Goal: Transaction & Acquisition: Purchase product/service

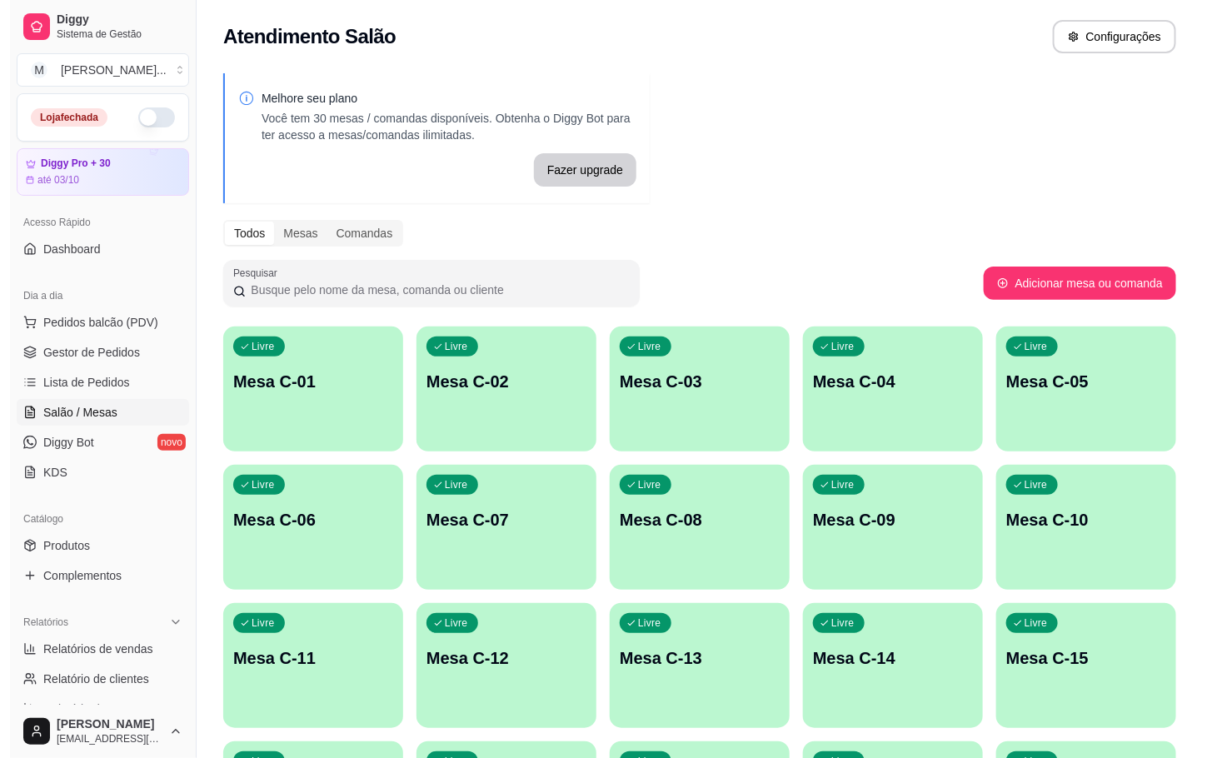
scroll to position [452, 0]
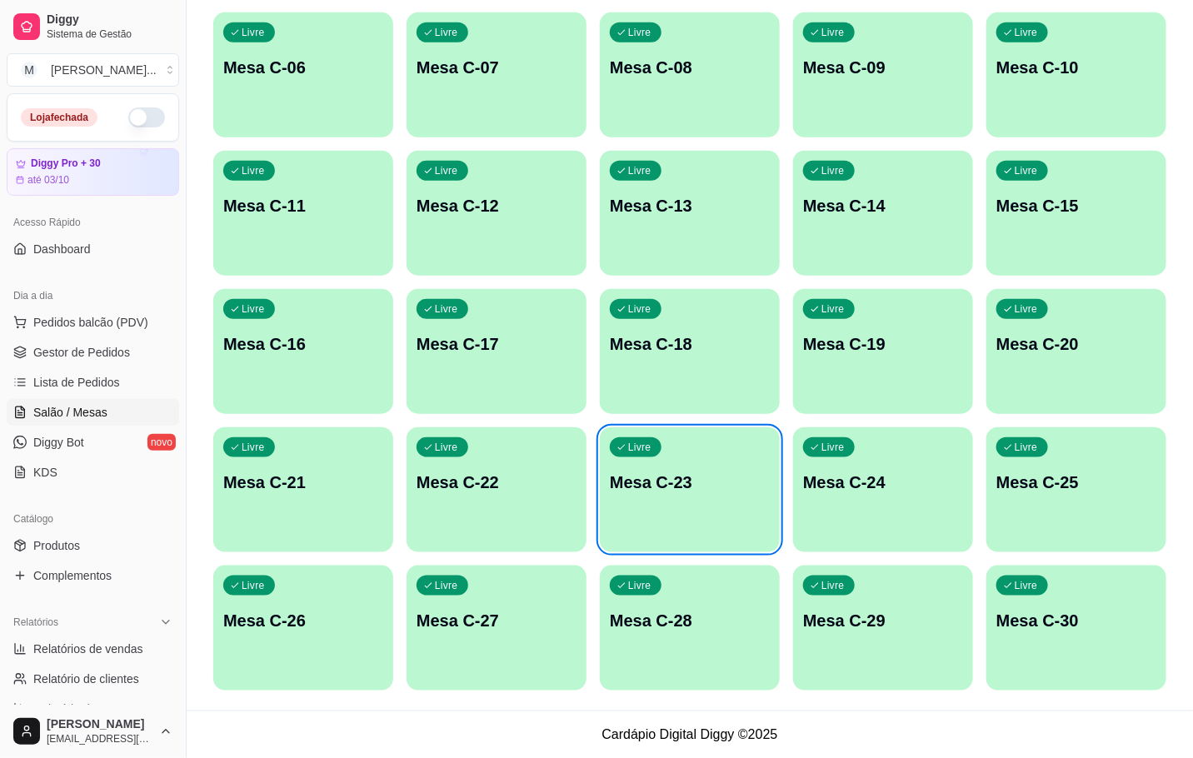
click at [702, 508] on div "Livre Mesa C-23" at bounding box center [690, 479] width 180 height 105
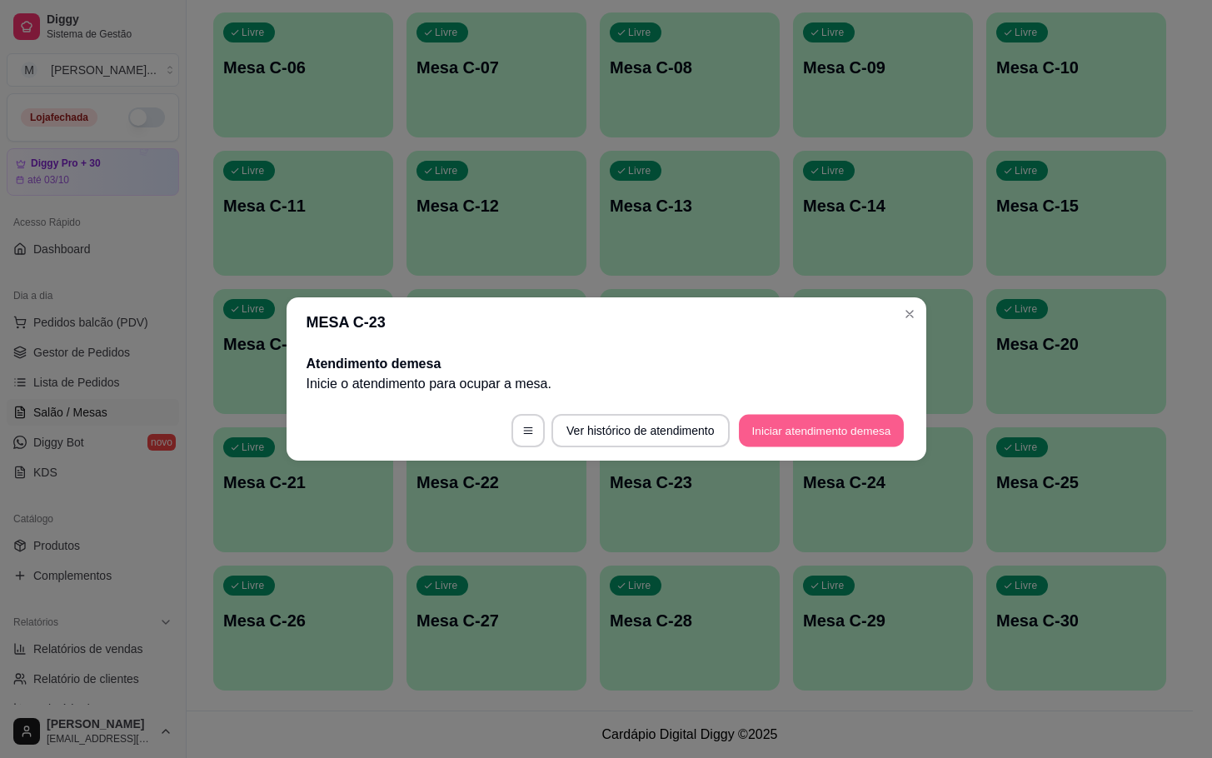
click at [787, 418] on button "Iniciar atendimento de mesa" at bounding box center [821, 431] width 165 height 32
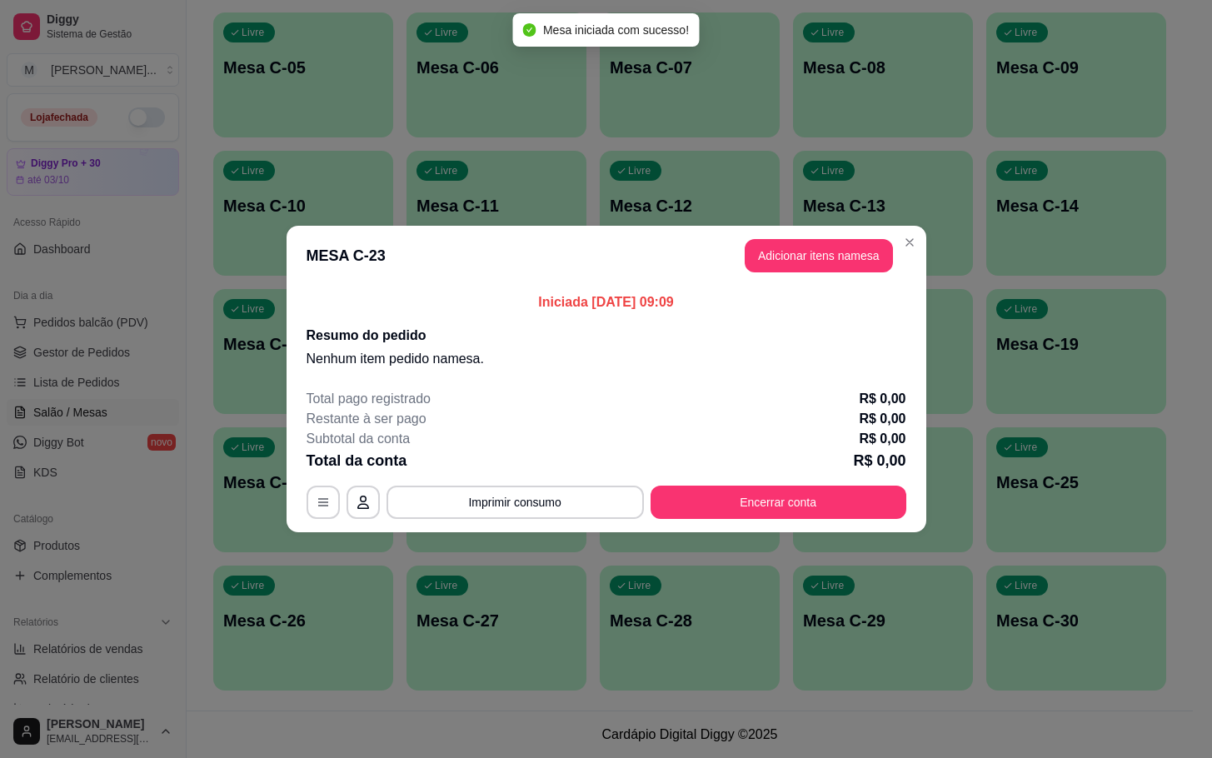
click at [787, 286] on div "Iniciada [DATE] 09:09 Resumo do pedido Nenhum item pedido na mesa ." at bounding box center [607, 331] width 640 height 90
click at [791, 278] on header "MESA C-23 Adicionar itens na mesa" at bounding box center [607, 256] width 640 height 60
click at [796, 268] on button "Adicionar itens na mesa" at bounding box center [818, 256] width 143 height 32
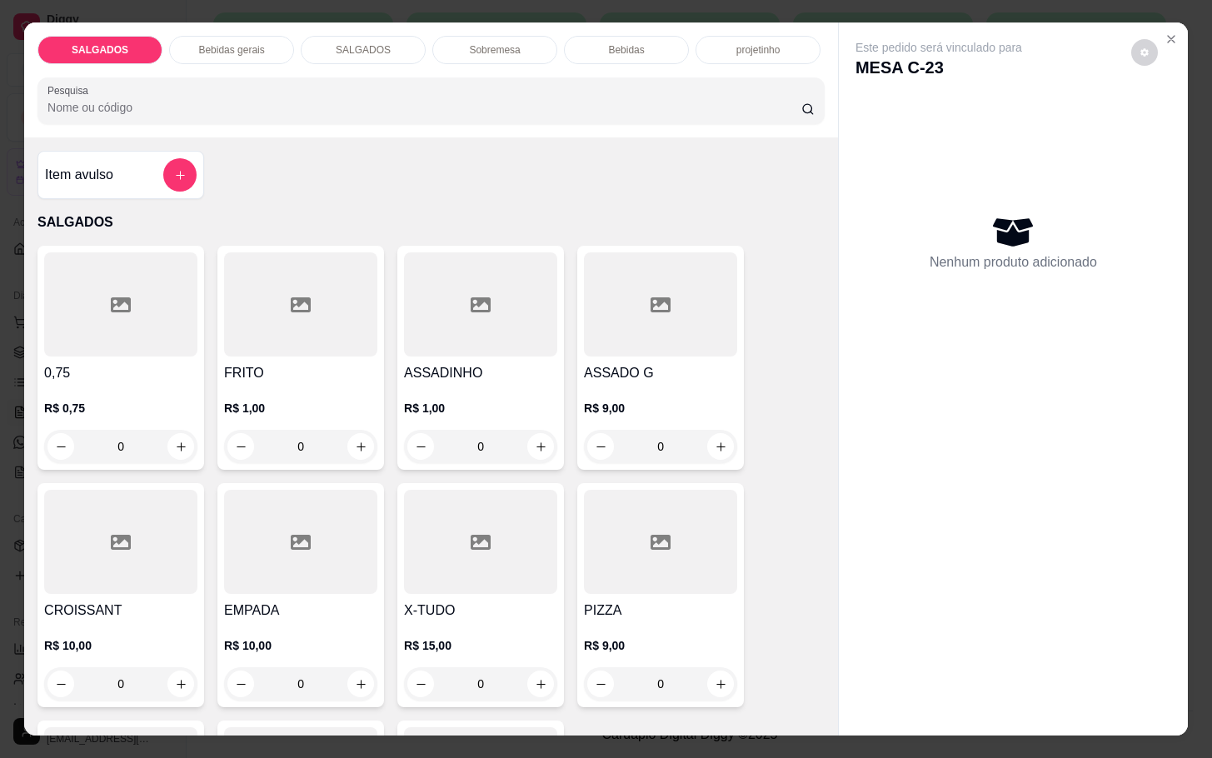
click at [292, 337] on div at bounding box center [300, 304] width 153 height 104
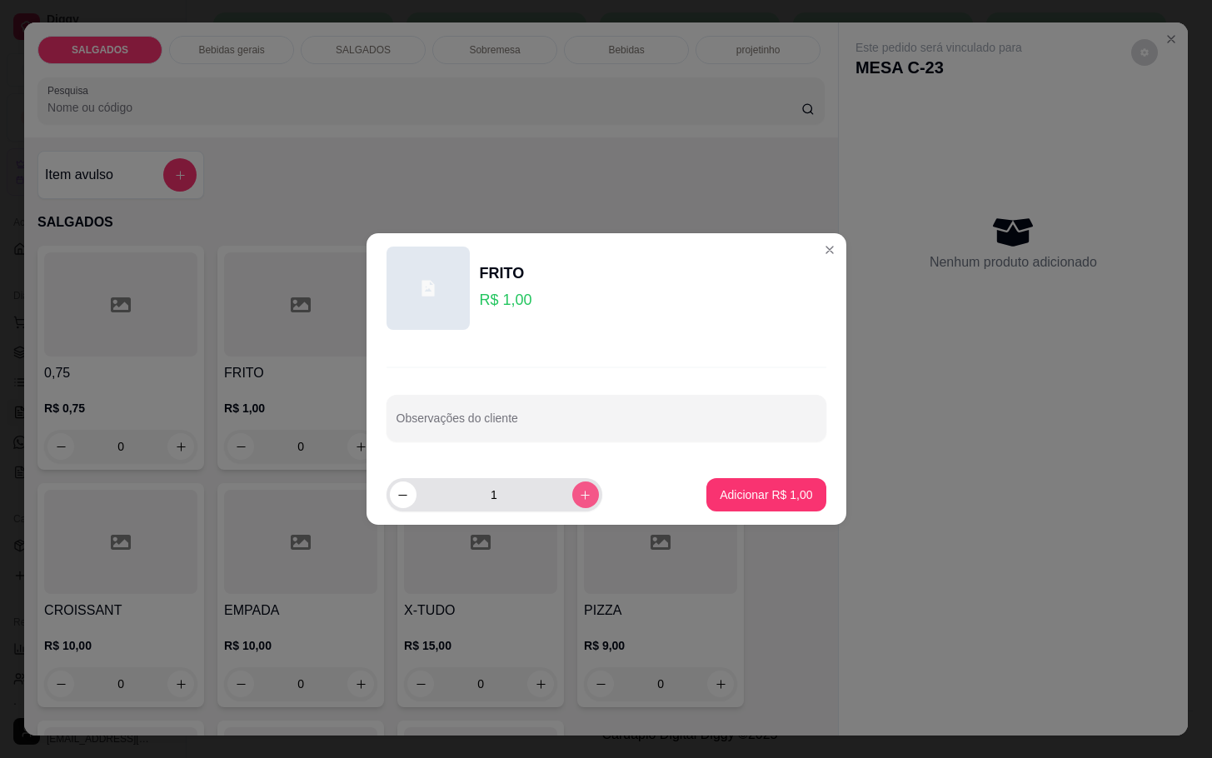
click at [579, 496] on icon "increase-product-quantity" at bounding box center [585, 495] width 12 height 12
click at [579, 492] on icon "increase-product-quantity" at bounding box center [585, 495] width 12 height 12
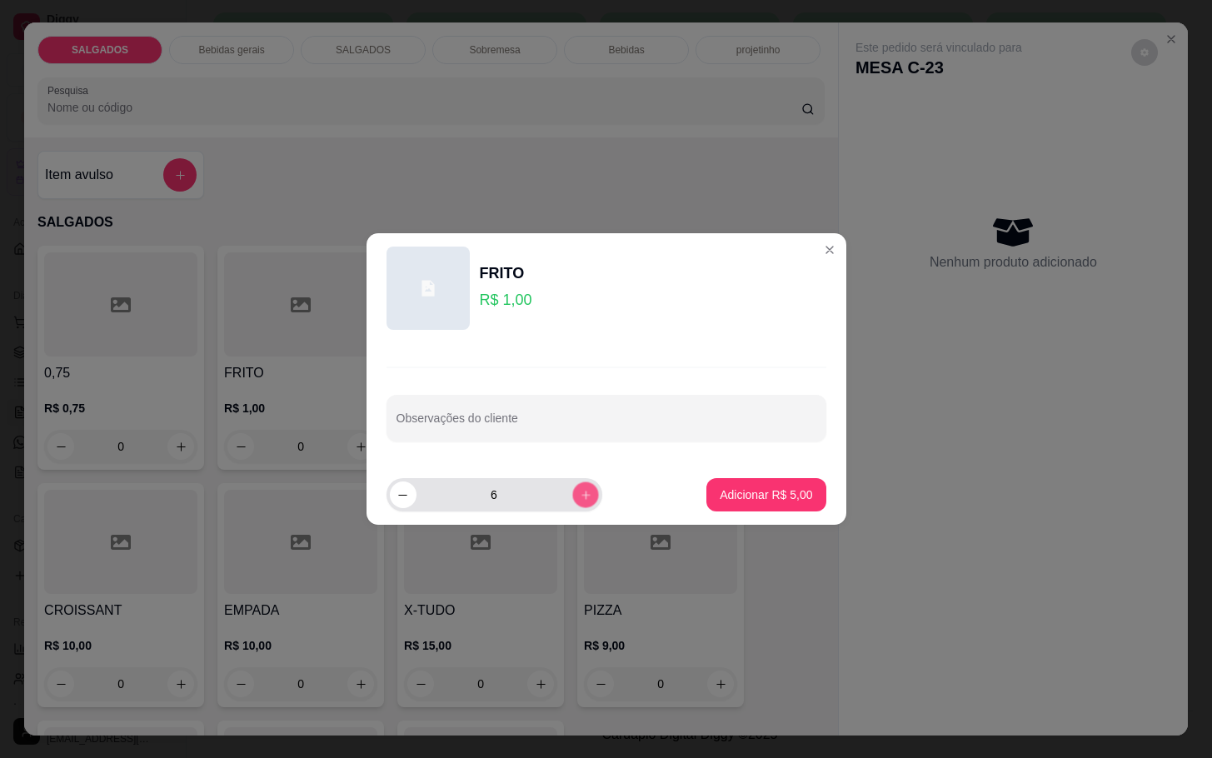
click at [579, 492] on icon "increase-product-quantity" at bounding box center [585, 495] width 12 height 12
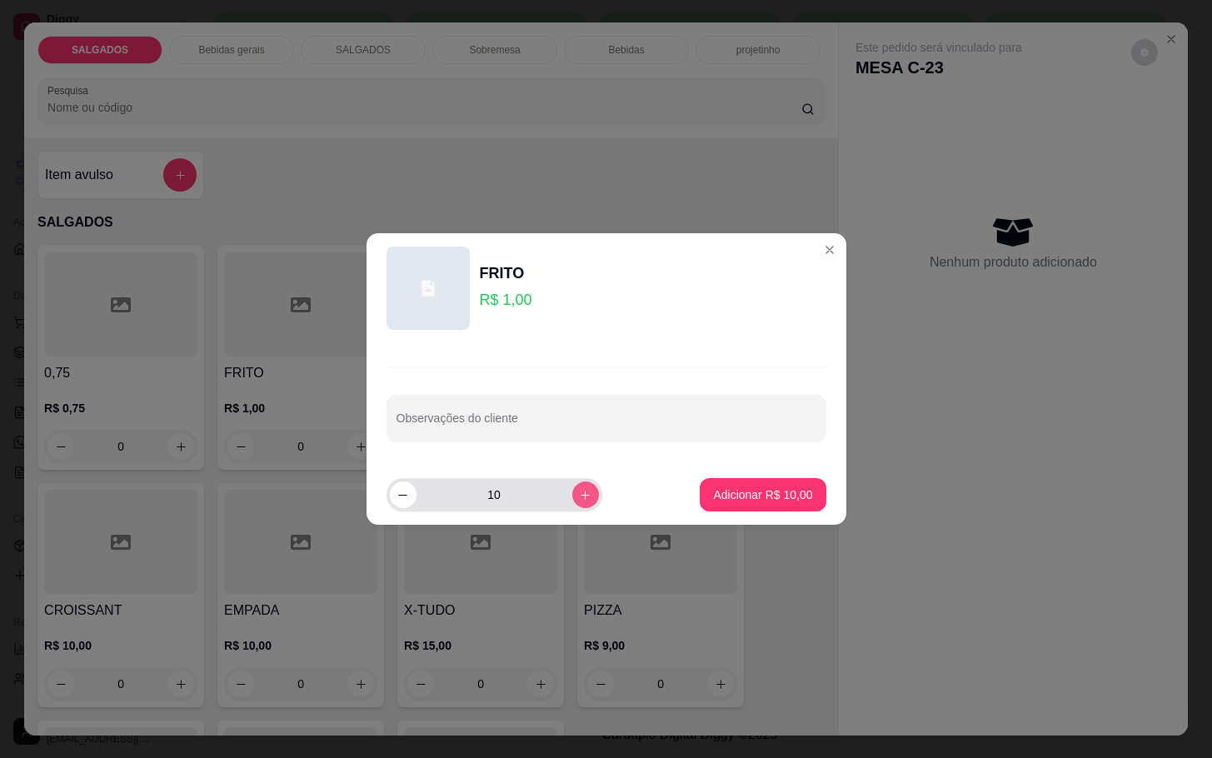
type input "11"
click at [730, 487] on p "Adicionar R$ 11,00" at bounding box center [762, 495] width 99 height 17
type input "11"
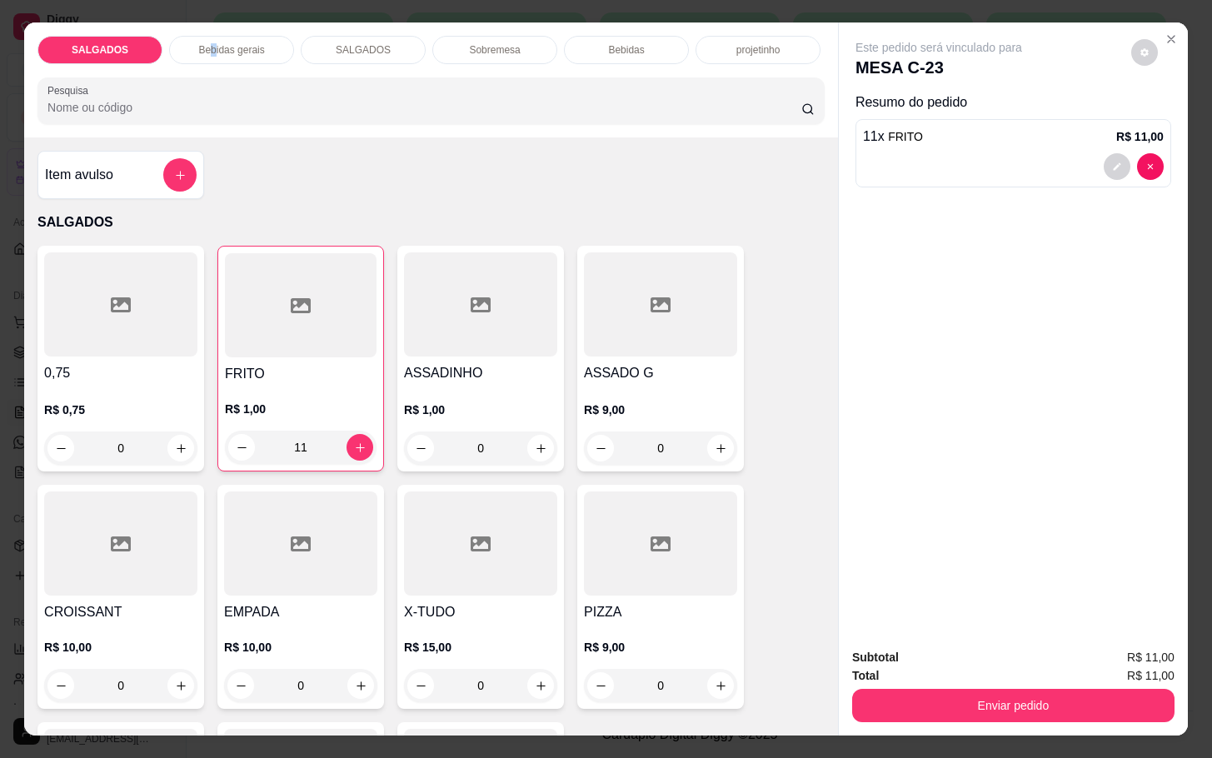
drag, startPoint x: 203, startPoint y: 50, endPoint x: 207, endPoint y: 457, distance: 407.5
click at [205, 50] on div "Bebidas gerais" at bounding box center [231, 50] width 125 height 28
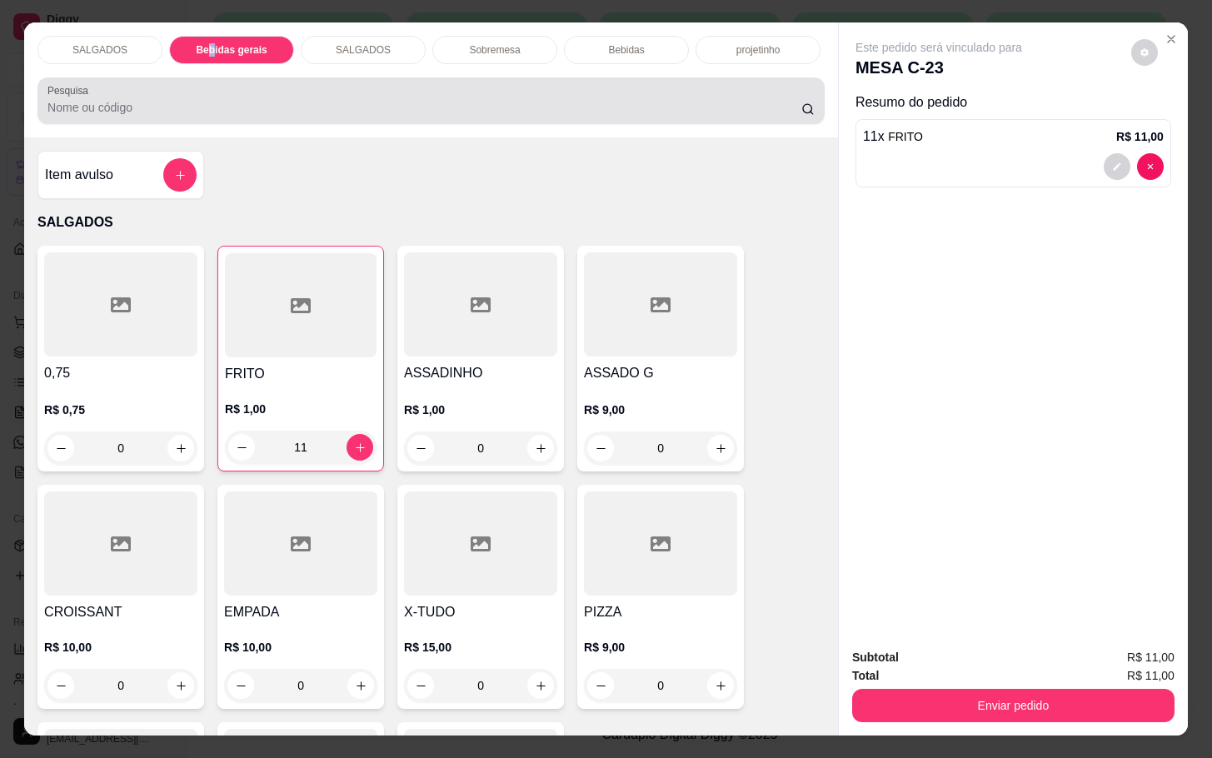
scroll to position [40, 0]
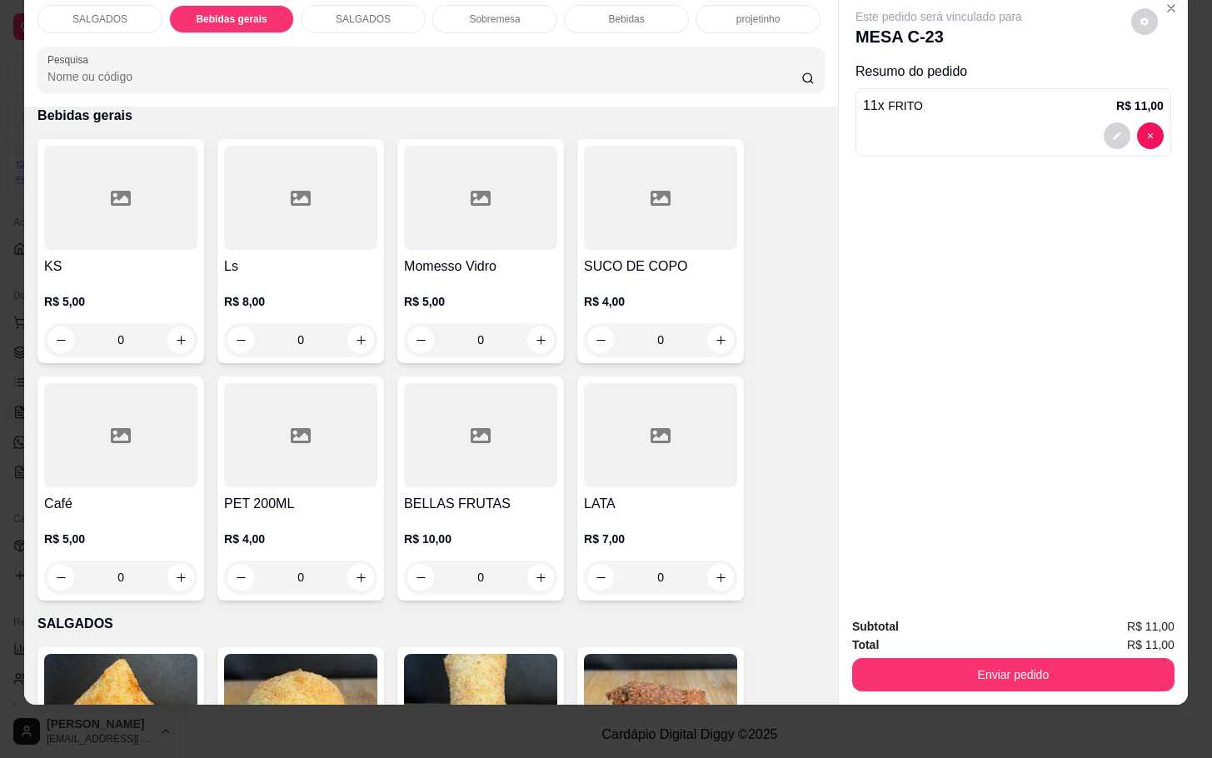
click at [142, 403] on div at bounding box center [120, 435] width 153 height 104
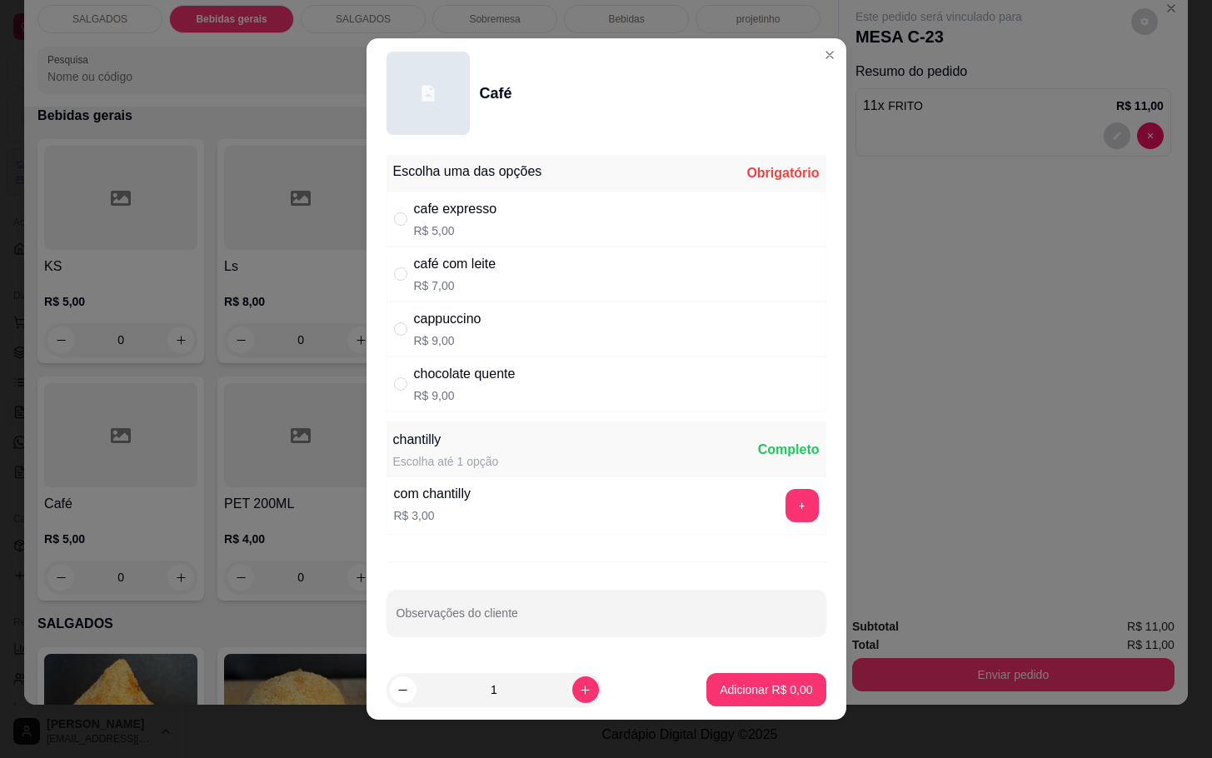
click at [632, 265] on div "café com leite R$ 7,00" at bounding box center [607, 274] width 440 height 55
radio input "true"
click at [579, 693] on icon "increase-product-quantity" at bounding box center [585, 690] width 12 height 12
type input "2"
click at [713, 692] on p "Adicionar R$ 14,00" at bounding box center [762, 690] width 99 height 17
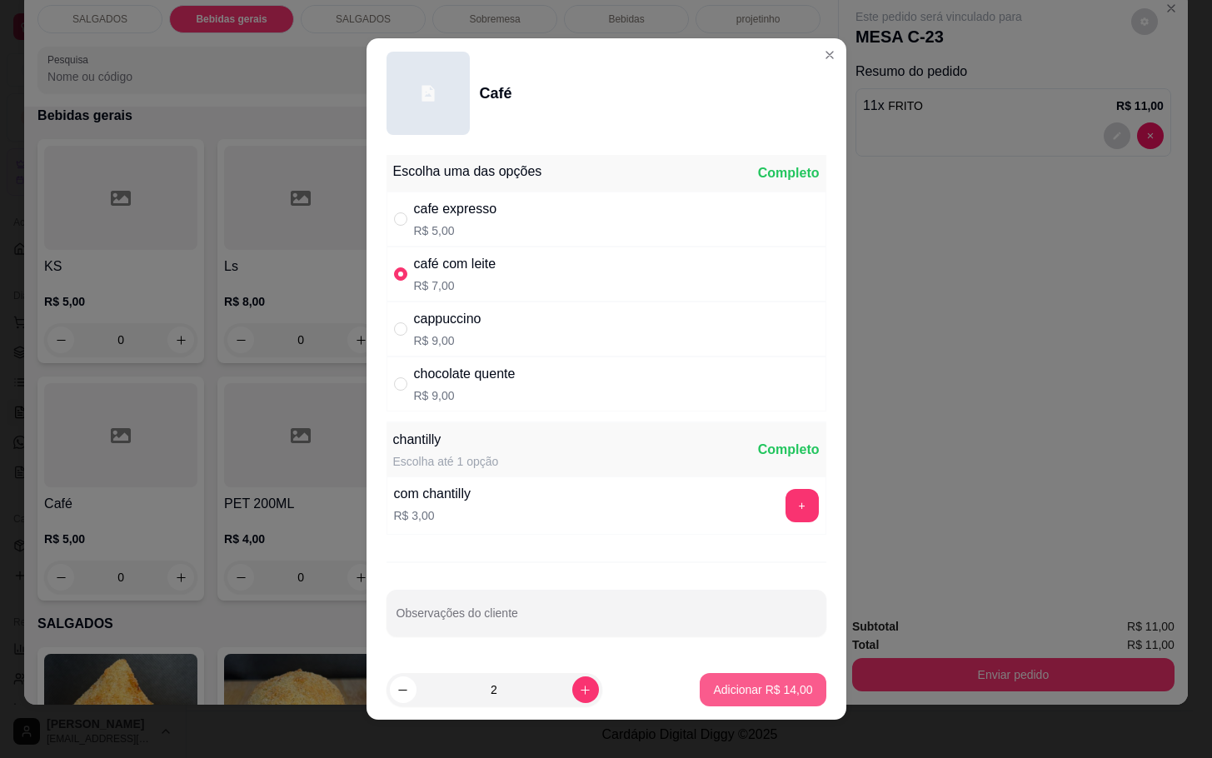
type input "2"
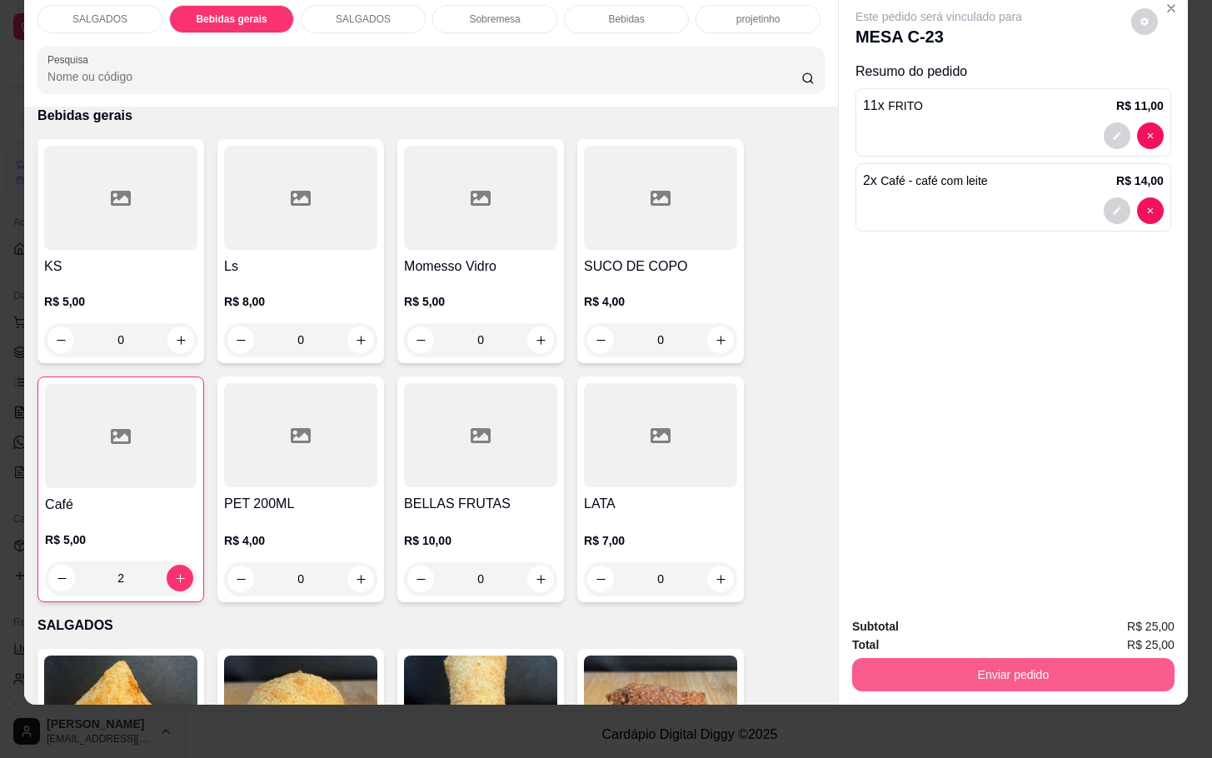
click at [865, 658] on button "Enviar pedido" at bounding box center [1013, 674] width 322 height 33
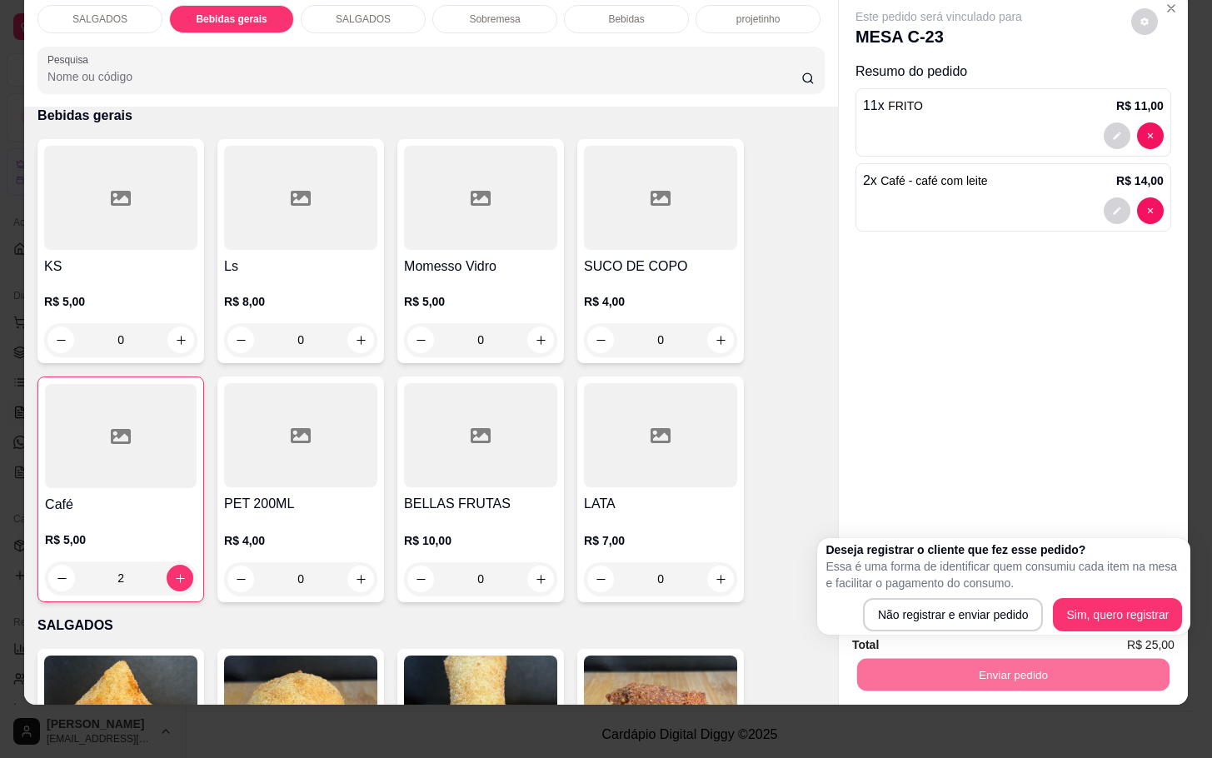
click at [882, 606] on div "Deseja registrar o cliente que fez esse pedido? Essa é uma forma de identificar…" at bounding box center [1004, 587] width 357 height 90
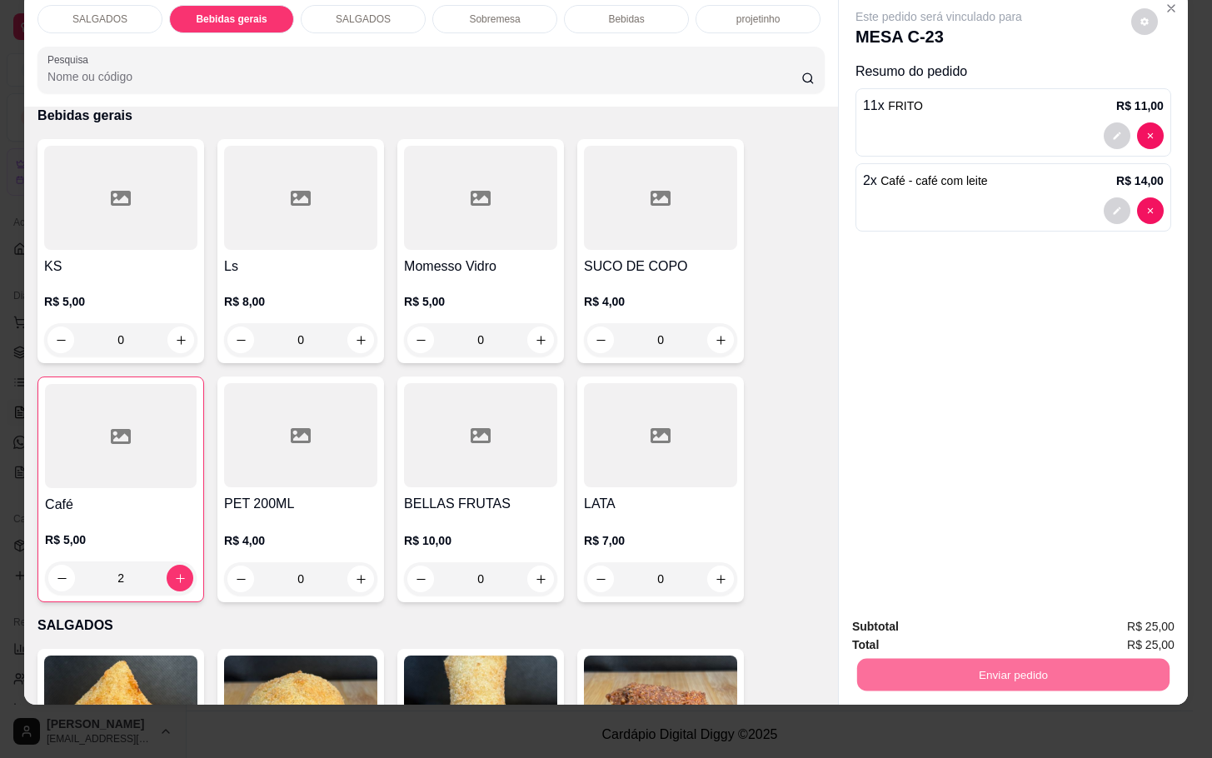
click at [881, 617] on button "Não registrar e enviar pedido" at bounding box center [956, 615] width 168 height 31
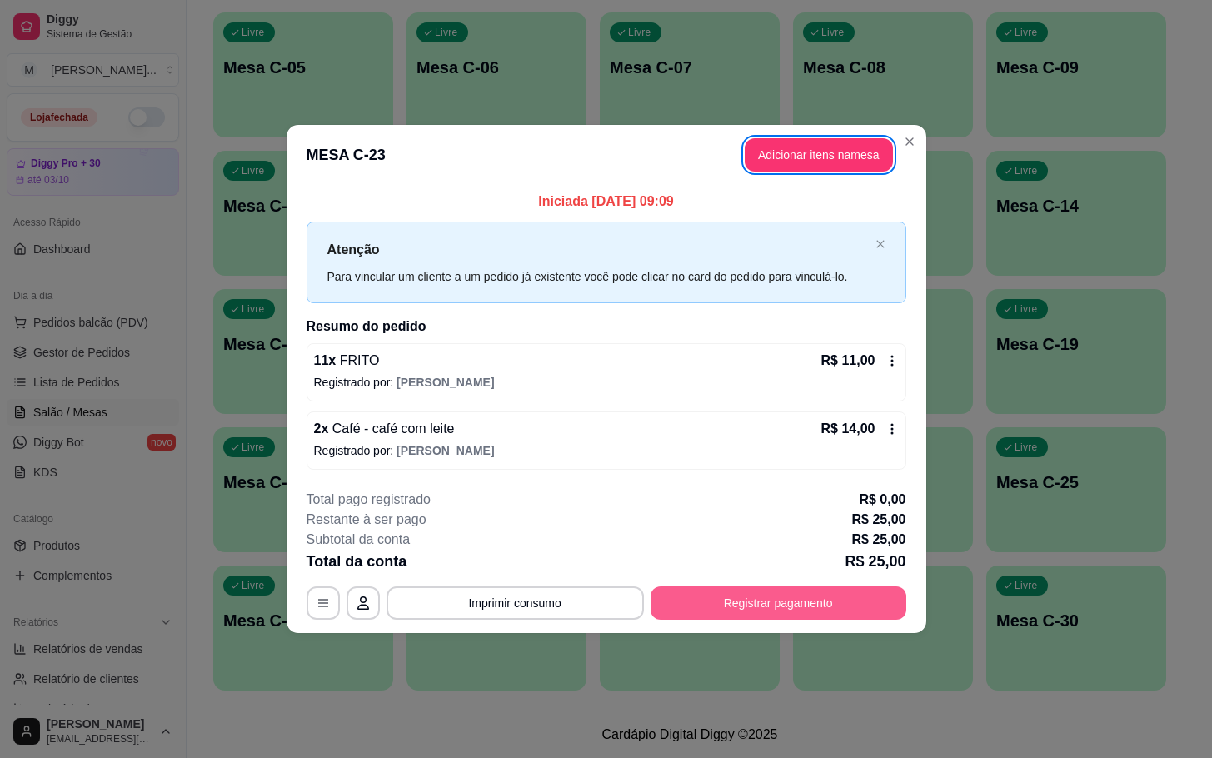
click at [811, 601] on button "Registrar pagamento" at bounding box center [779, 603] width 256 height 33
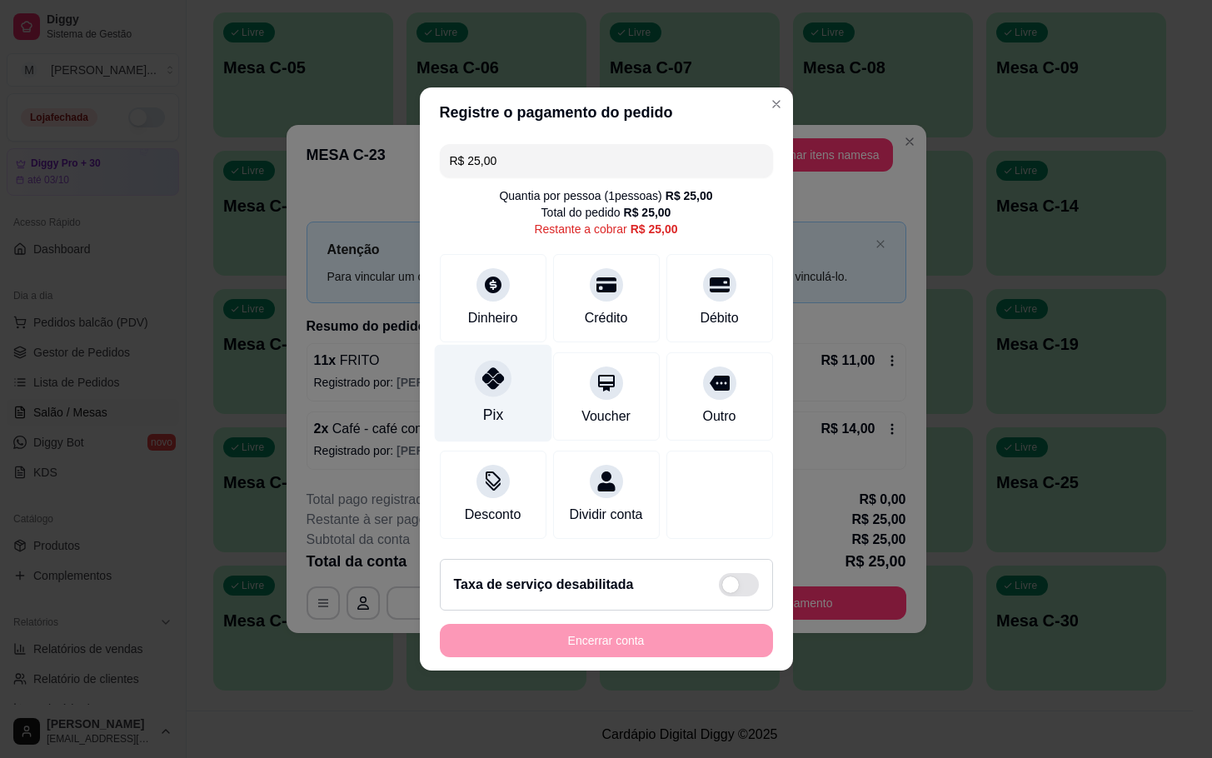
drag, startPoint x: 525, startPoint y: 390, endPoint x: 497, endPoint y: 380, distance: 29.3
click at [523, 390] on div "Pix" at bounding box center [492, 393] width 117 height 97
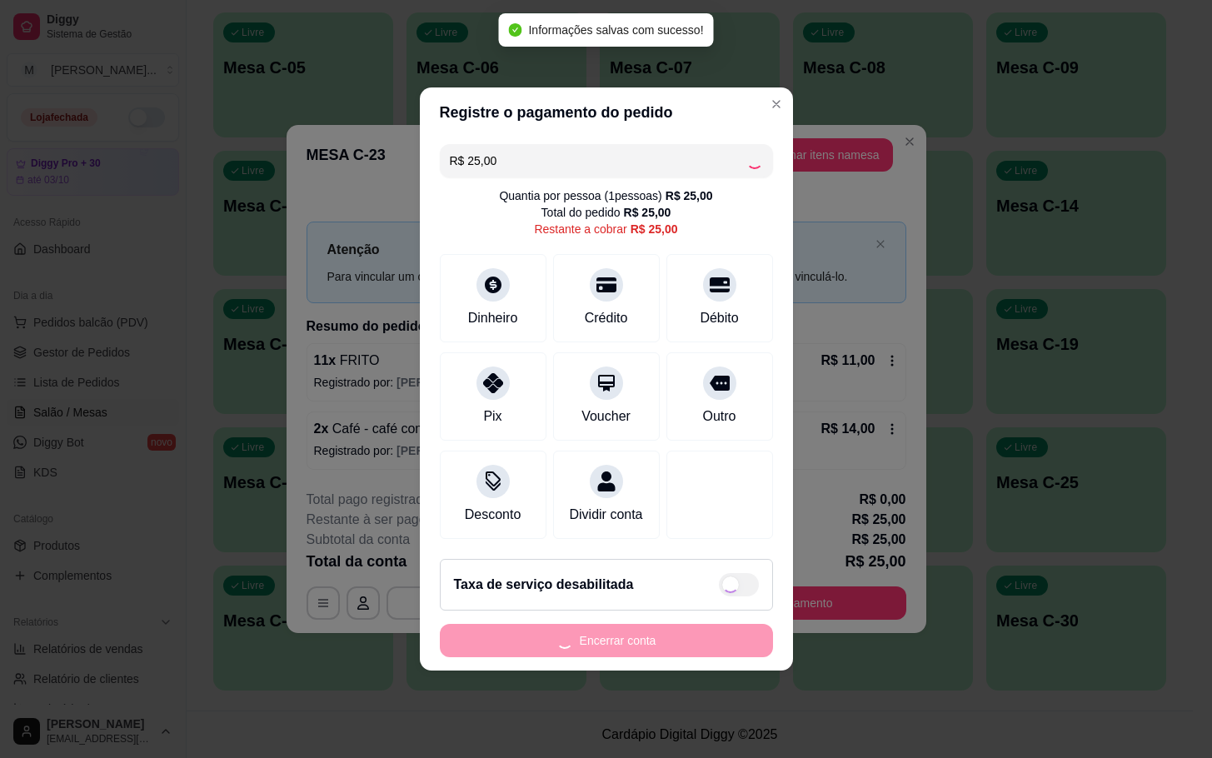
type input "R$ 0,00"
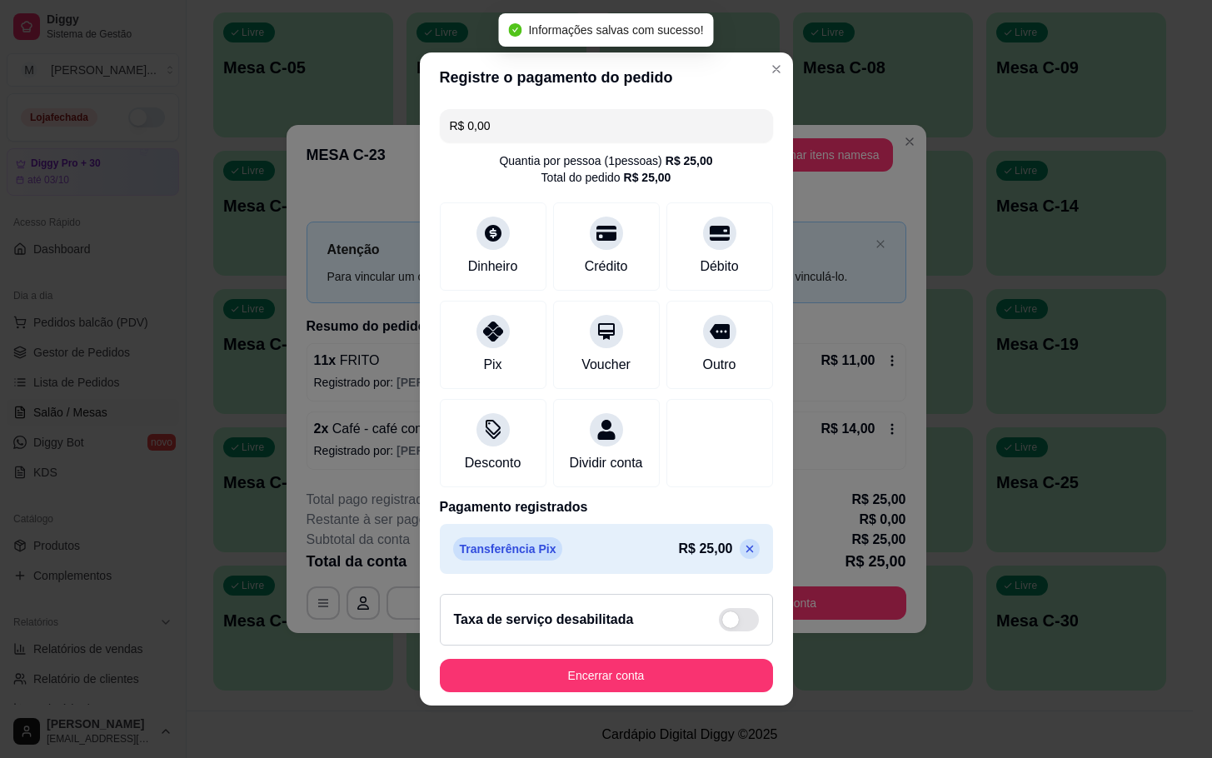
click at [693, 692] on button "Encerrar conta" at bounding box center [606, 675] width 333 height 33
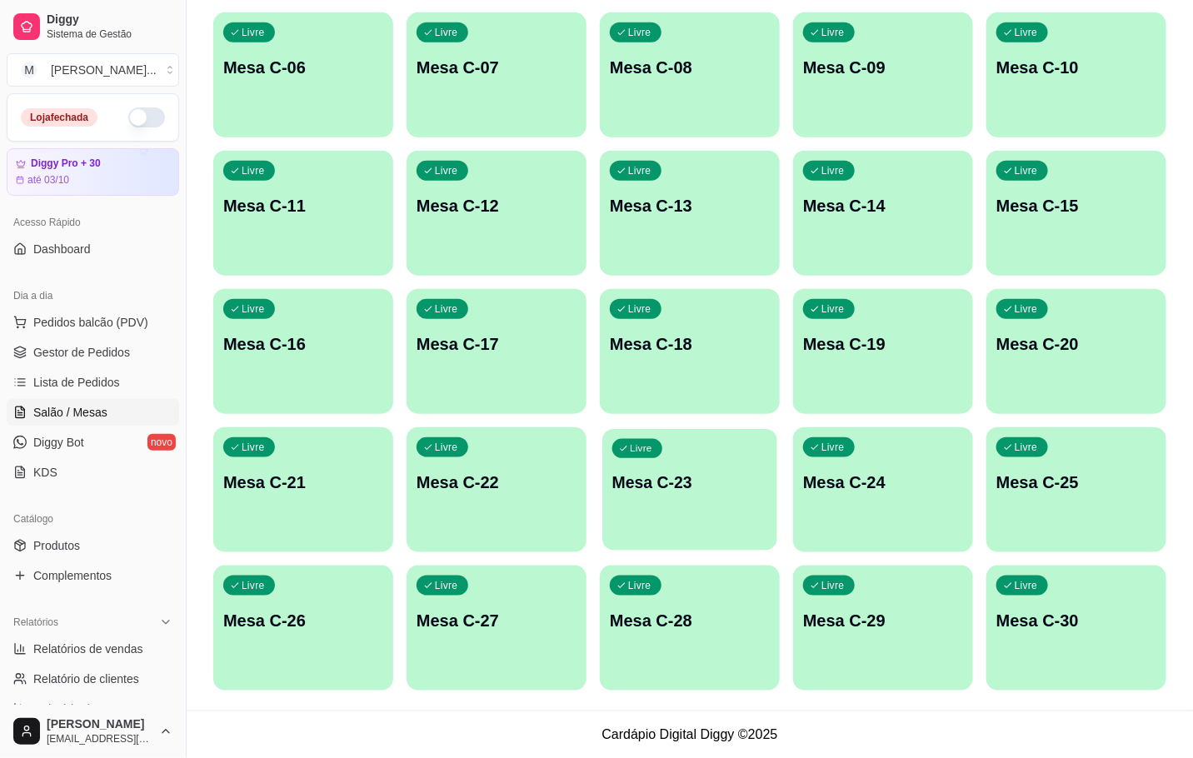
click at [748, 475] on p "Mesa C-23" at bounding box center [689, 483] width 155 height 22
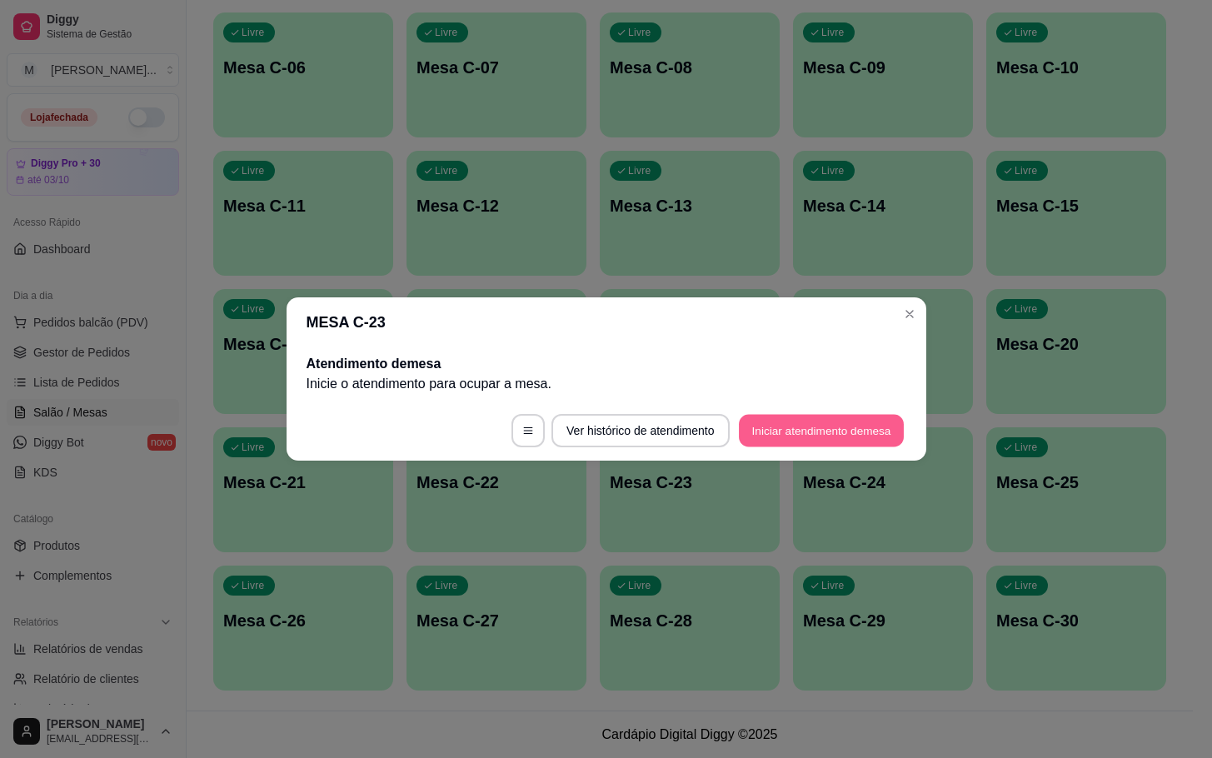
click at [836, 435] on button "Iniciar atendimento de mesa" at bounding box center [821, 431] width 165 height 32
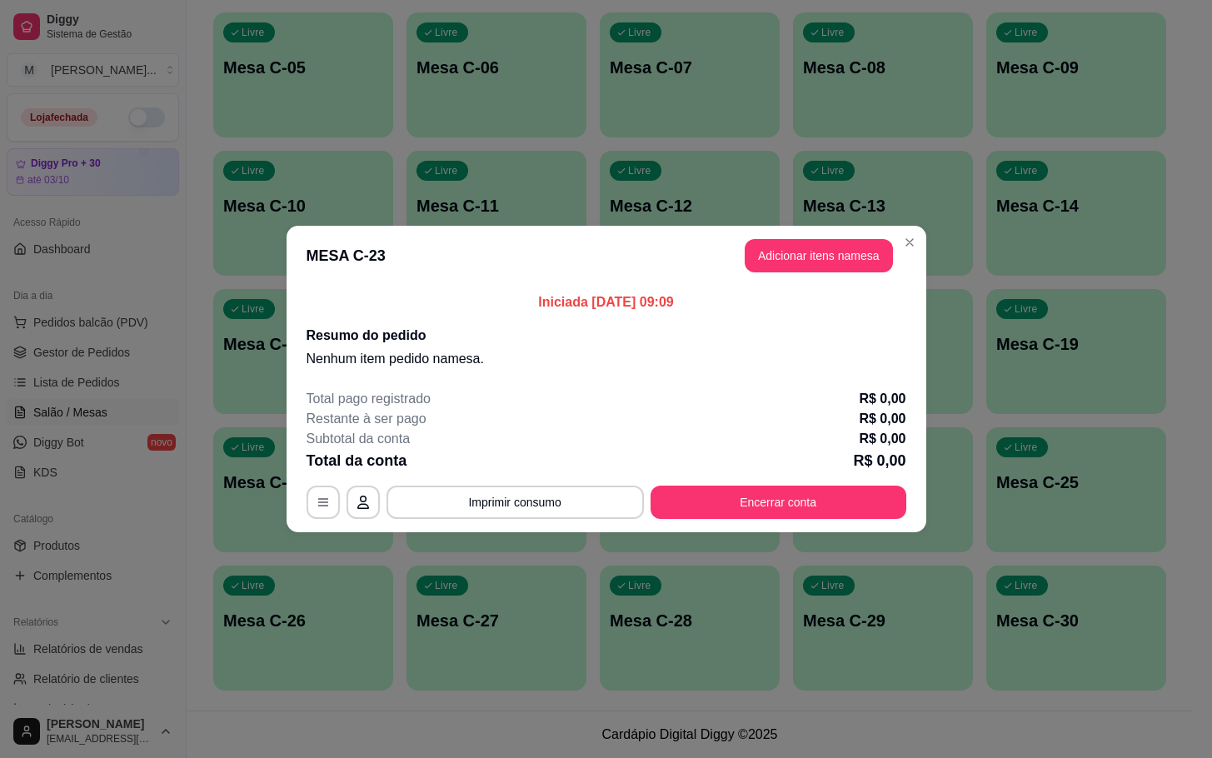
click at [736, 260] on header "MESA C-23 Adicionar itens na mesa" at bounding box center [607, 256] width 640 height 60
click at [751, 261] on button "Adicionar itens na mesa" at bounding box center [818, 256] width 143 height 32
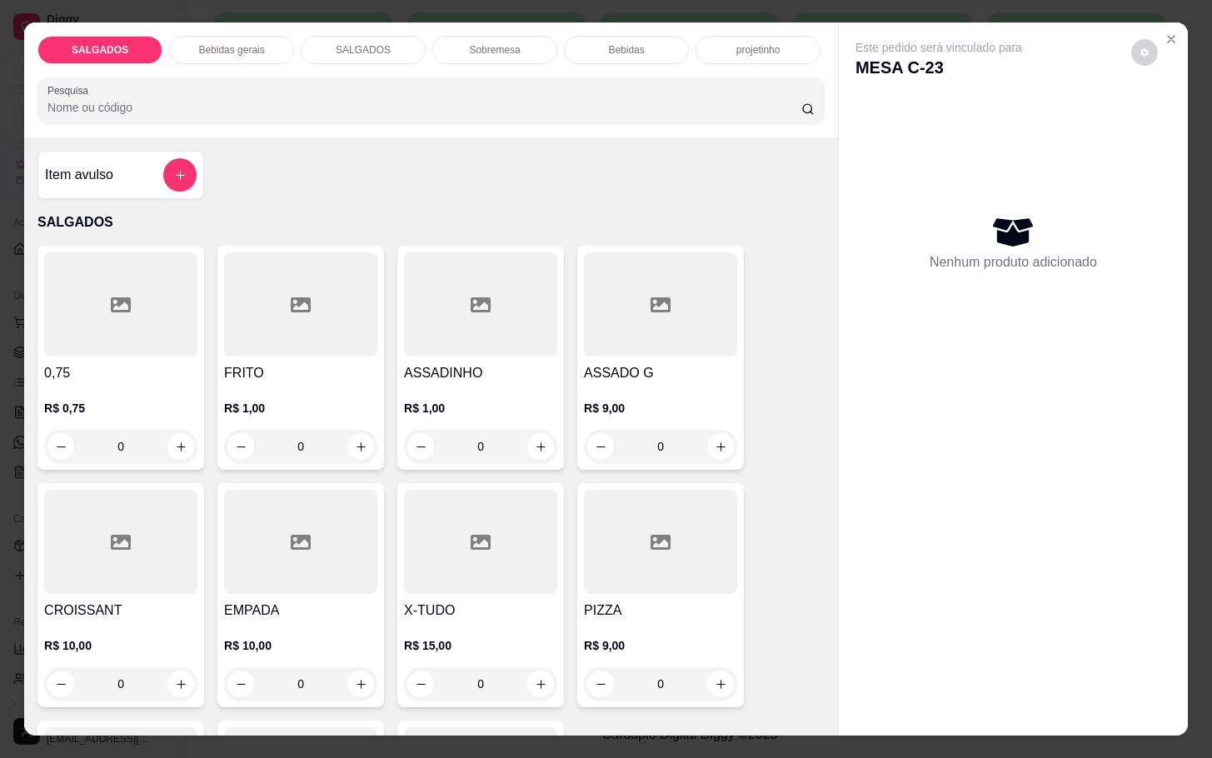
click at [331, 442] on input "0" at bounding box center [300, 446] width 93 height 33
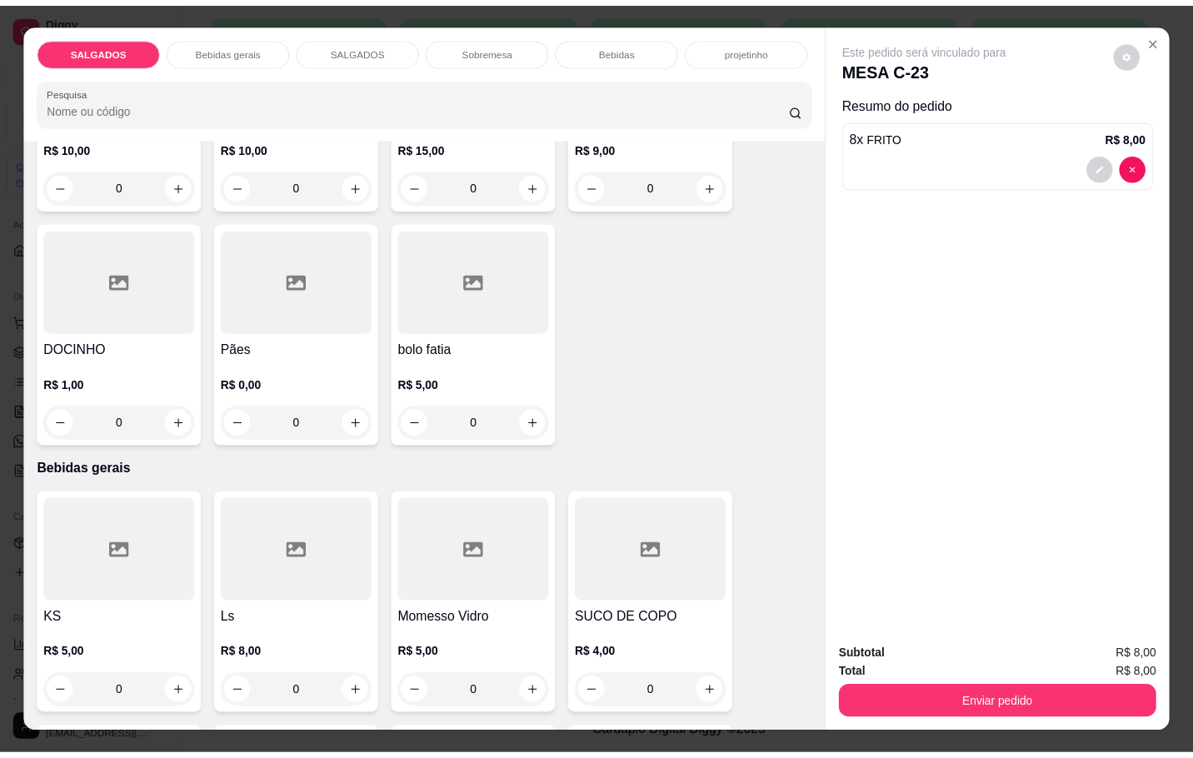
scroll to position [625, 0]
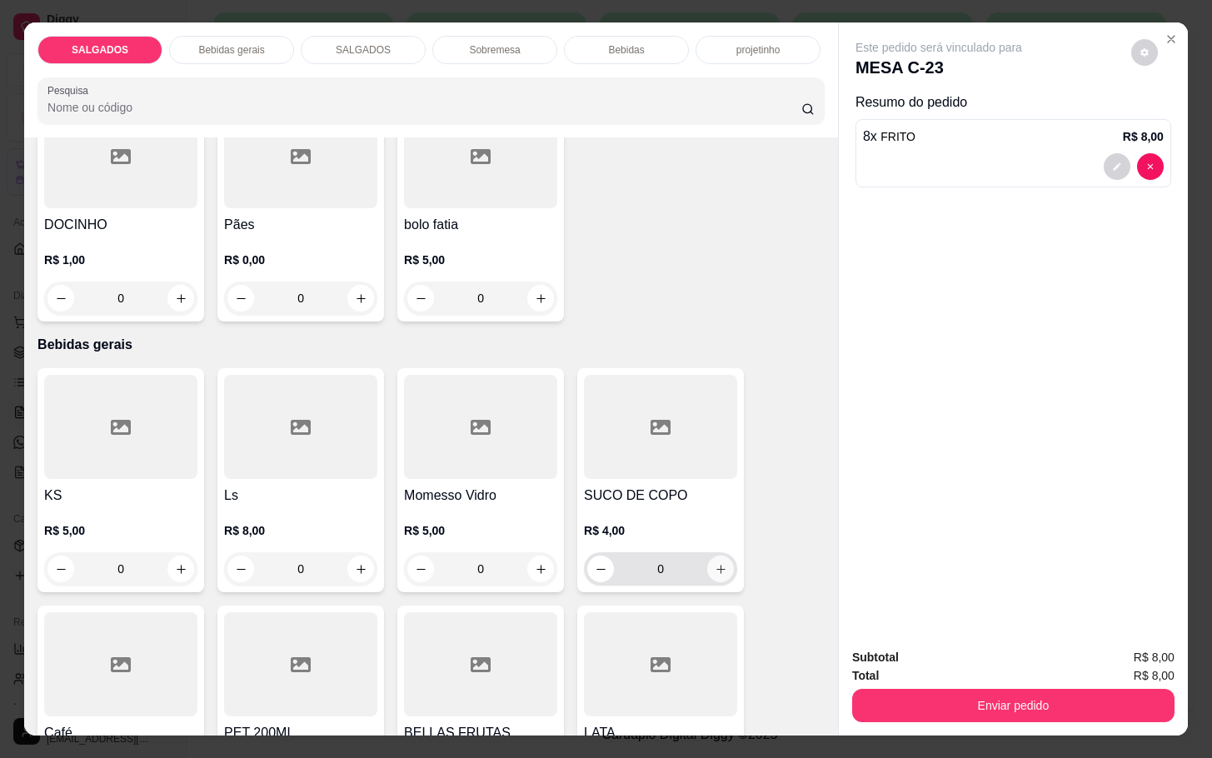
type input "8"
click at [715, 563] on icon "increase-product-quantity" at bounding box center [721, 569] width 12 height 12
type input "1"
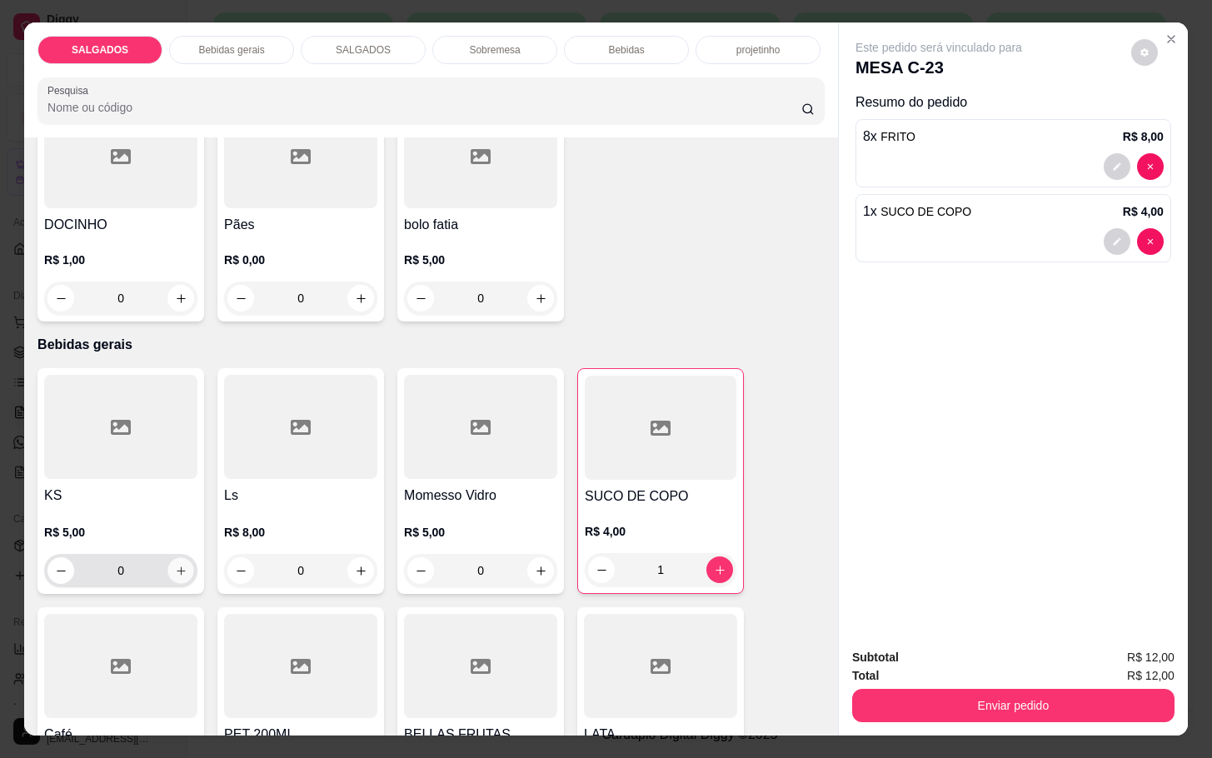
click at [177, 571] on button "increase-product-quantity" at bounding box center [181, 571] width 26 height 26
type input "1"
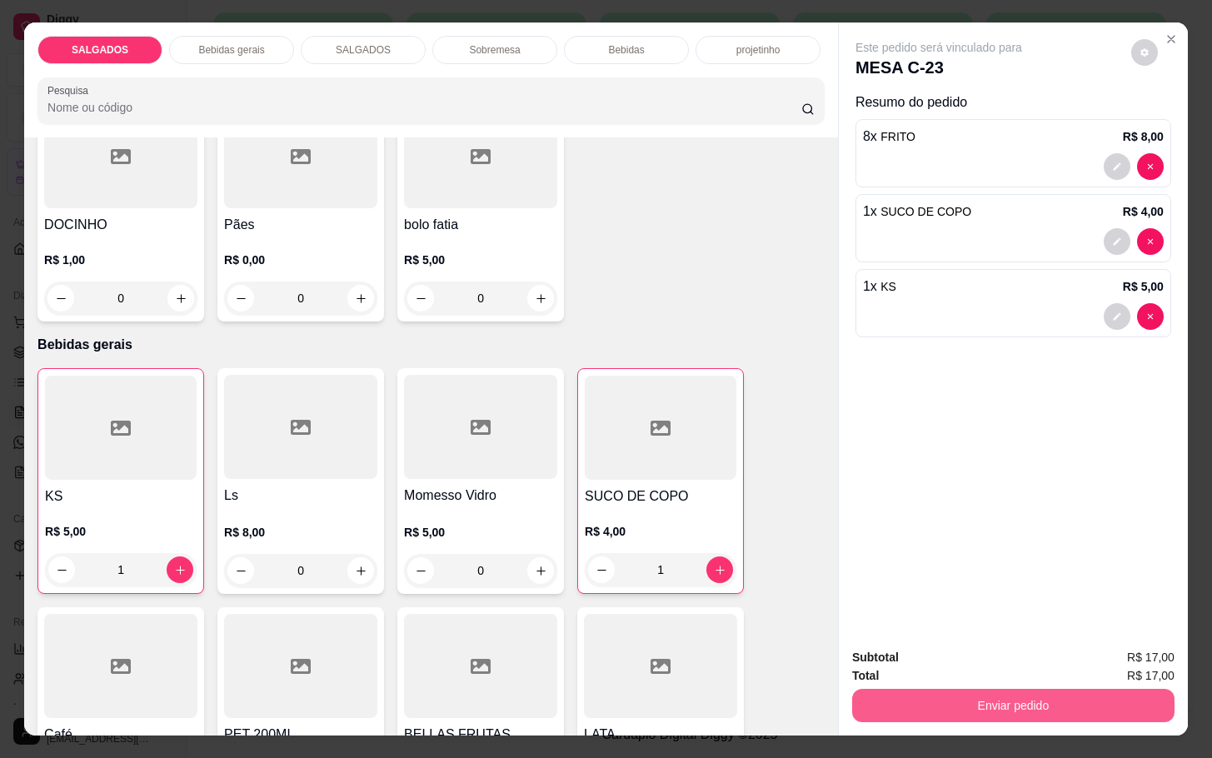
click at [980, 703] on button "Enviar pedido" at bounding box center [1013, 705] width 322 height 33
click at [978, 655] on button "Não registrar e enviar pedido" at bounding box center [956, 655] width 168 height 31
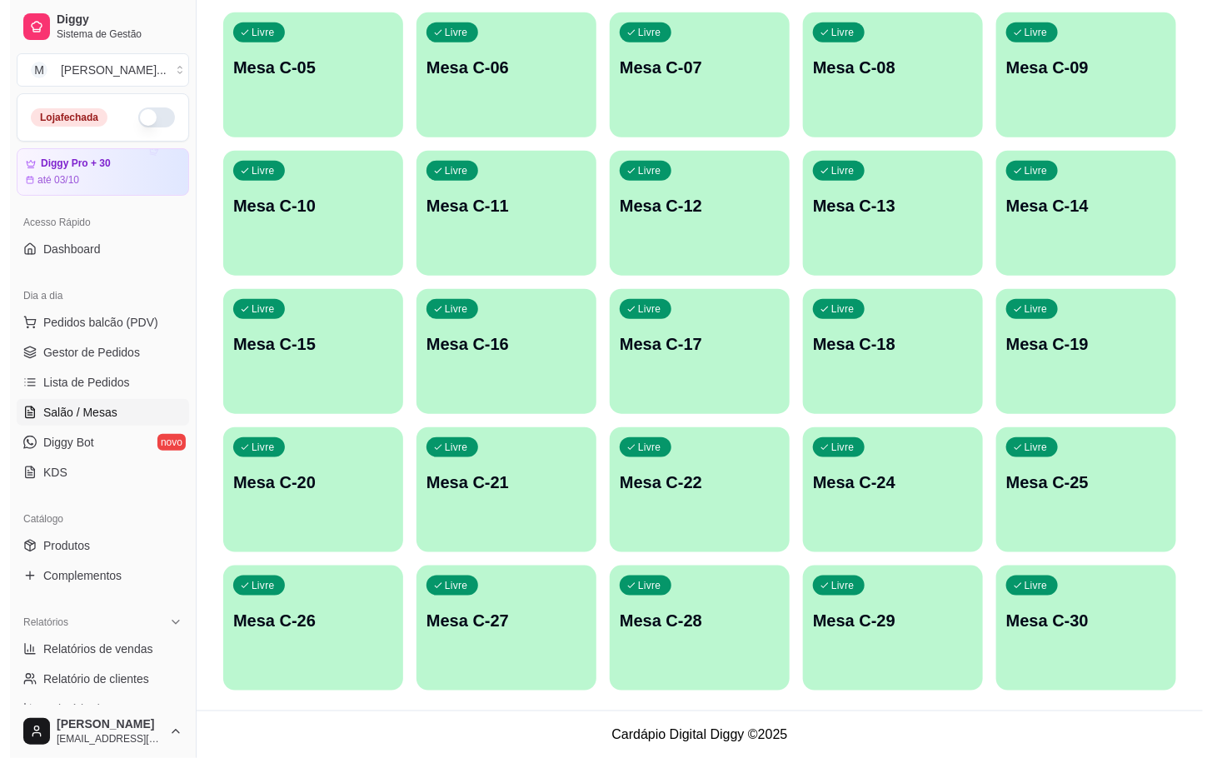
scroll to position [77, 0]
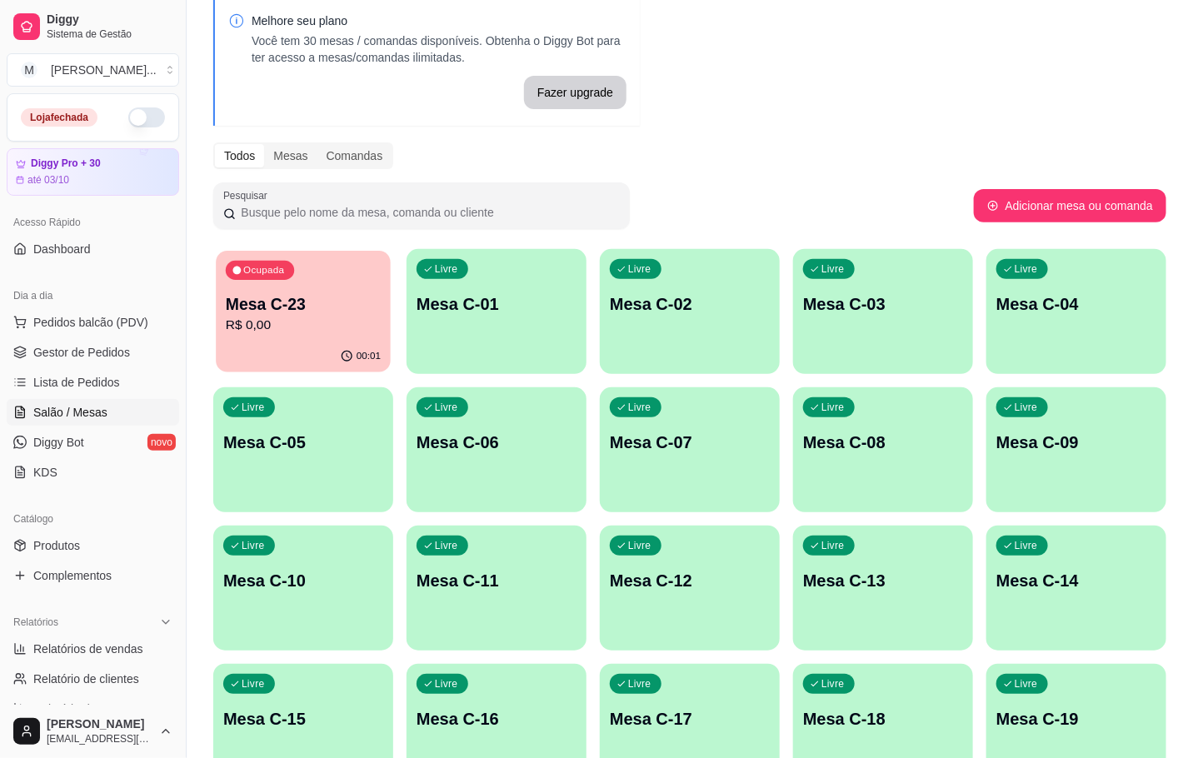
click at [311, 327] on p "R$ 0,00" at bounding box center [303, 325] width 155 height 19
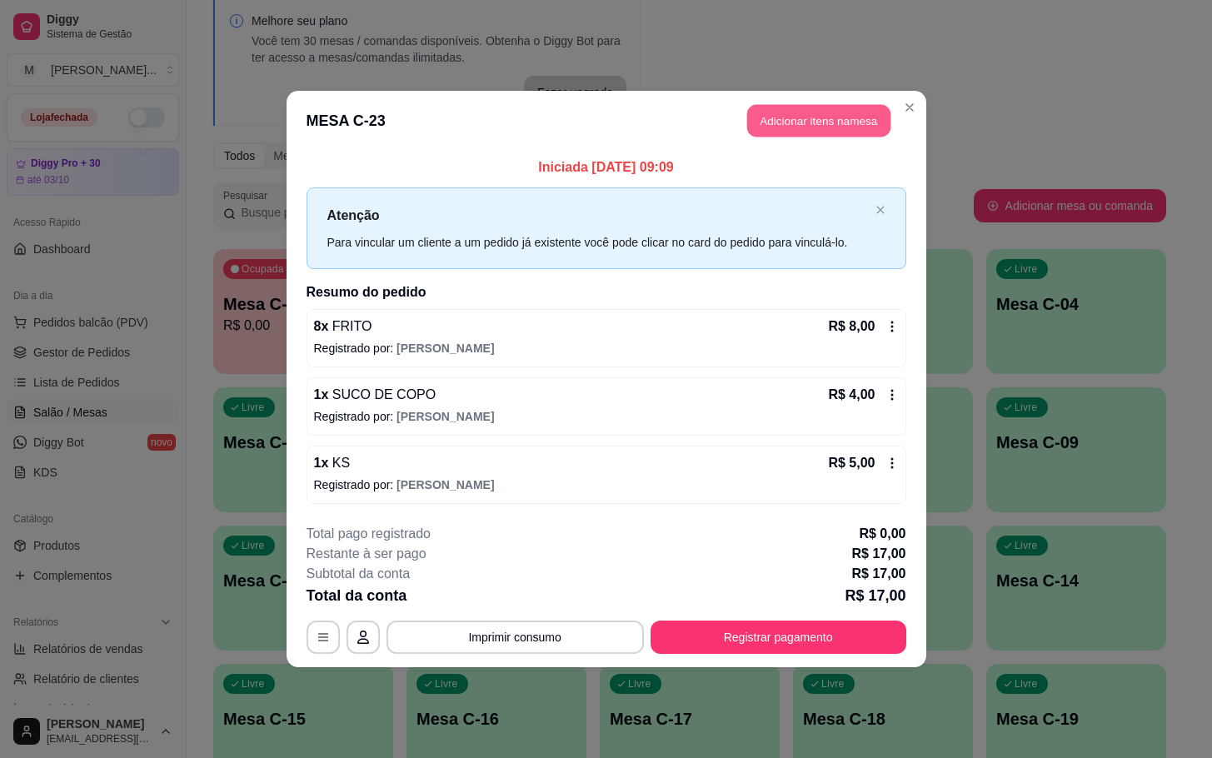
click at [787, 111] on button "Adicionar itens na mesa" at bounding box center [818, 121] width 143 height 32
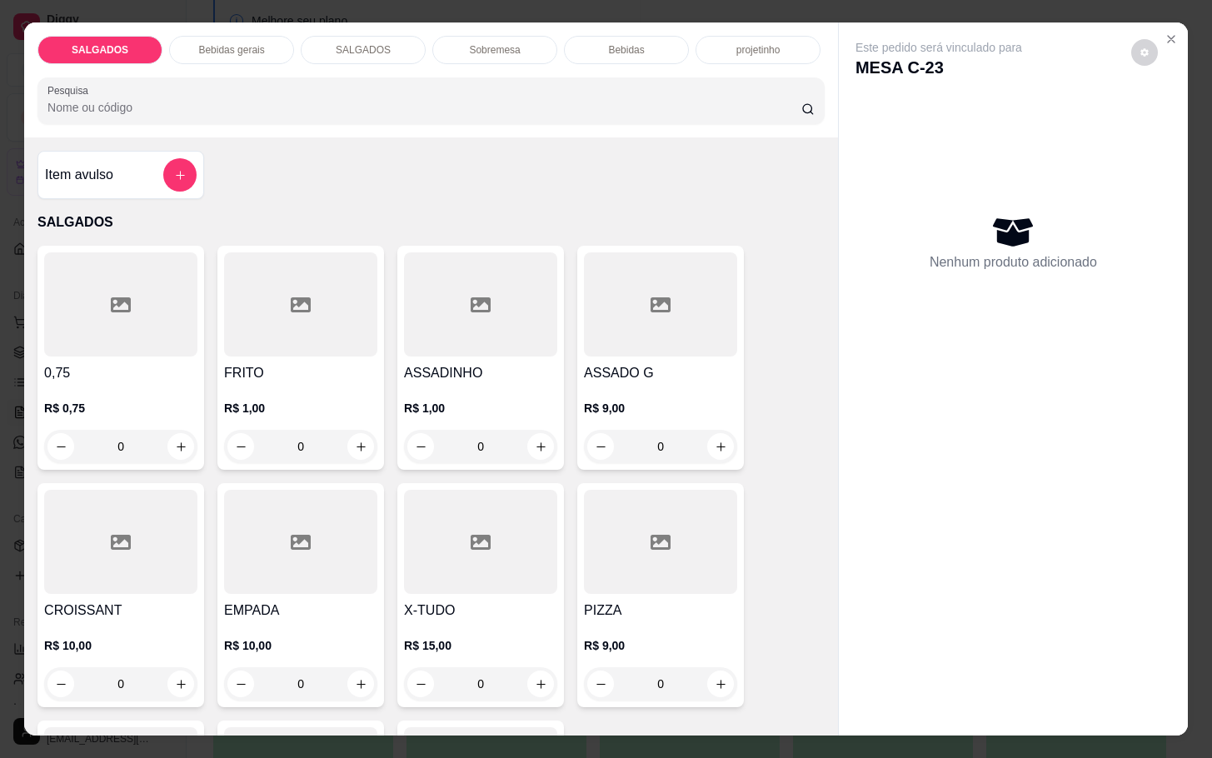
click at [246, 288] on div at bounding box center [300, 304] width 153 height 104
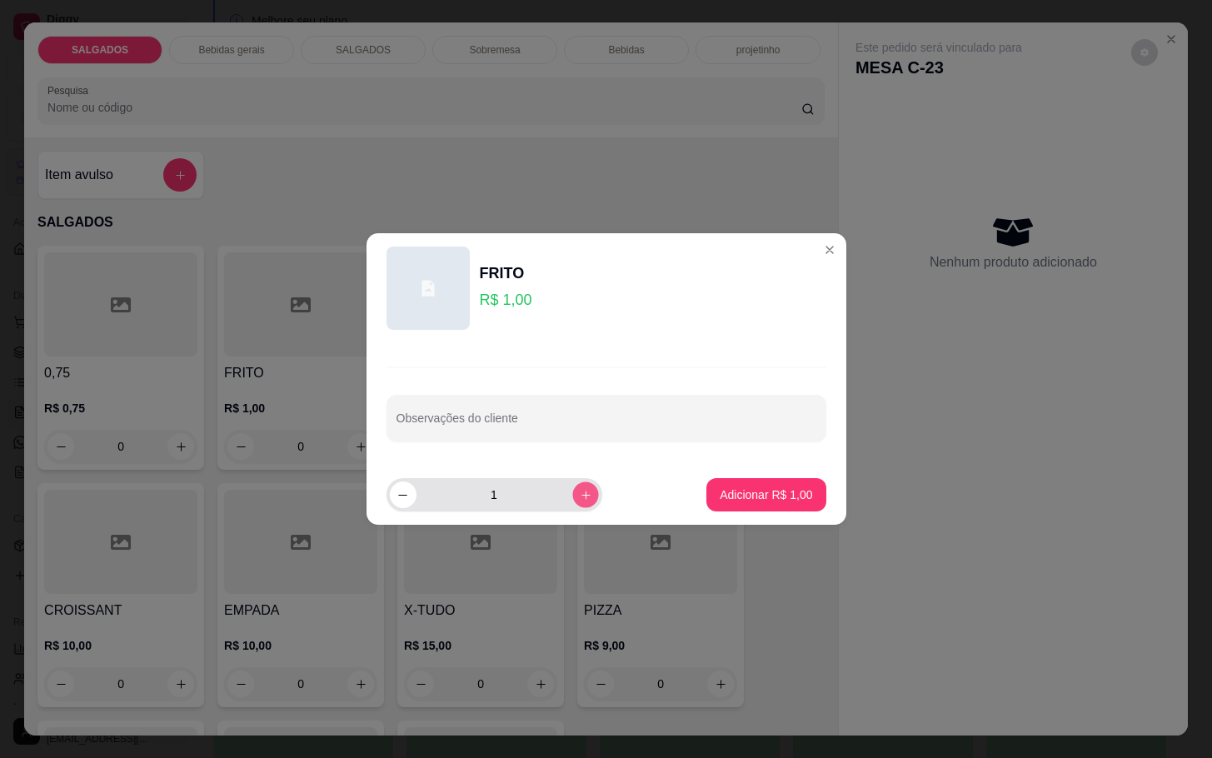
click at [572, 483] on button "increase-product-quantity" at bounding box center [585, 495] width 26 height 26
click at [572, 483] on button "increase-product-quantity" at bounding box center [585, 495] width 27 height 27
type input "4"
click at [723, 498] on p "Adicionar R$ 4,00" at bounding box center [766, 495] width 92 height 17
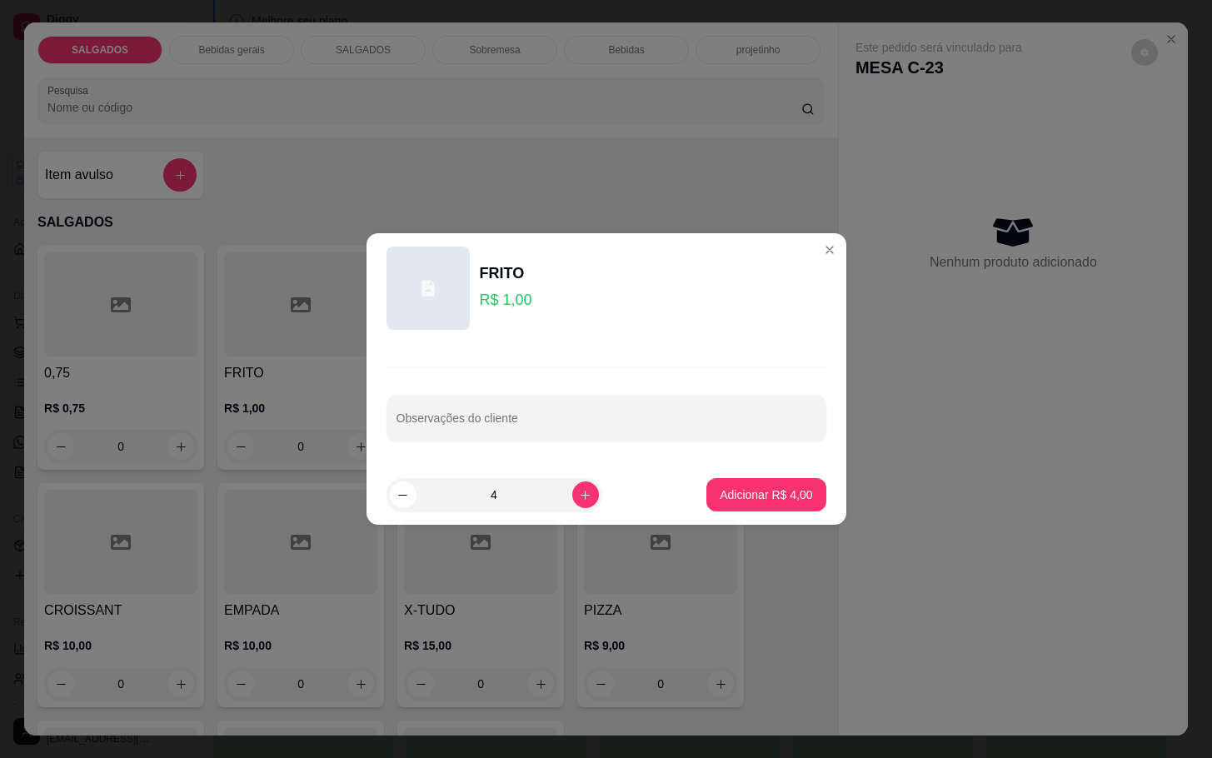
type input "4"
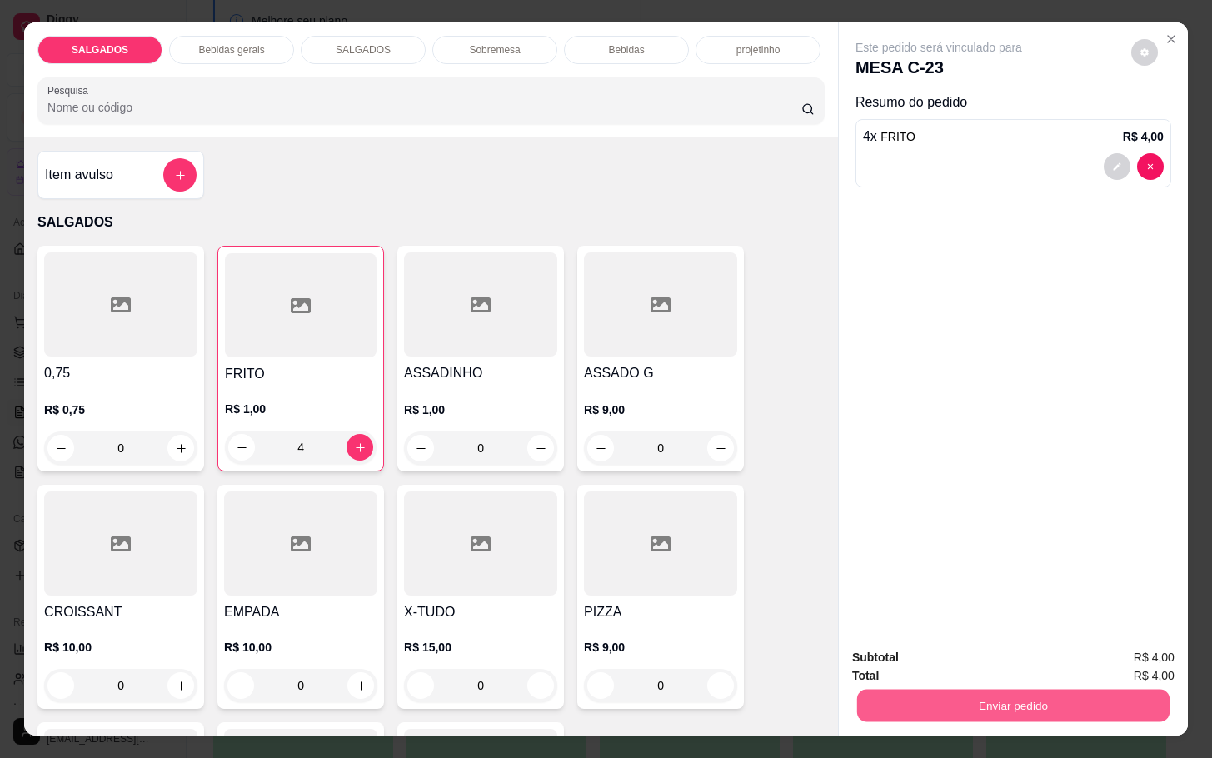
click at [923, 707] on button "Enviar pedido" at bounding box center [1013, 705] width 312 height 32
click at [927, 667] on button "Não registrar e enviar pedido" at bounding box center [956, 655] width 168 height 31
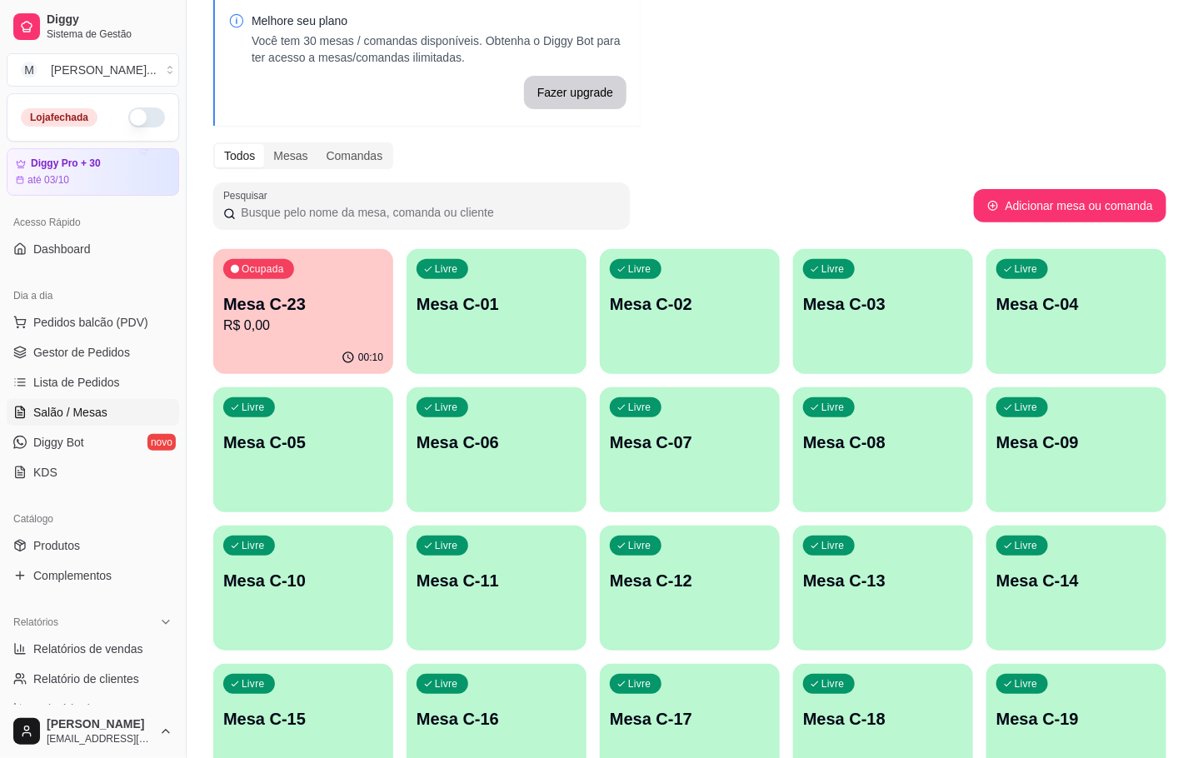
click at [248, 318] on p "R$ 0,00" at bounding box center [303, 326] width 160 height 20
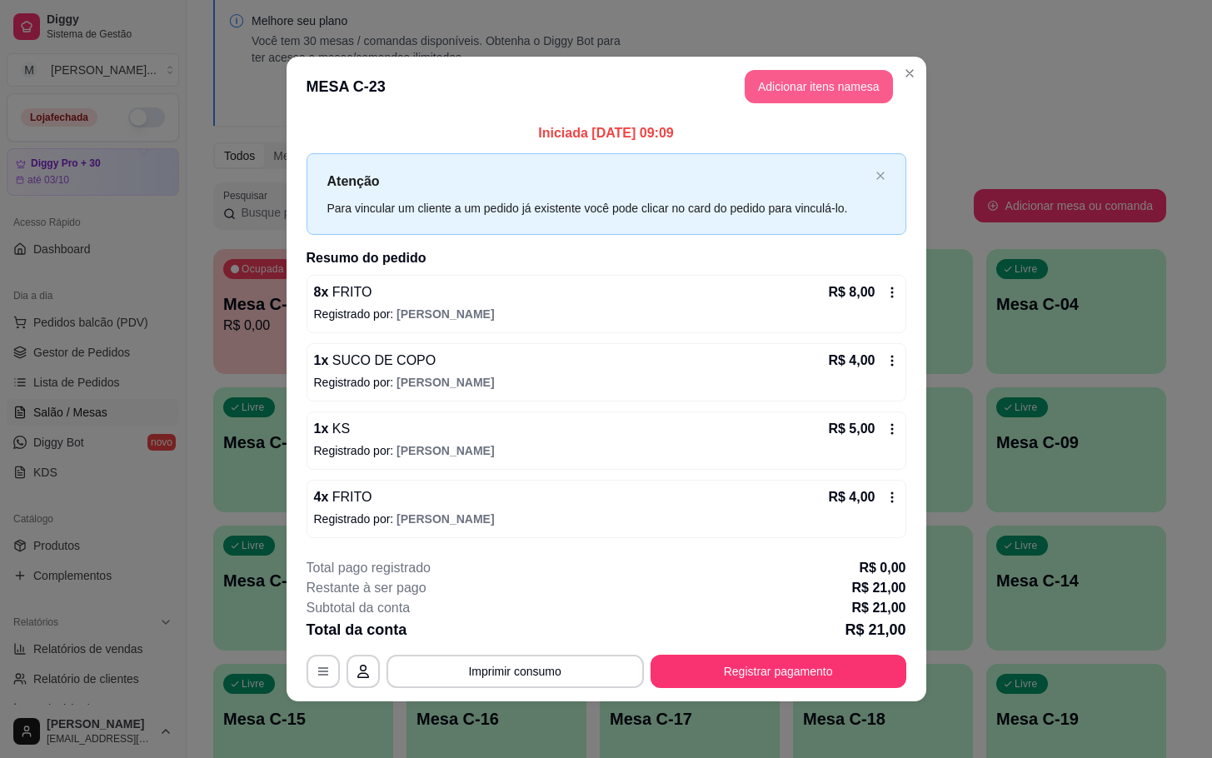
click at [853, 90] on button "Adicionar itens na mesa" at bounding box center [819, 86] width 148 height 33
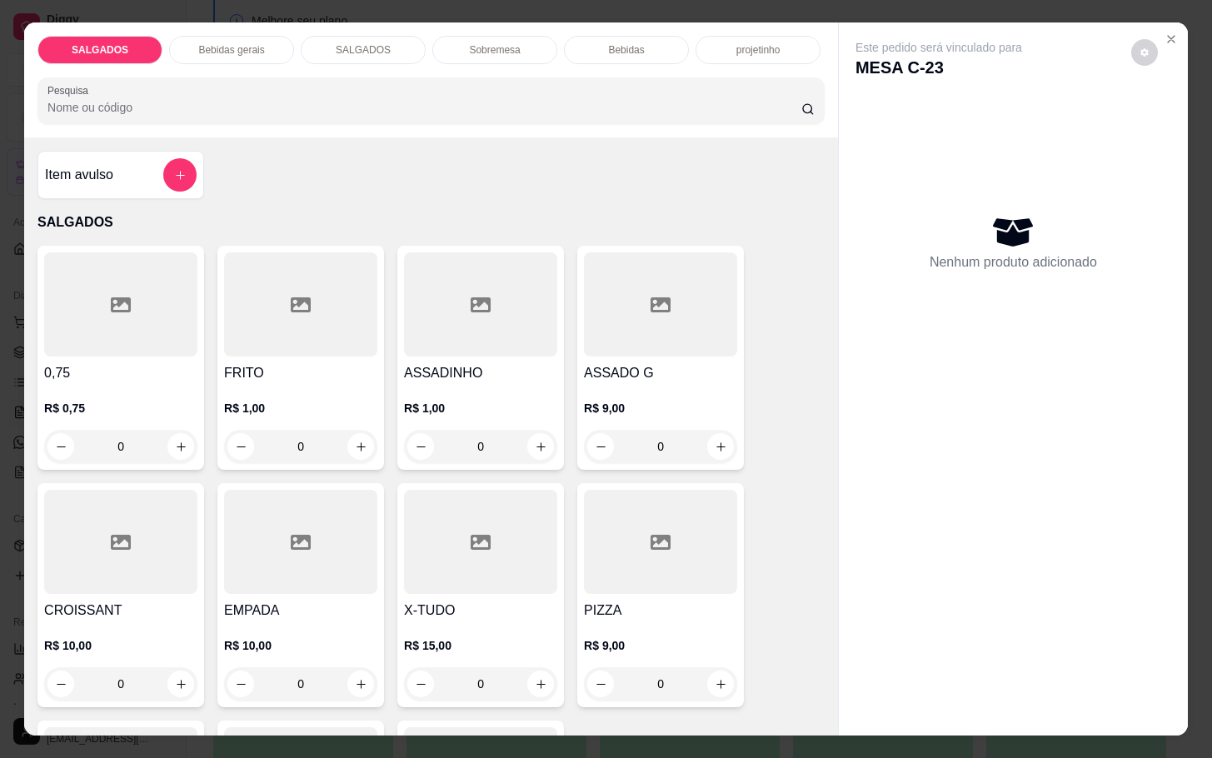
click at [542, 46] on div "Sobremesa" at bounding box center [494, 50] width 125 height 28
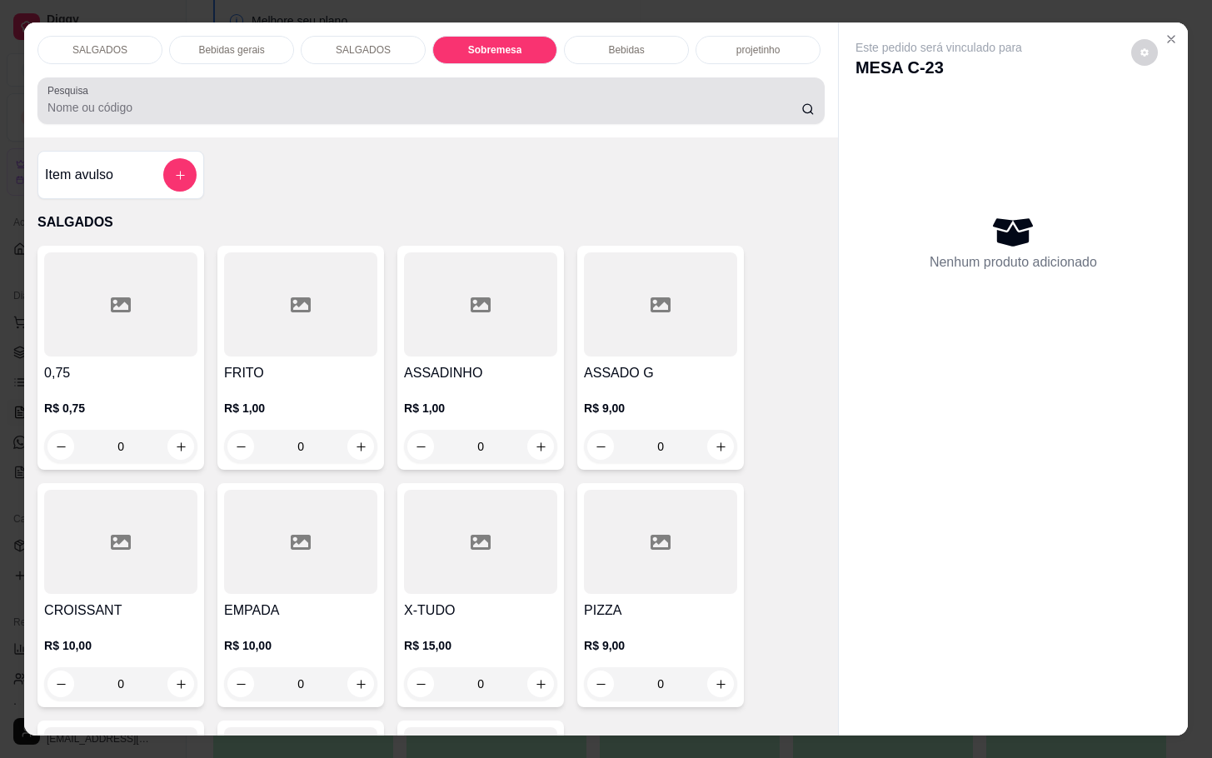
scroll to position [40, 0]
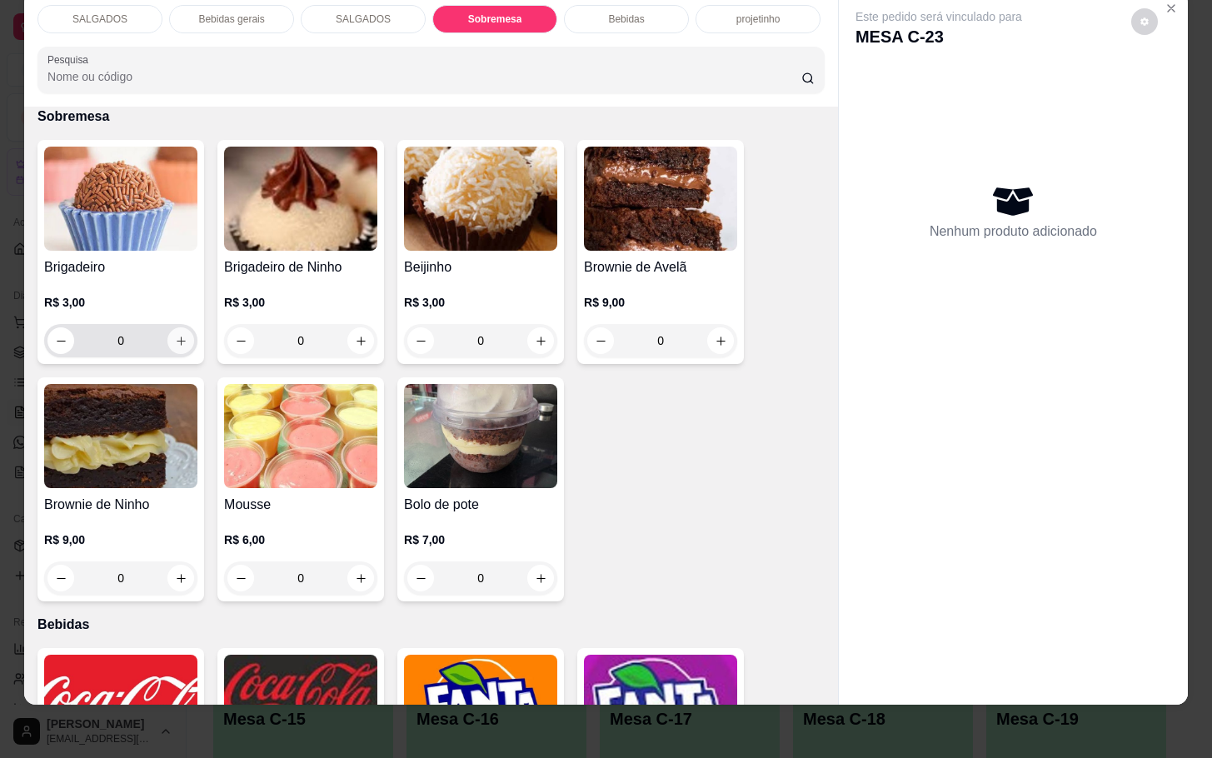
click at [181, 327] on button "increase-product-quantity" at bounding box center [180, 340] width 27 height 27
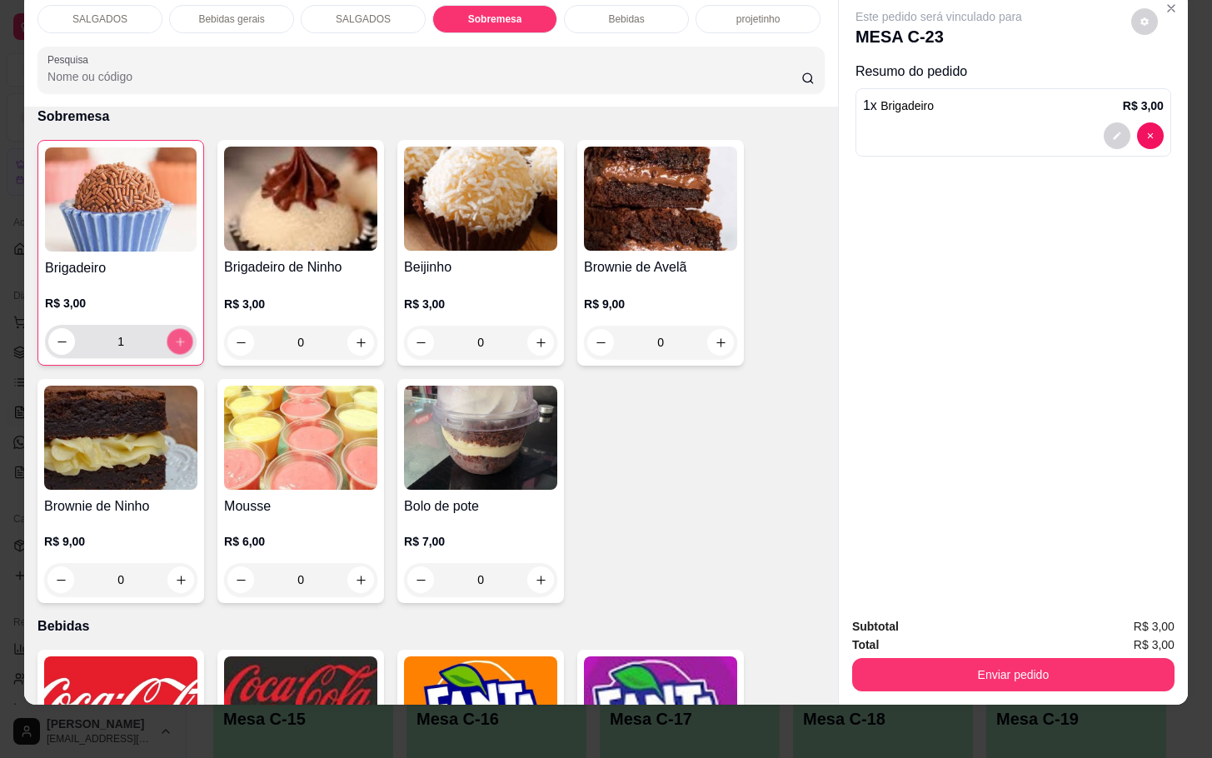
click at [181, 329] on button "increase-product-quantity" at bounding box center [180, 342] width 26 height 26
type input "2"
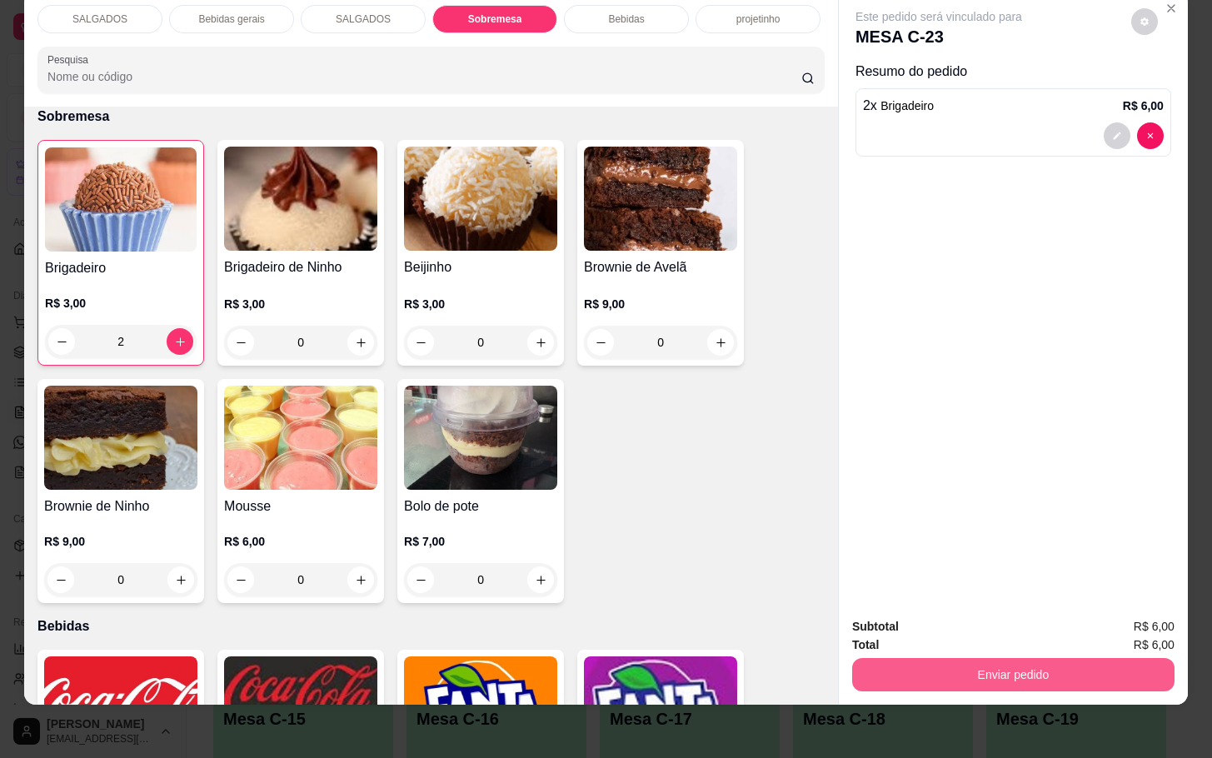
click at [957, 663] on button "Enviar pedido" at bounding box center [1013, 674] width 322 height 33
click at [975, 603] on button "Não registrar e enviar pedido" at bounding box center [955, 616] width 173 height 32
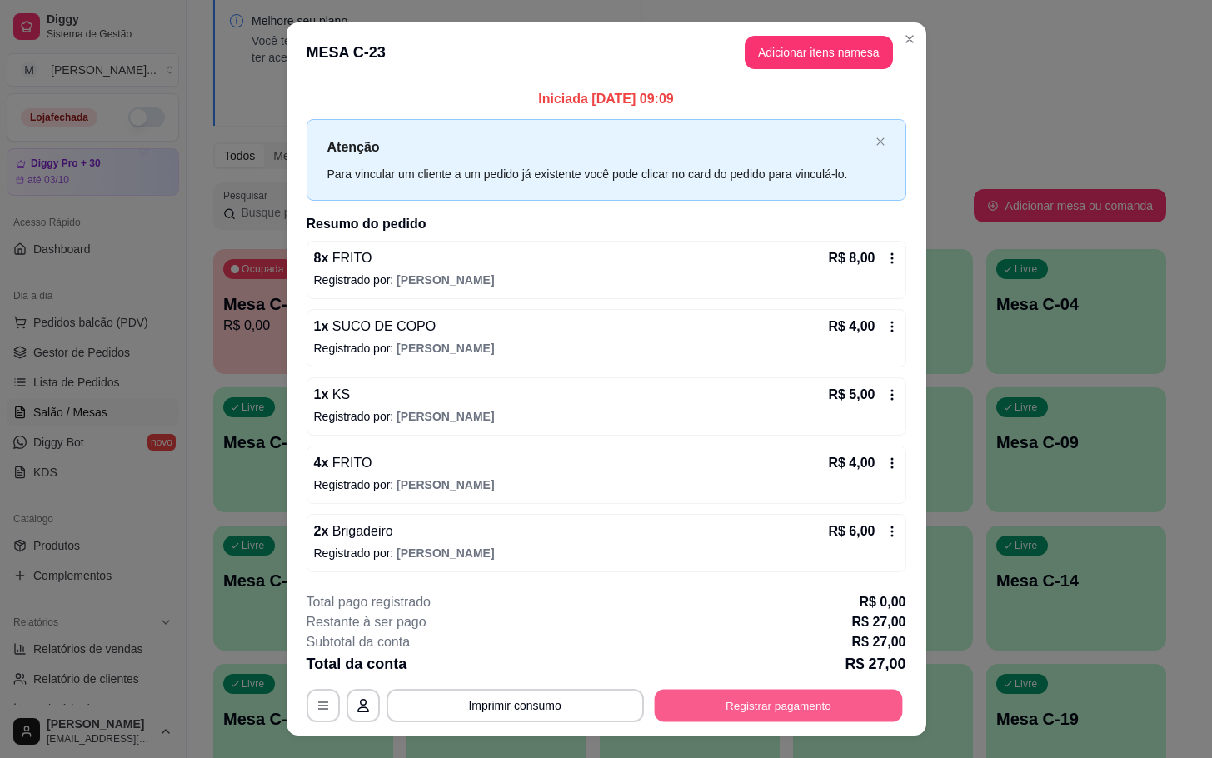
click at [750, 708] on button "Registrar pagamento" at bounding box center [778, 705] width 248 height 32
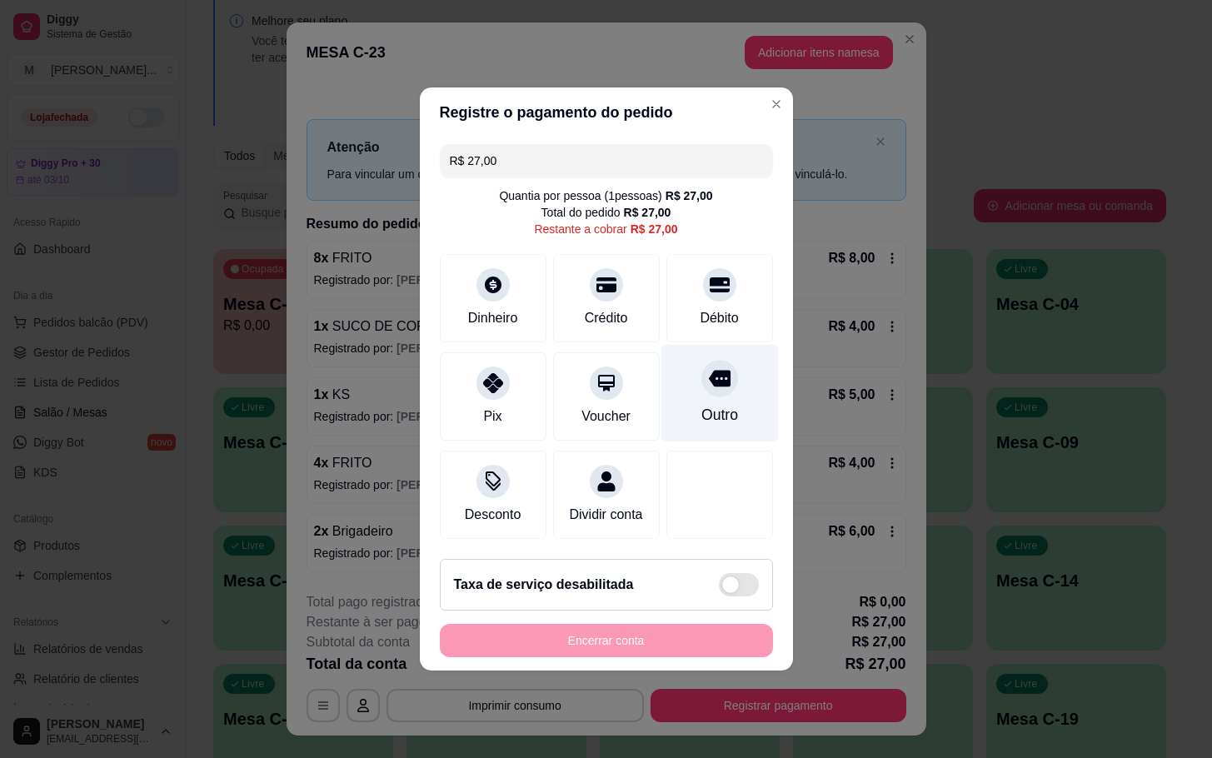
click at [706, 405] on div "Outro" at bounding box center [719, 415] width 37 height 22
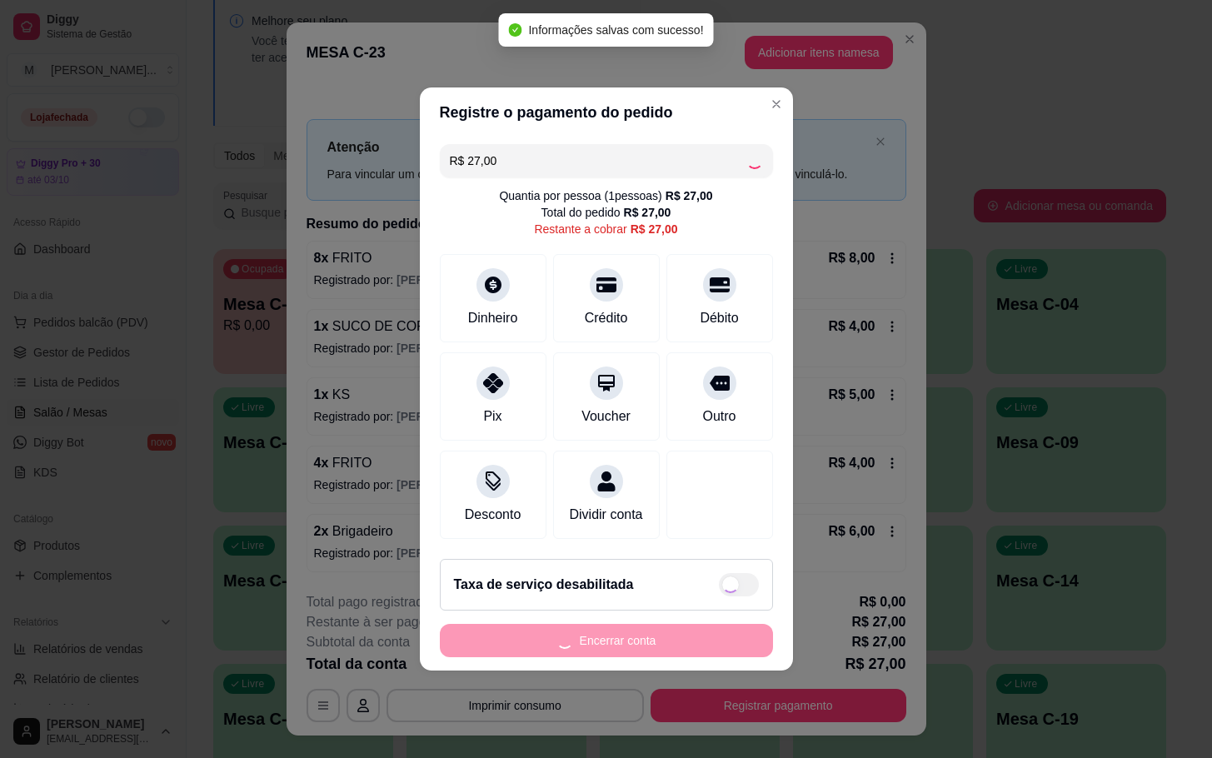
type input "R$ 0,00"
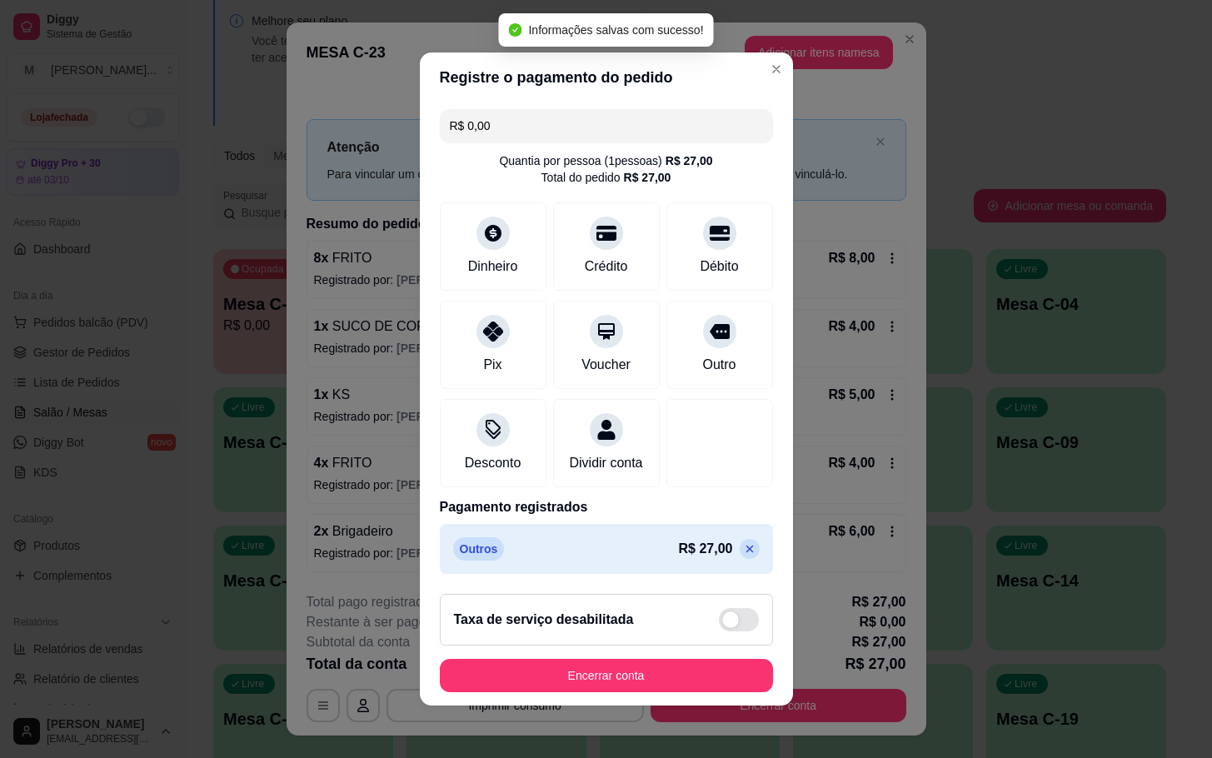
click at [637, 705] on footer "Taxa de serviço desabilitada Encerrar conta" at bounding box center [606, 643] width 373 height 125
click at [655, 683] on button "Encerrar conta" at bounding box center [606, 675] width 333 height 33
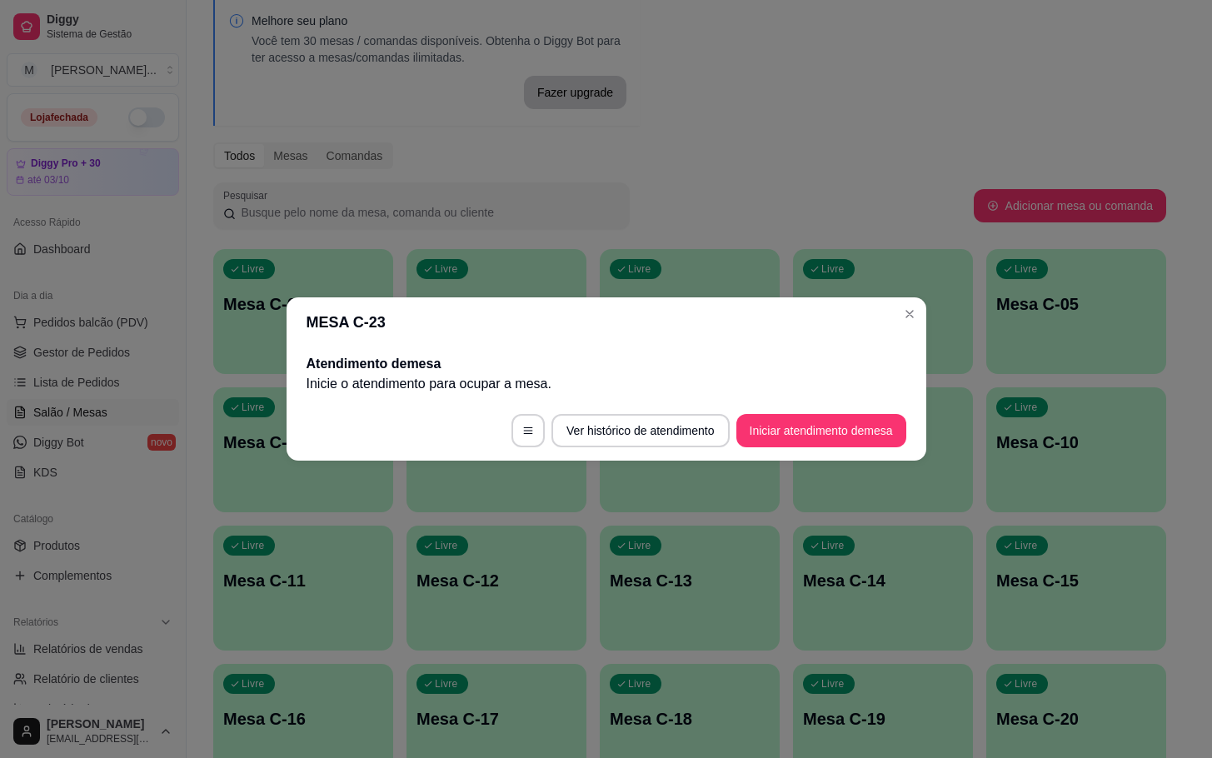
click at [877, 396] on div "Atendimento de mesa Inicie o atendimento para ocupar a mesa ." at bounding box center [607, 373] width 640 height 53
click at [862, 450] on footer "Ver histórico de atendimento Iniciar atendimento de mesa" at bounding box center [607, 431] width 640 height 60
click at [805, 422] on button "Iniciar atendimento de mesa" at bounding box center [822, 430] width 170 height 33
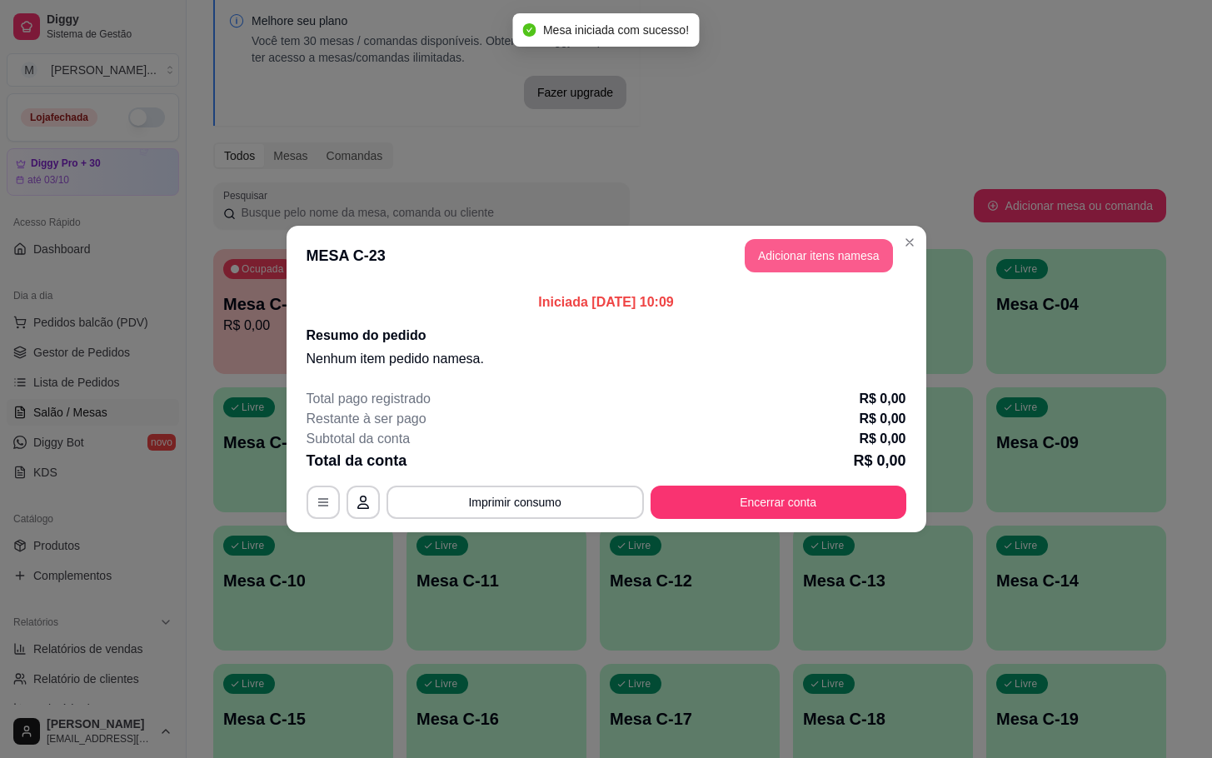
click at [813, 258] on button "Adicionar itens na mesa" at bounding box center [819, 255] width 148 height 33
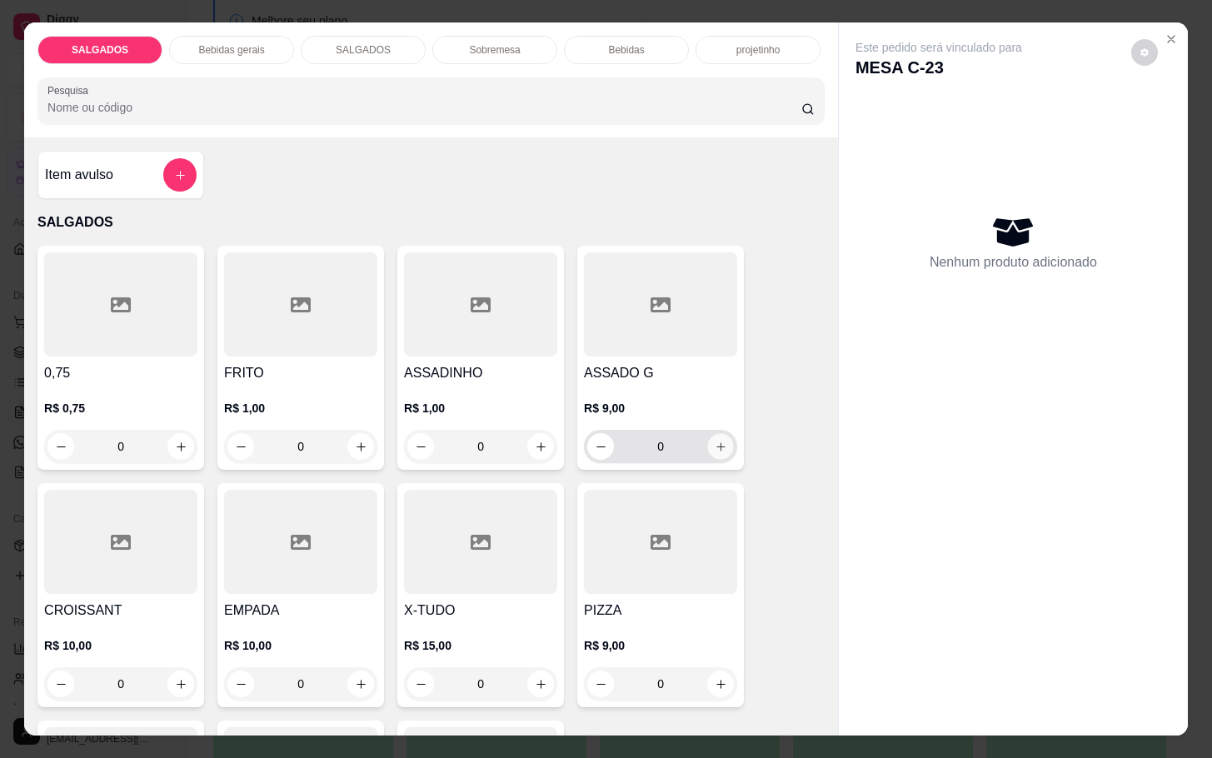
click at [715, 441] on icon "increase-product-quantity" at bounding box center [721, 447] width 12 height 12
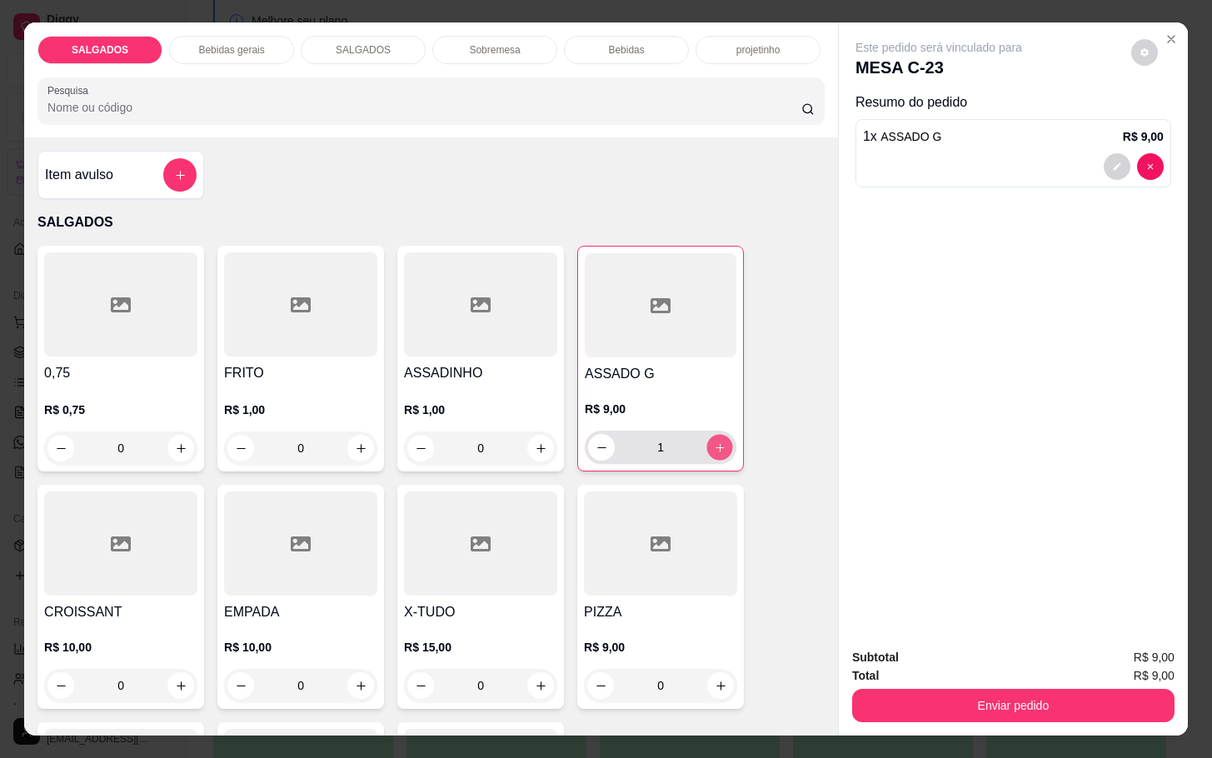
click at [715, 435] on button "increase-product-quantity" at bounding box center [720, 448] width 26 height 26
type input "2"
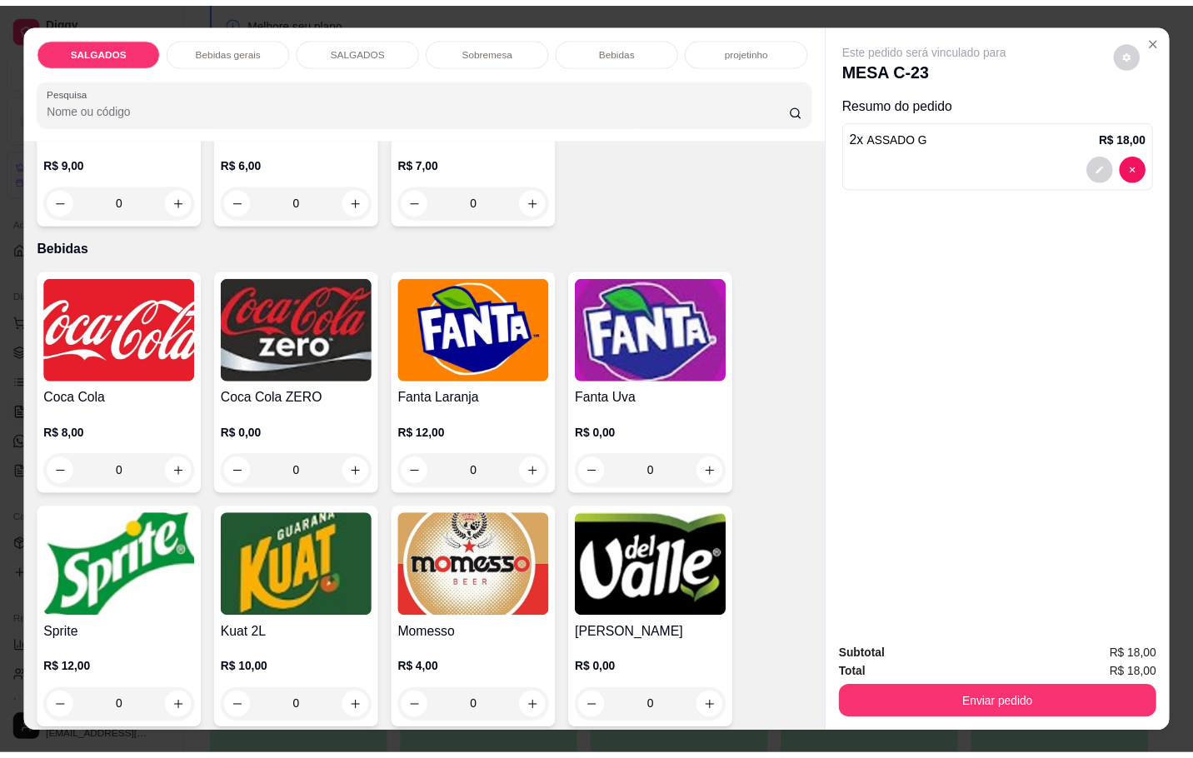
scroll to position [3125, 0]
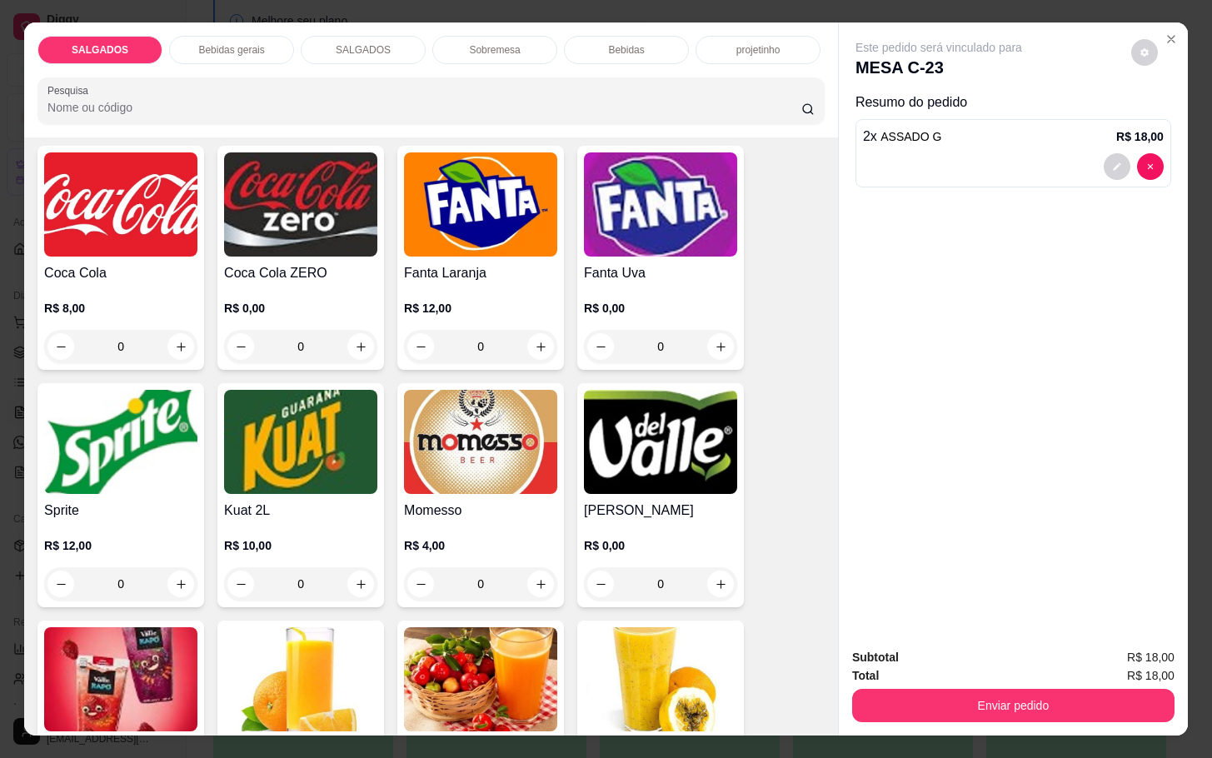
click at [535, 471] on img at bounding box center [480, 442] width 153 height 104
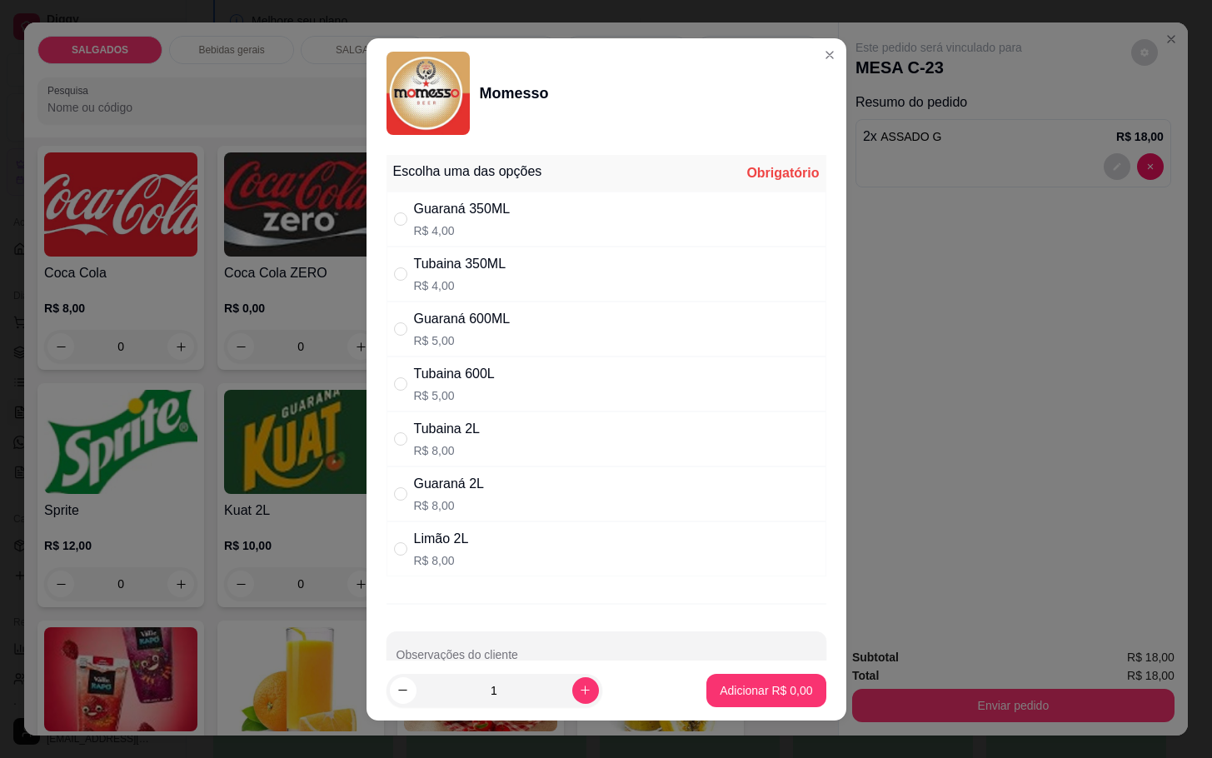
click at [488, 390] on div "Tubaina 600L R$ 5,00" at bounding box center [607, 384] width 440 height 55
radio input "true"
click at [738, 692] on p "Adicionar R$ 5,00" at bounding box center [767, 690] width 90 height 16
type input "1"
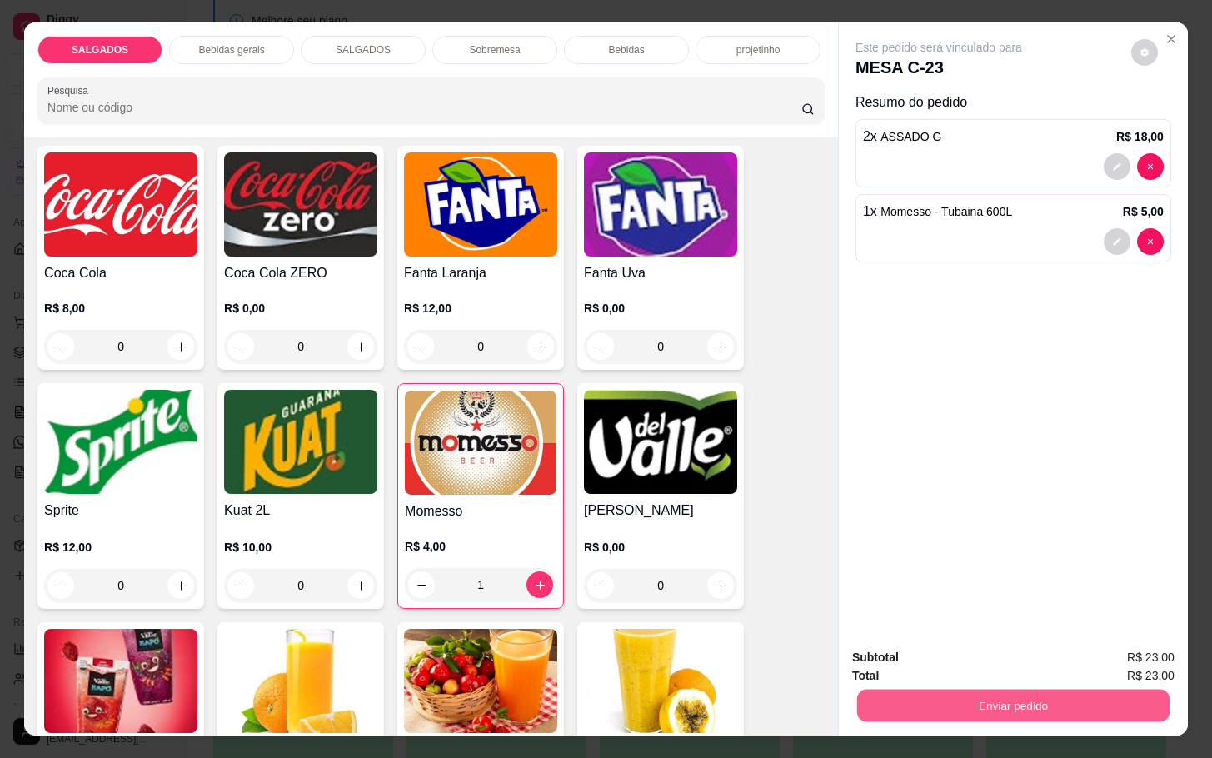
click at [972, 710] on button "Enviar pedido" at bounding box center [1013, 705] width 312 height 32
click at [953, 650] on button "Não registrar e enviar pedido" at bounding box center [955, 656] width 173 height 32
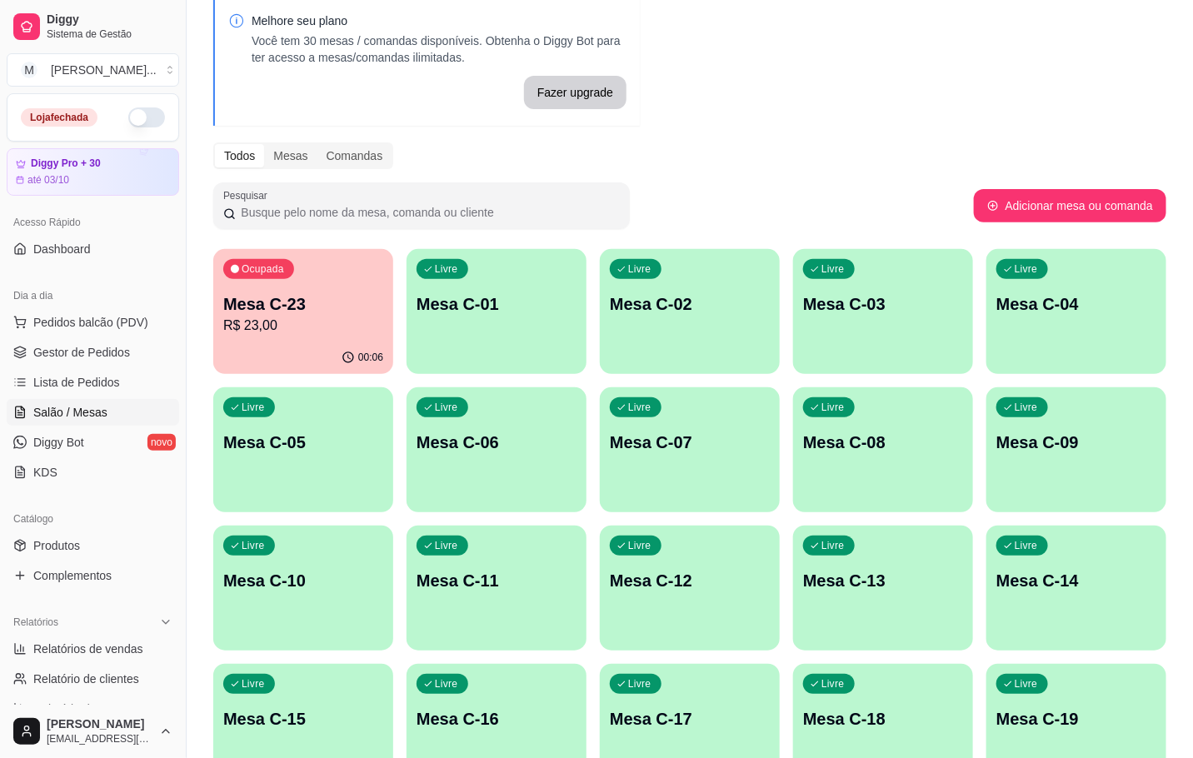
click at [263, 322] on p "R$ 23,00" at bounding box center [303, 326] width 160 height 20
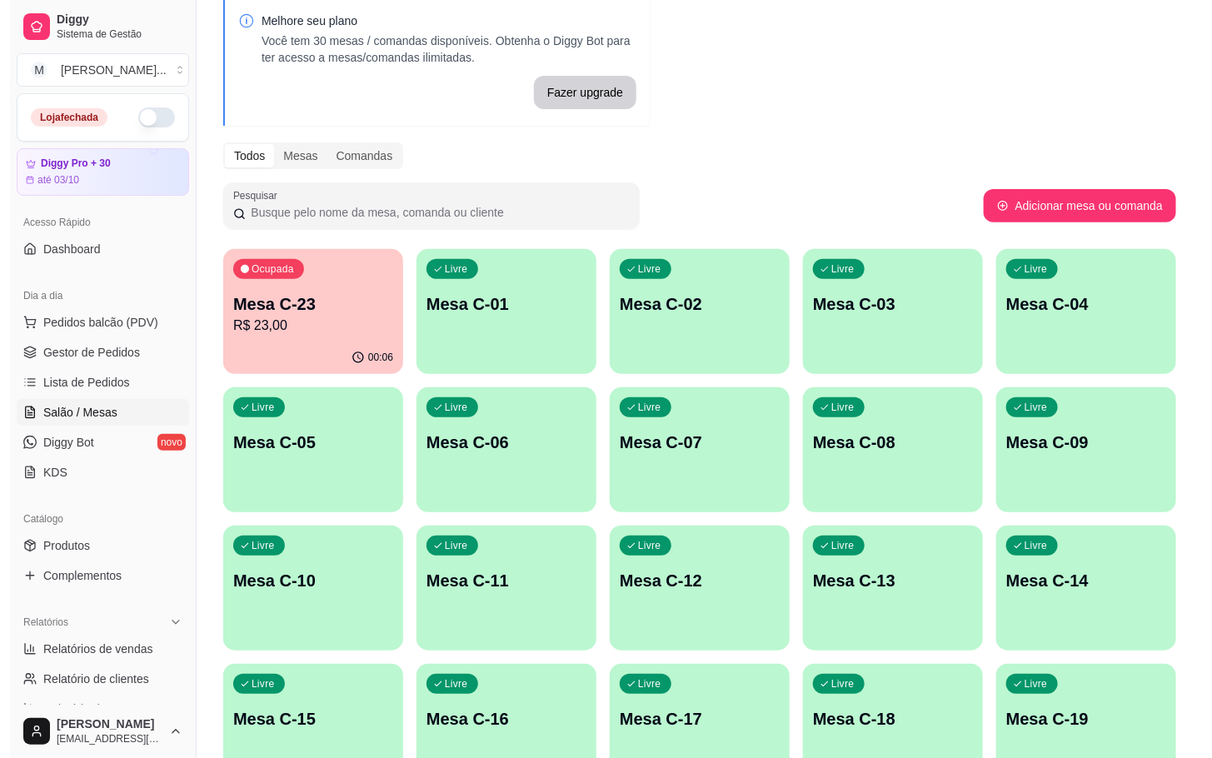
scroll to position [452, 0]
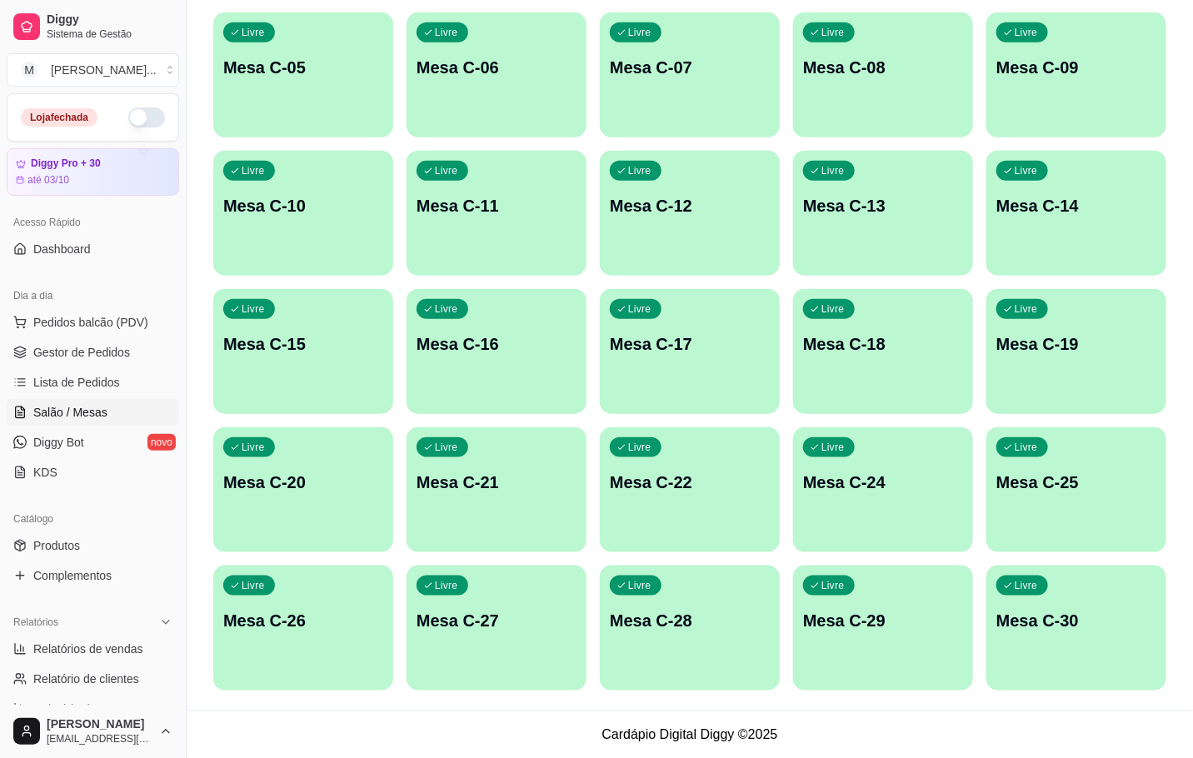
click at [708, 682] on div "button" at bounding box center [690, 681] width 180 height 20
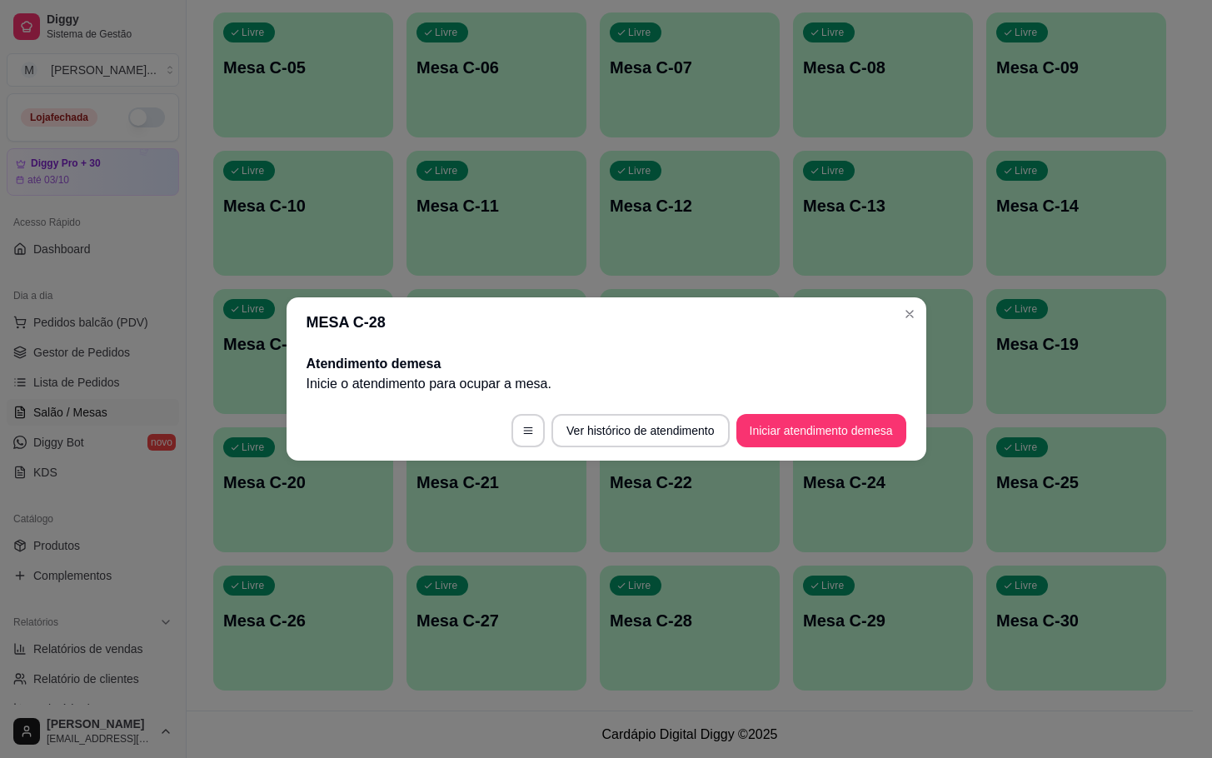
click at [777, 443] on button "Iniciar atendimento de mesa" at bounding box center [822, 430] width 170 height 33
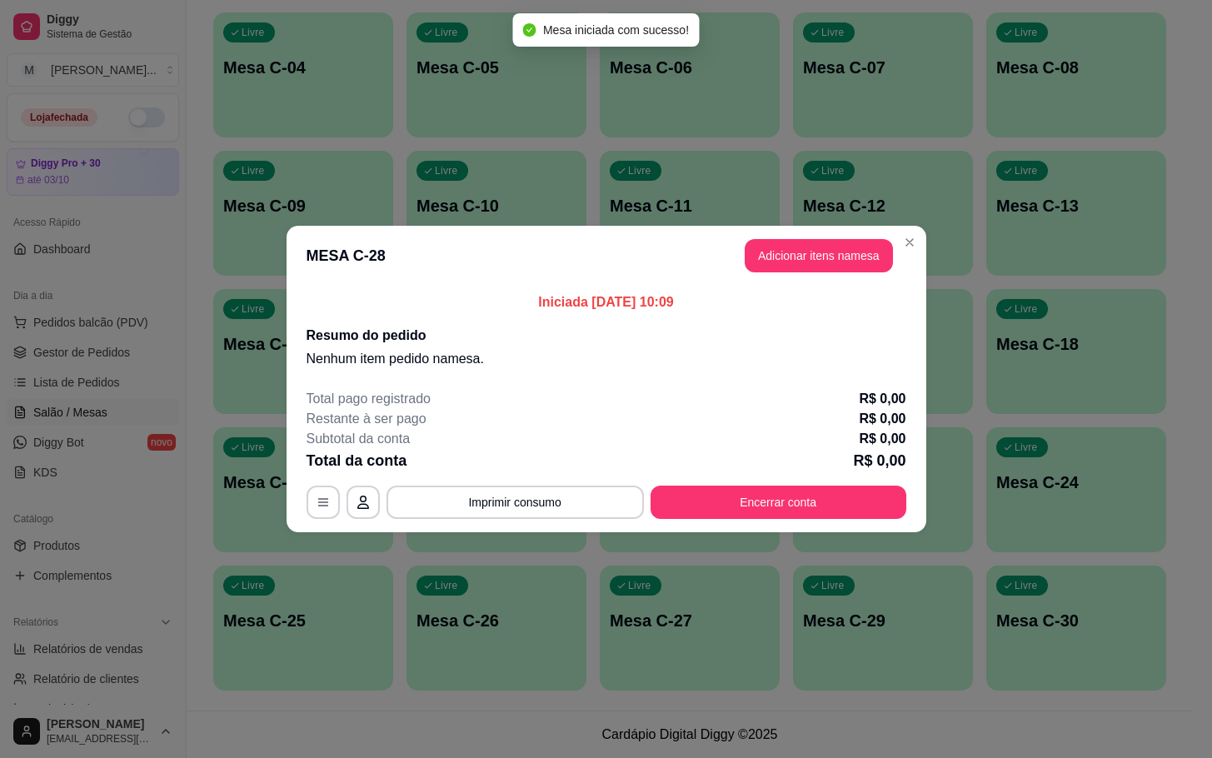
click at [813, 240] on button "Adicionar itens na mesa" at bounding box center [819, 255] width 148 height 33
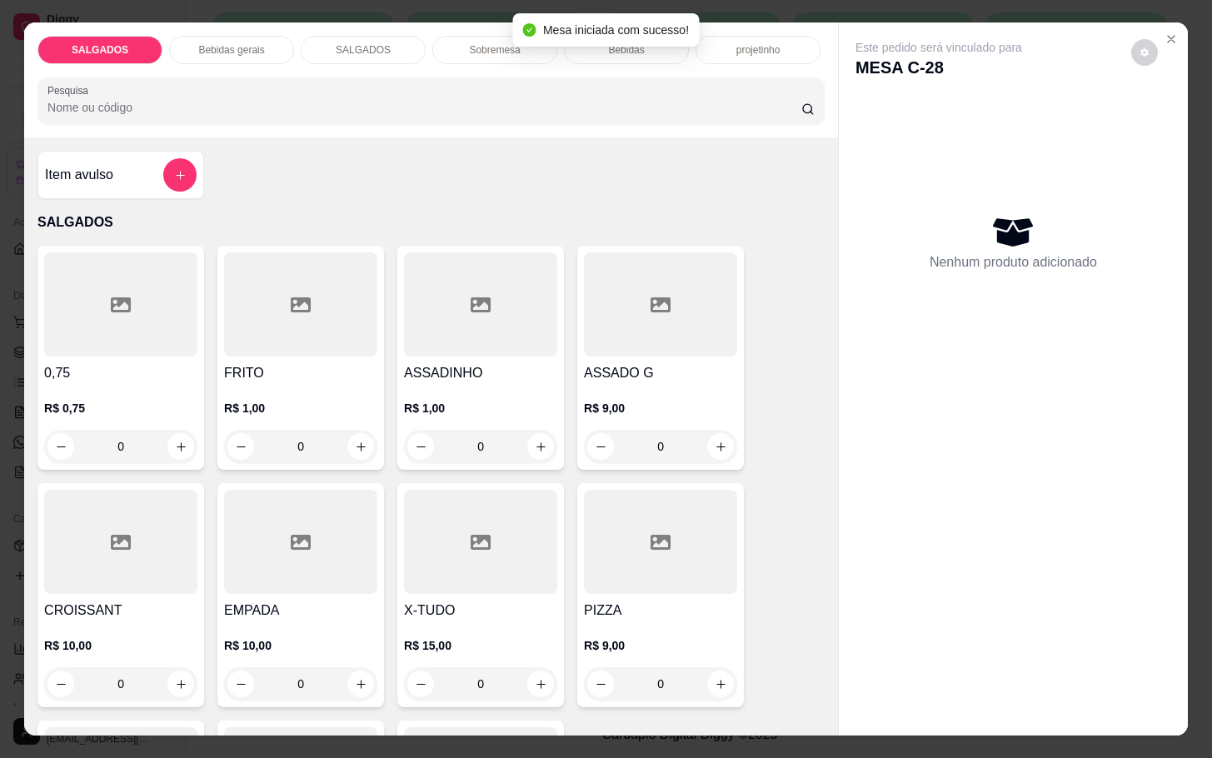
click at [308, 406] on p "R$ 1,00" at bounding box center [300, 408] width 153 height 17
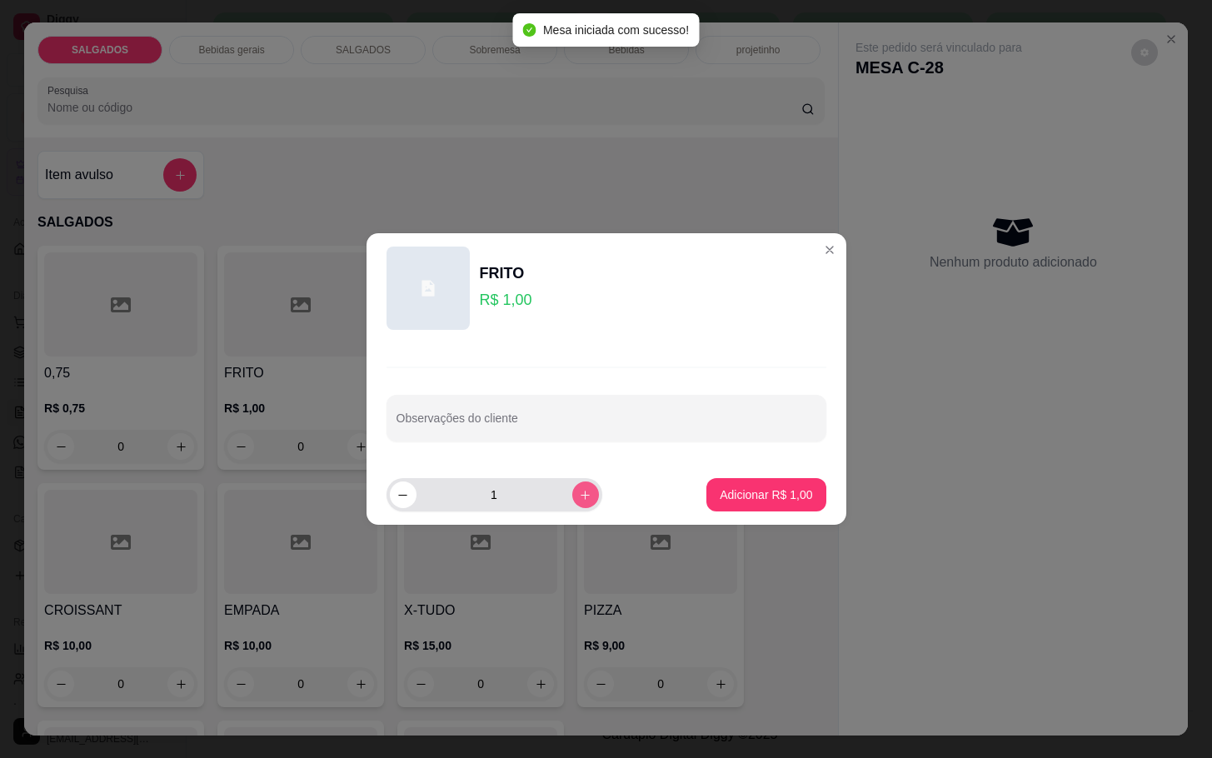
click at [579, 497] on icon "increase-product-quantity" at bounding box center [585, 495] width 12 height 12
type input "4"
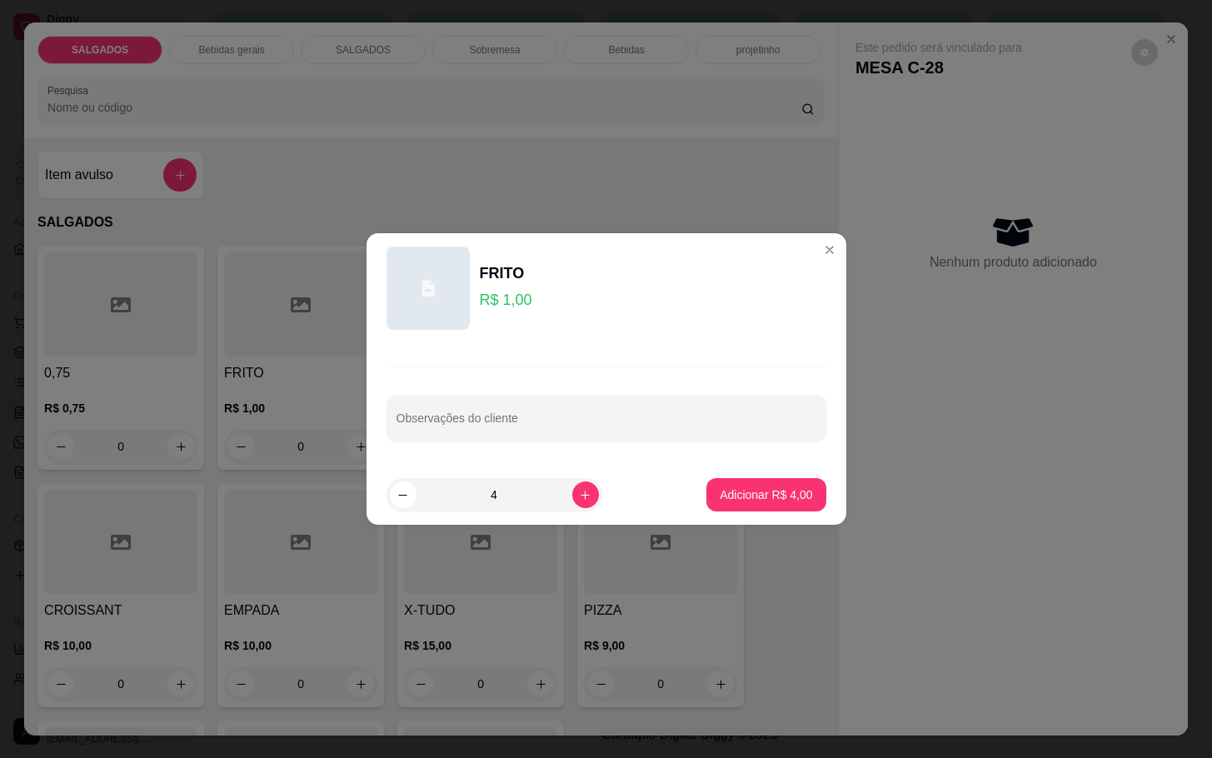
click at [707, 495] on button "Adicionar R$ 4,00" at bounding box center [766, 494] width 119 height 33
type input "4"
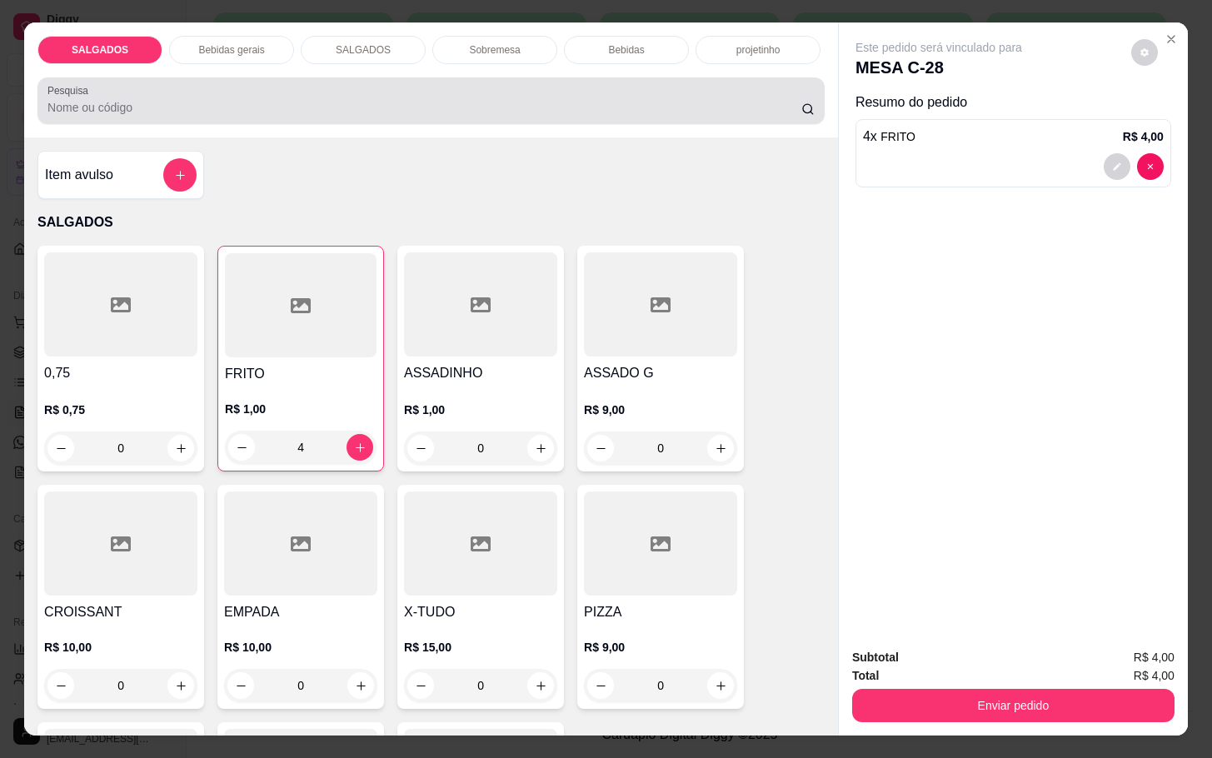
click at [238, 77] on div "Pesquisa" at bounding box center [430, 100] width 787 height 47
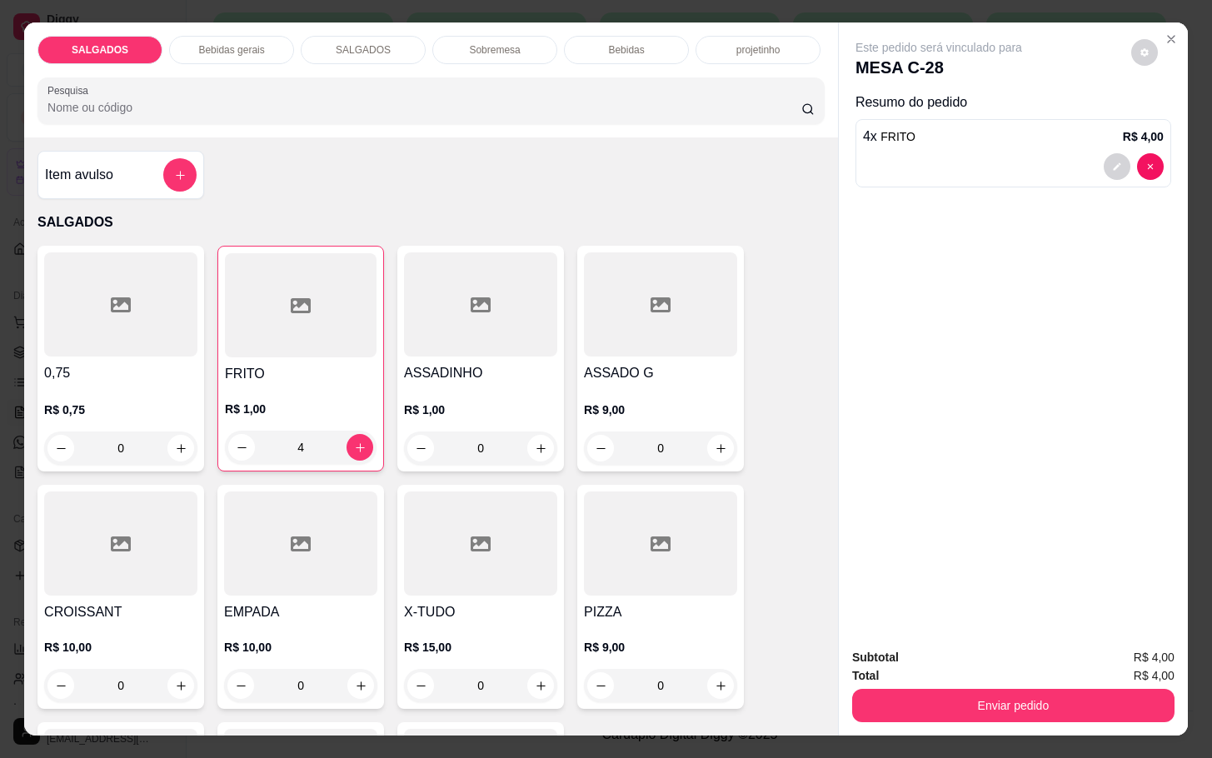
click at [252, 58] on div "SALGADOS Bebidas gerais SALGADOS Sobremesa Bebidas projetinho Pesquisa" at bounding box center [431, 79] width 814 height 115
click at [256, 36] on div "Bebidas gerais" at bounding box center [231, 50] width 125 height 28
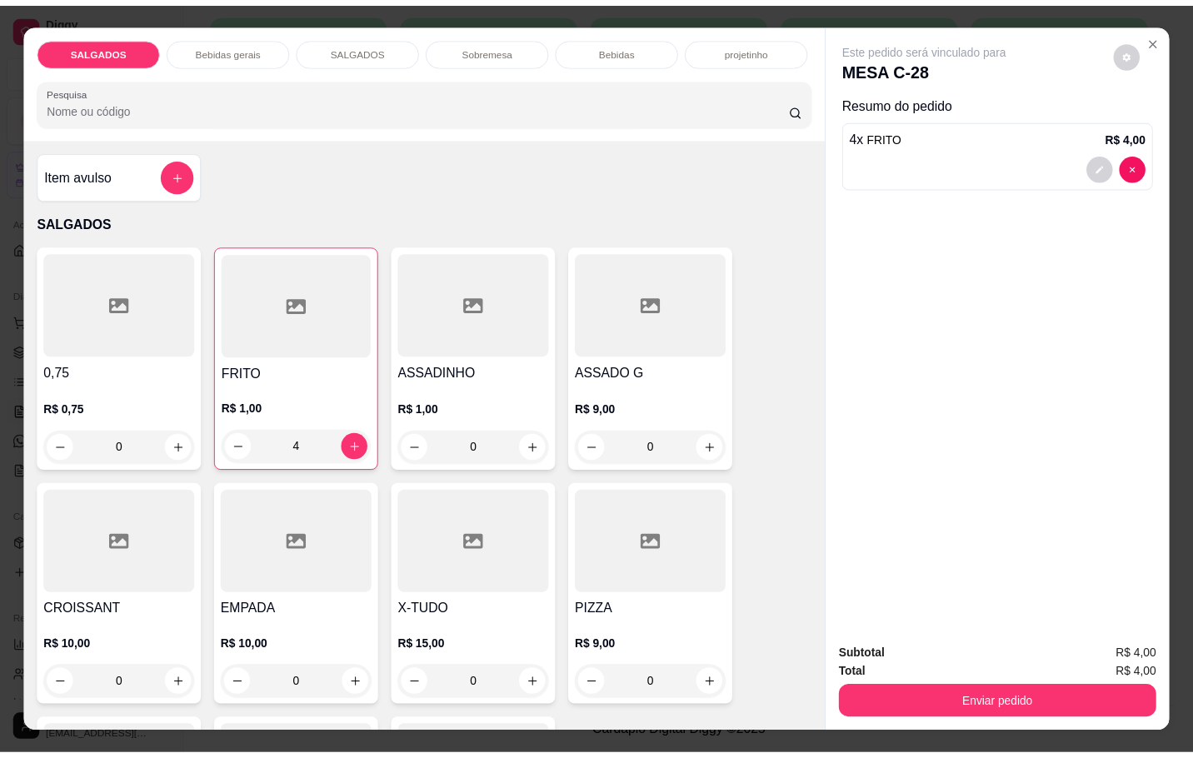
scroll to position [40, 0]
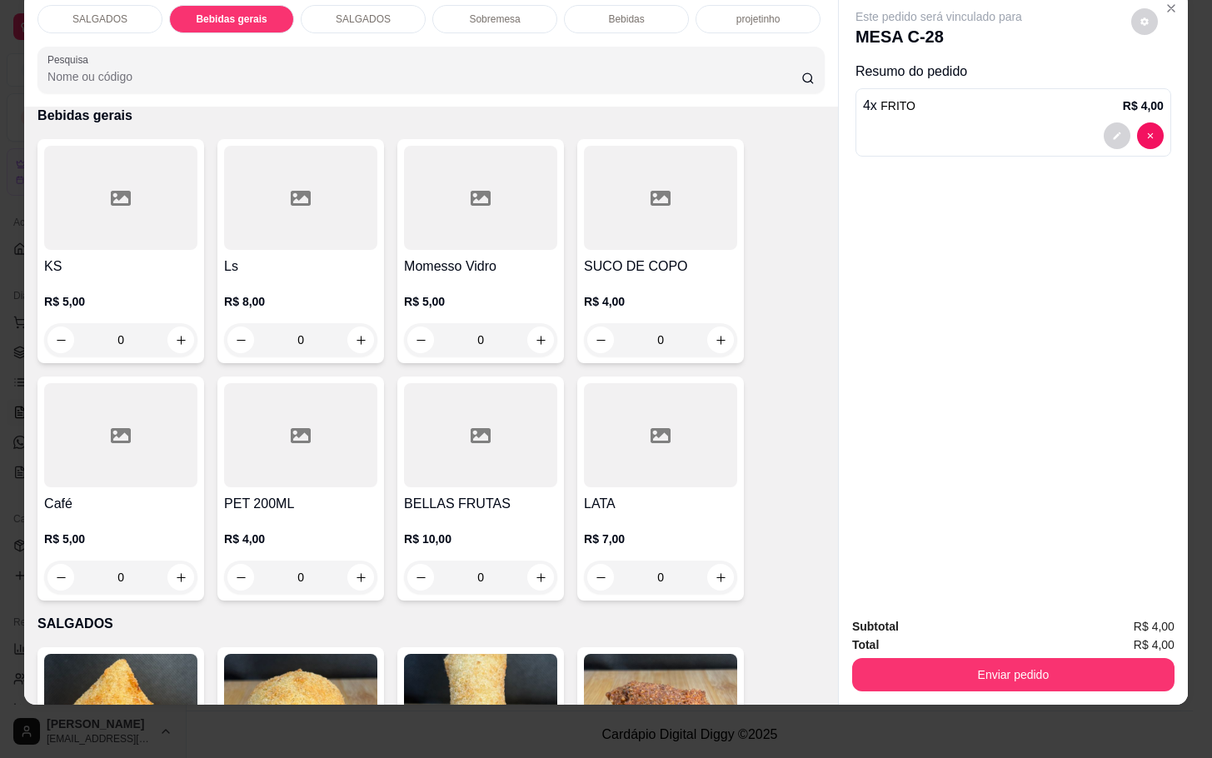
click at [613, 191] on div at bounding box center [660, 198] width 153 height 104
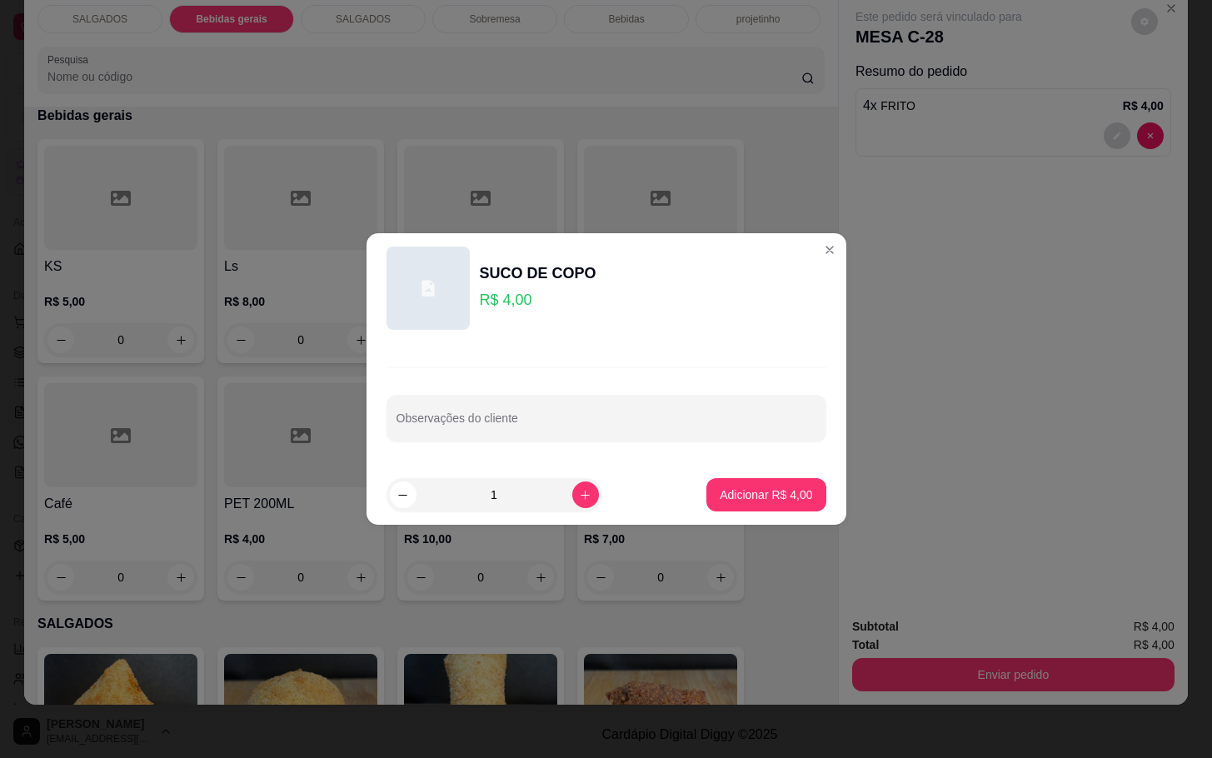
click at [752, 498] on p "Adicionar R$ 4,00" at bounding box center [766, 495] width 92 height 17
type input "1"
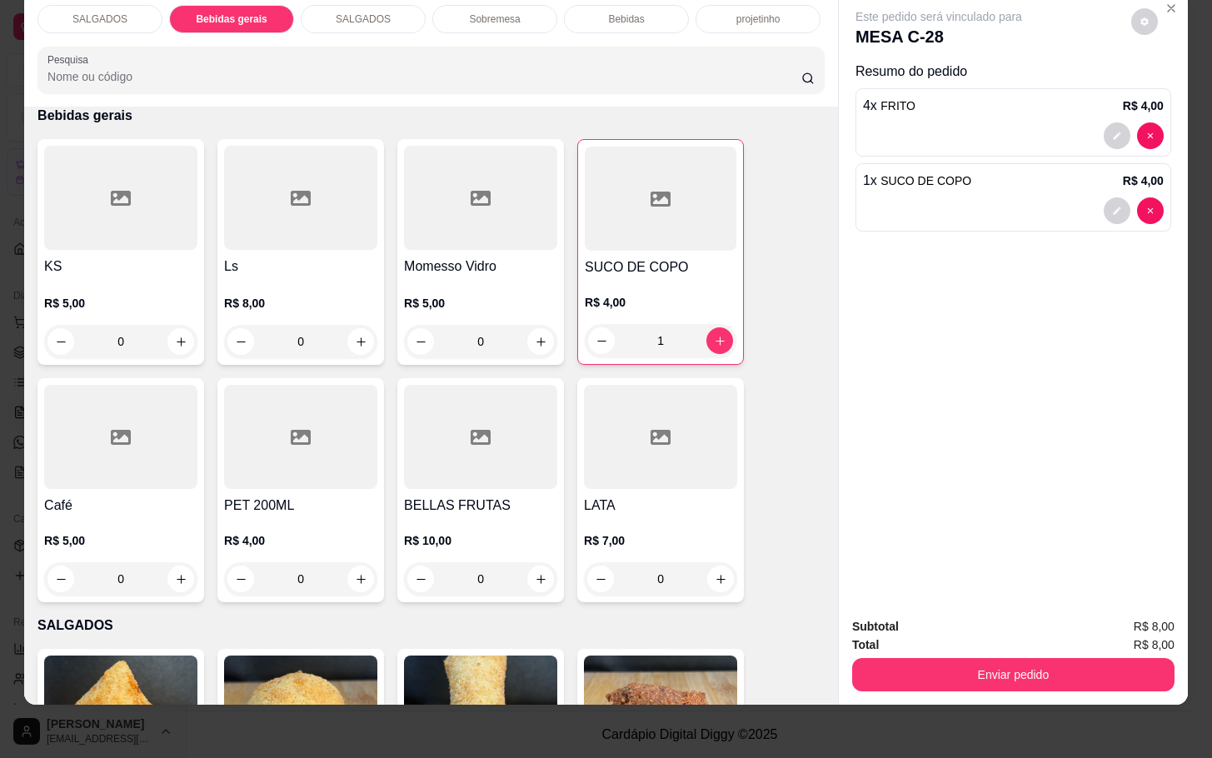
drag, startPoint x: 1071, startPoint y: 626, endPoint x: 1061, endPoint y: 637, distance: 15.4
click at [1070, 636] on div "Total R$ 8,00" at bounding box center [1013, 645] width 322 height 18
click at [1053, 658] on button "Enviar pedido" at bounding box center [1013, 674] width 322 height 33
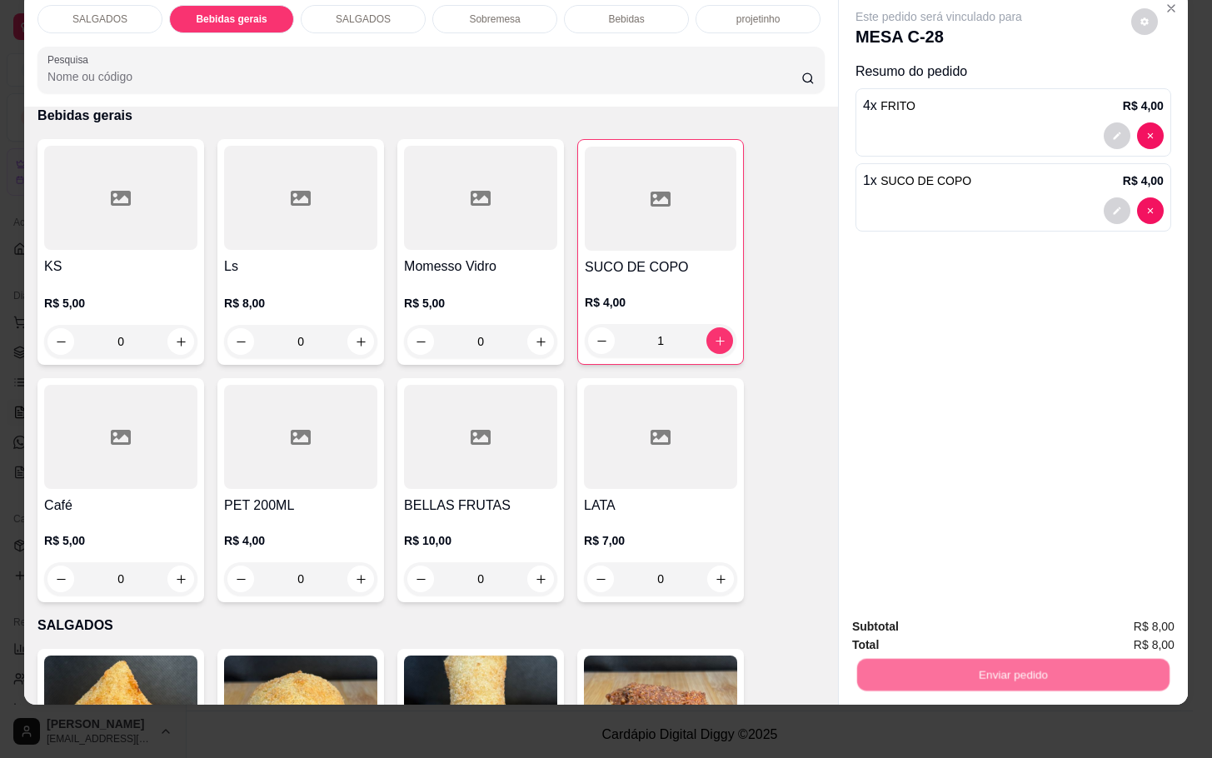
click at [986, 625] on button "Não registrar e enviar pedido" at bounding box center [955, 616] width 173 height 32
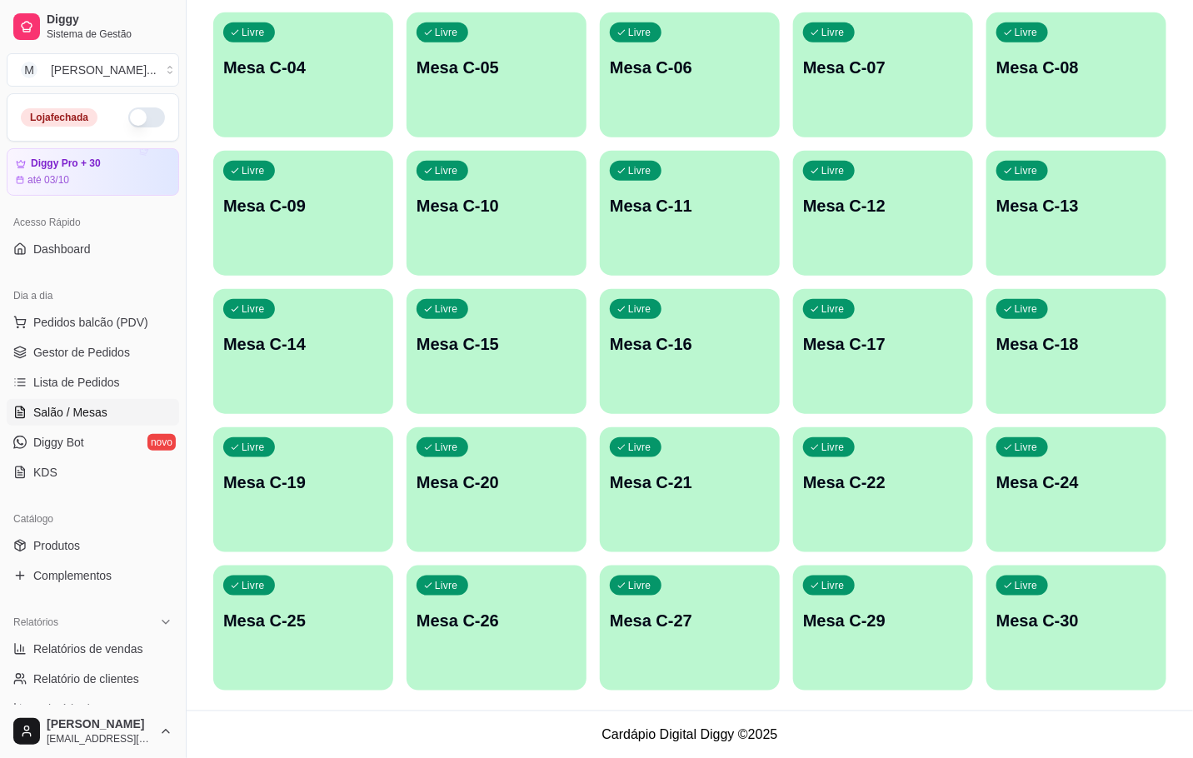
scroll to position [202, 0]
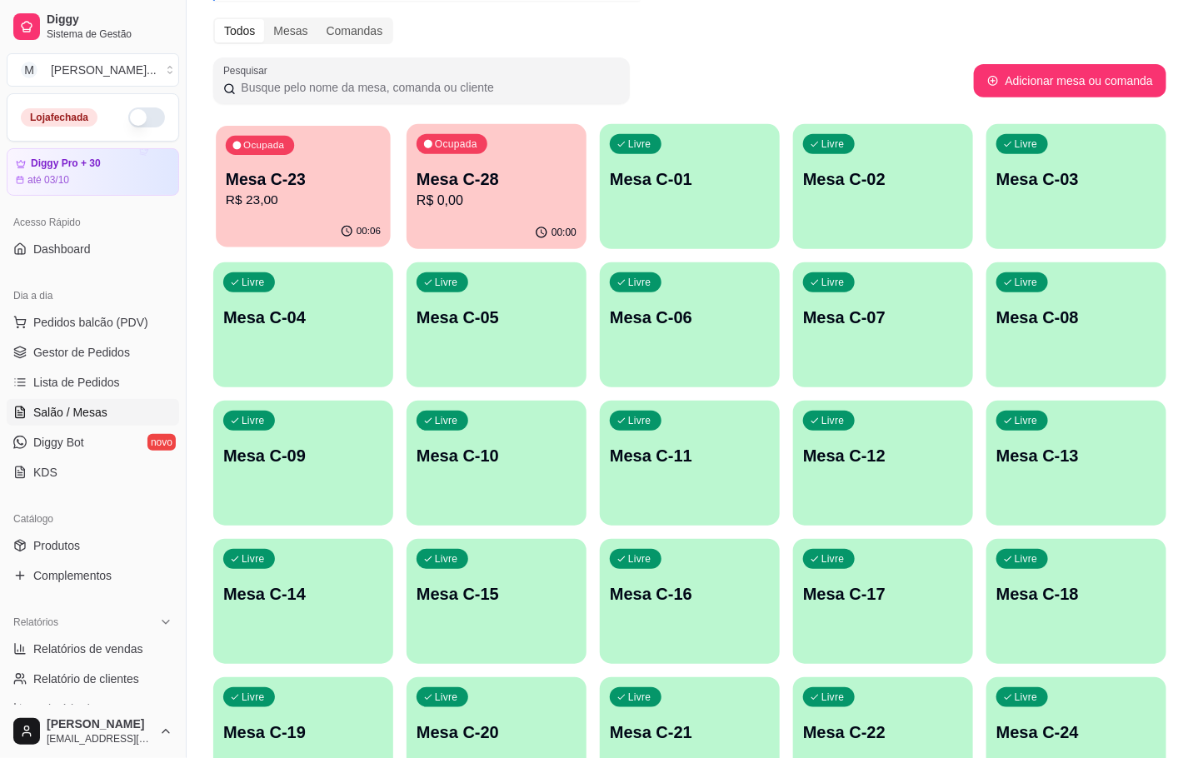
click at [246, 183] on p "Mesa C-23" at bounding box center [303, 179] width 155 height 22
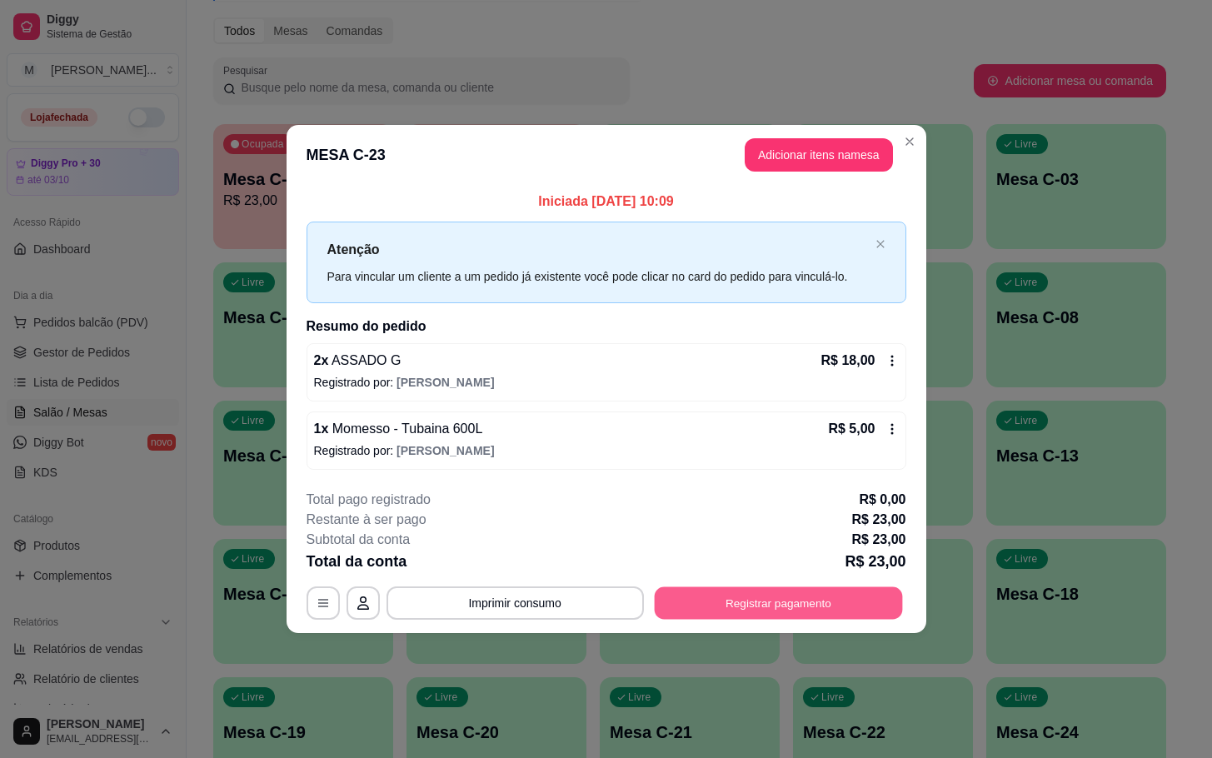
click at [772, 618] on button "Registrar pagamento" at bounding box center [778, 603] width 248 height 32
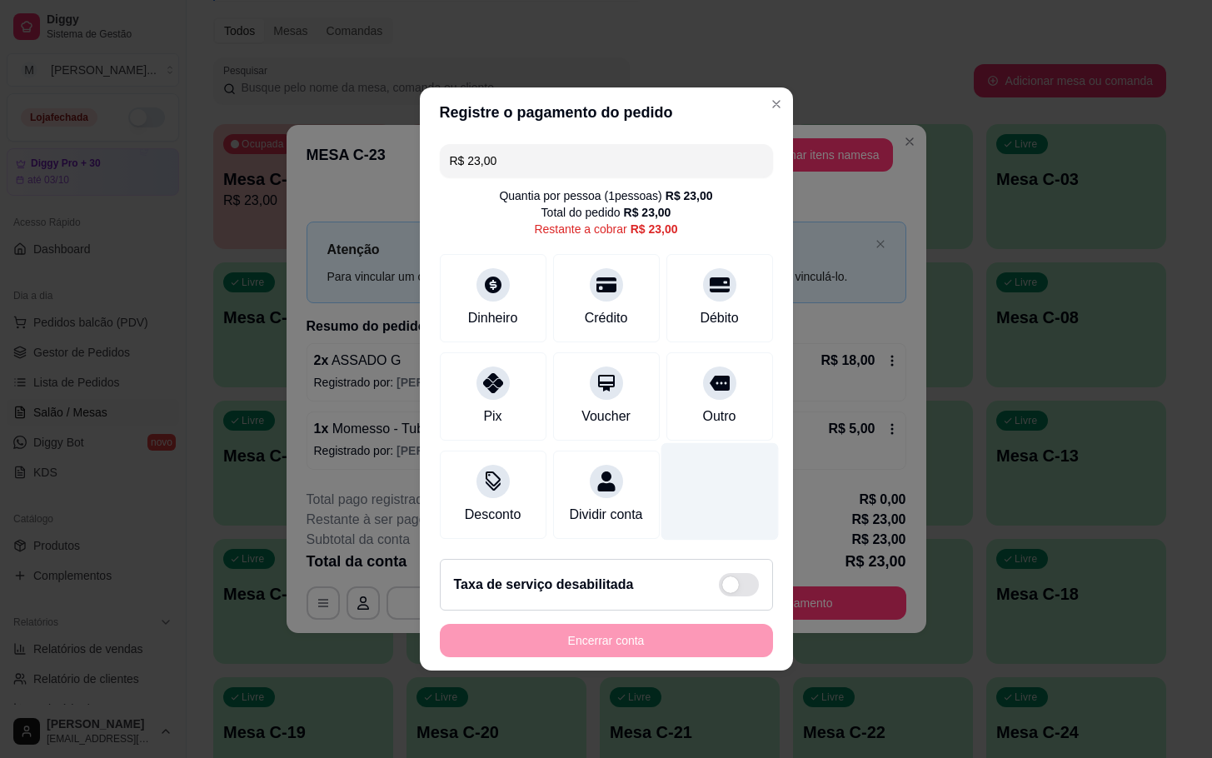
click at [722, 443] on div at bounding box center [719, 491] width 117 height 97
click at [703, 437] on div "R$ 23,00 Quantia por pessoa ( 1 pessoas) R$ 23,00 Total do pedido R$ 23,00 Rest…" at bounding box center [606, 341] width 373 height 408
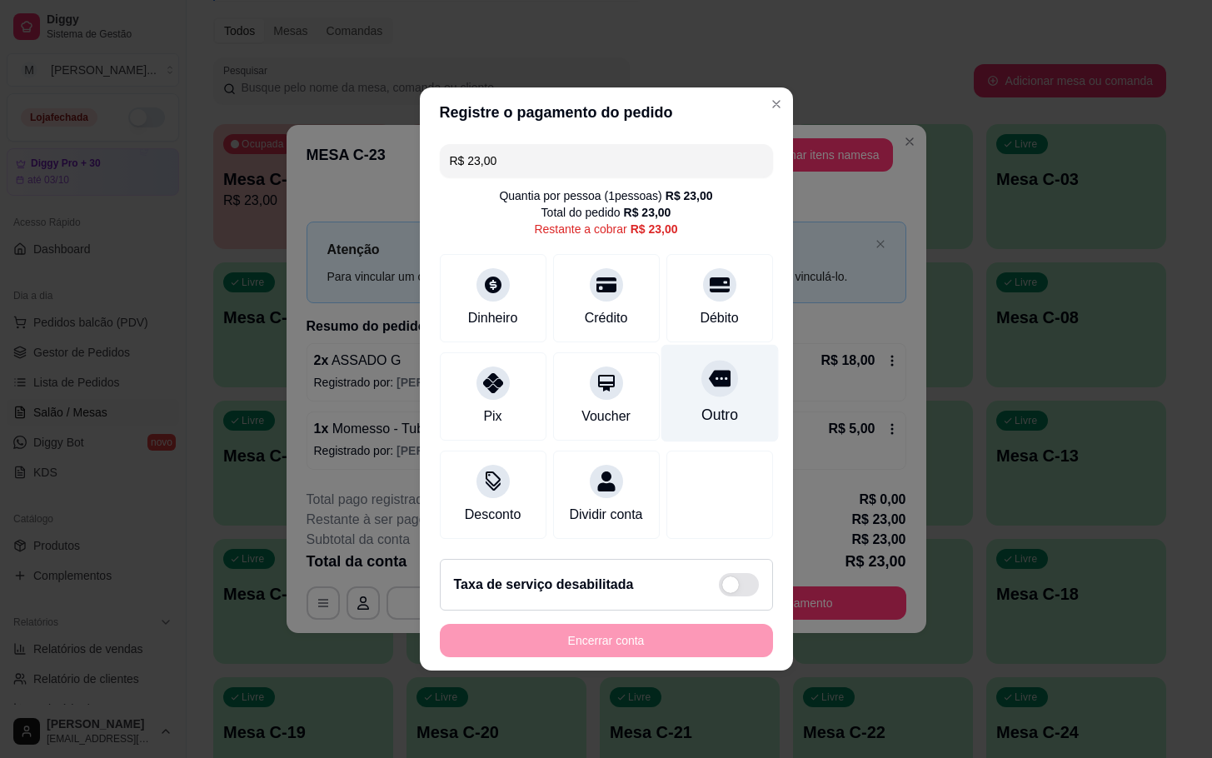
click at [701, 405] on div "Outro" at bounding box center [719, 415] width 37 height 22
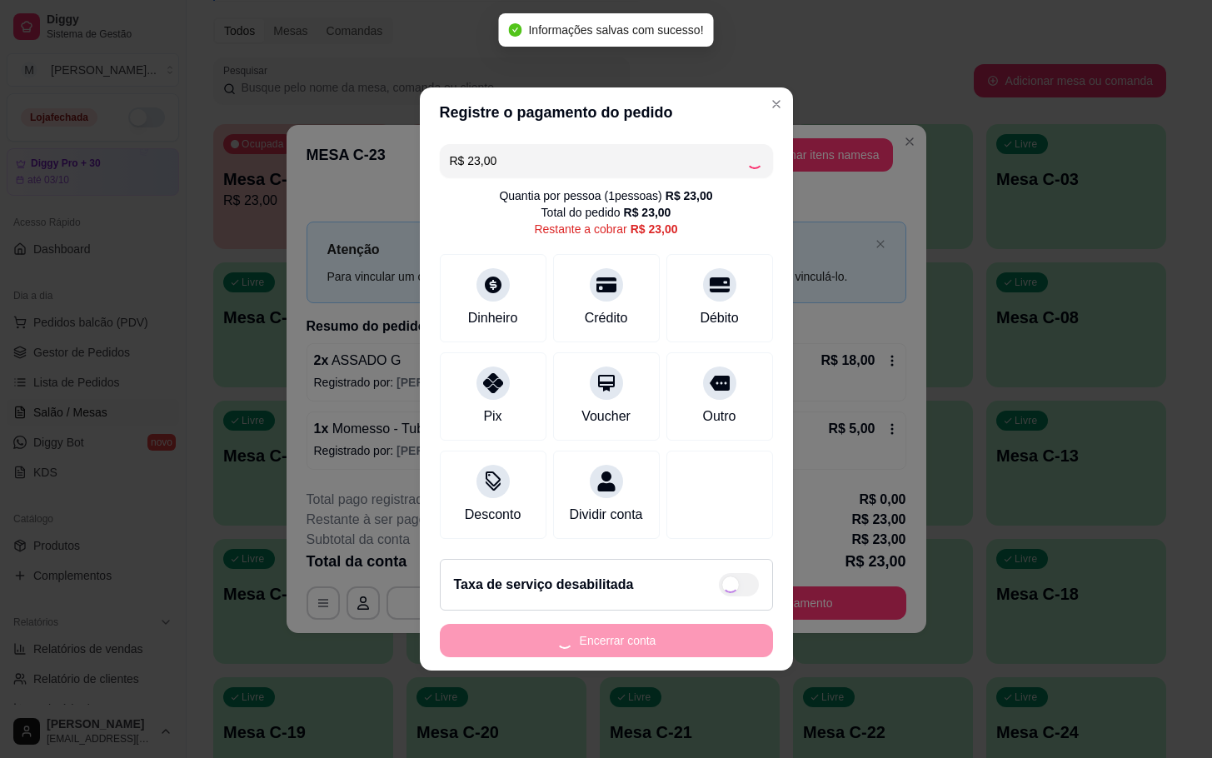
type input "R$ 0,00"
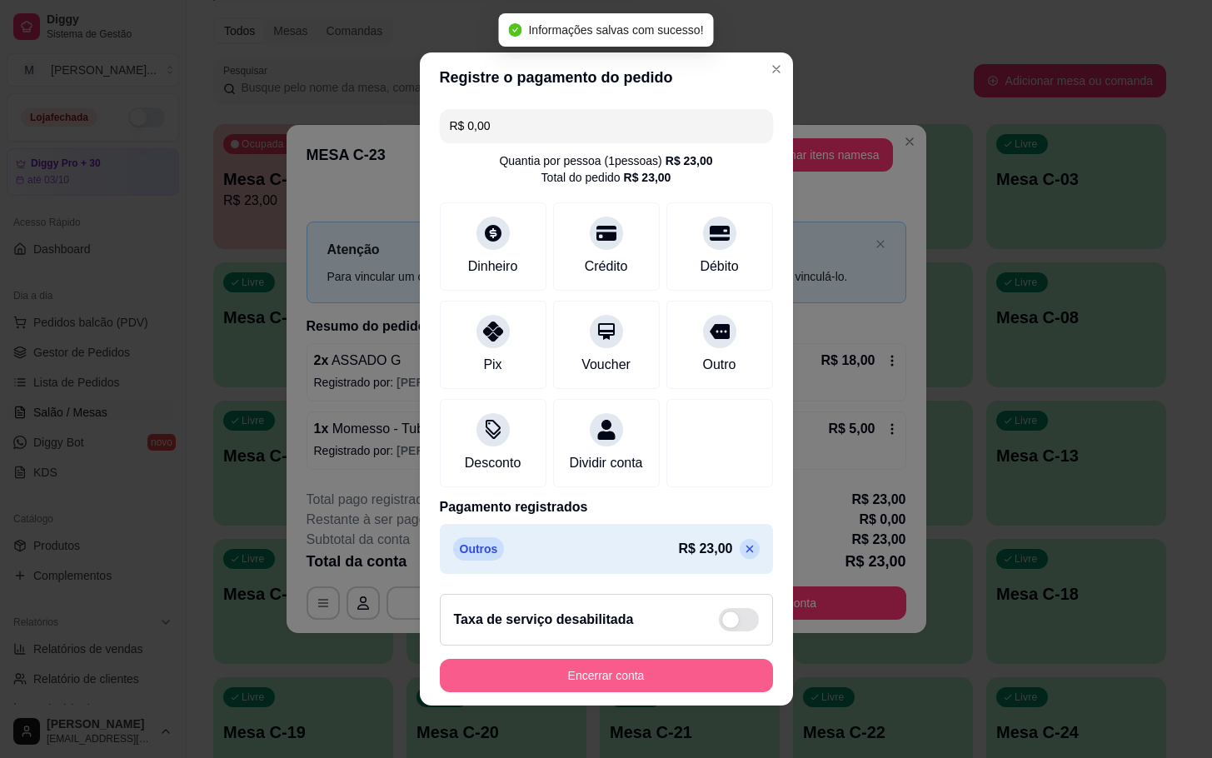
click at [650, 676] on button "Encerrar conta" at bounding box center [606, 675] width 333 height 33
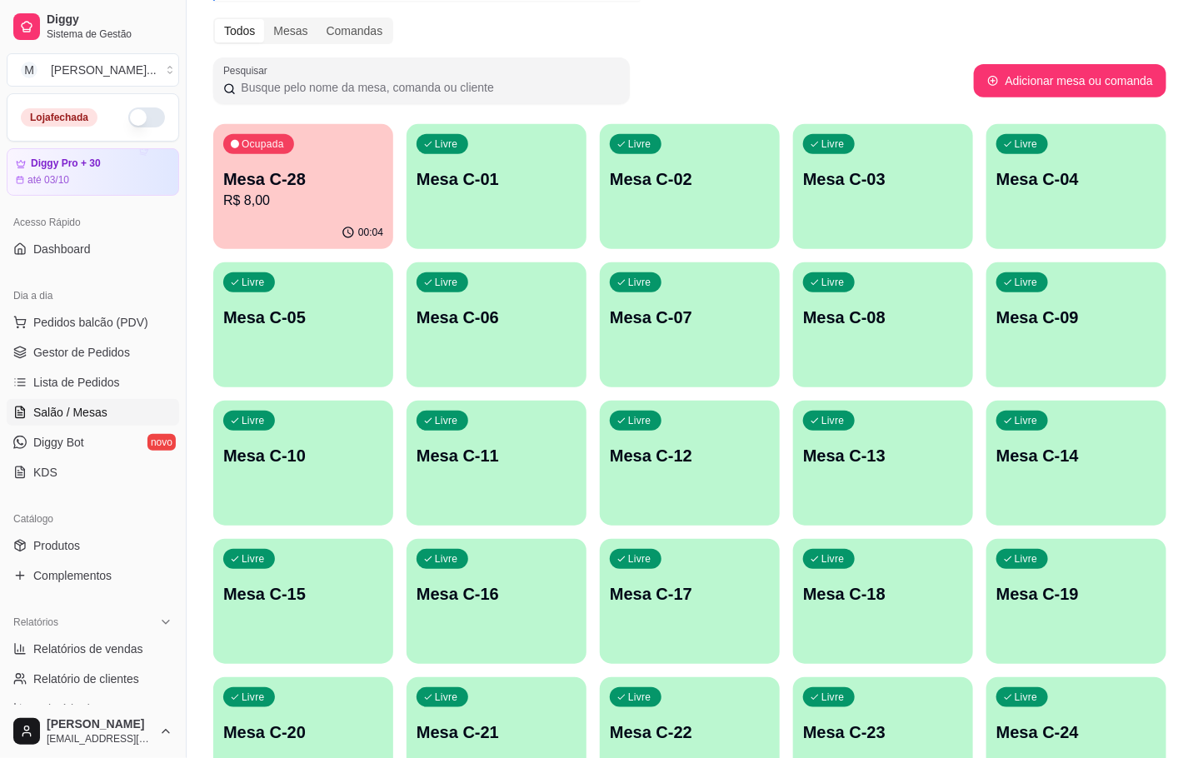
click at [355, 116] on div "Melhore seu plano Você tem 30 mesas / comandas disponíveis. Obtenha o Diggy Bot…" at bounding box center [690, 411] width 1007 height 1100
click at [331, 163] on div "Ocupada Mesa C-28 R$ 8,00" at bounding box center [303, 171] width 175 height 90
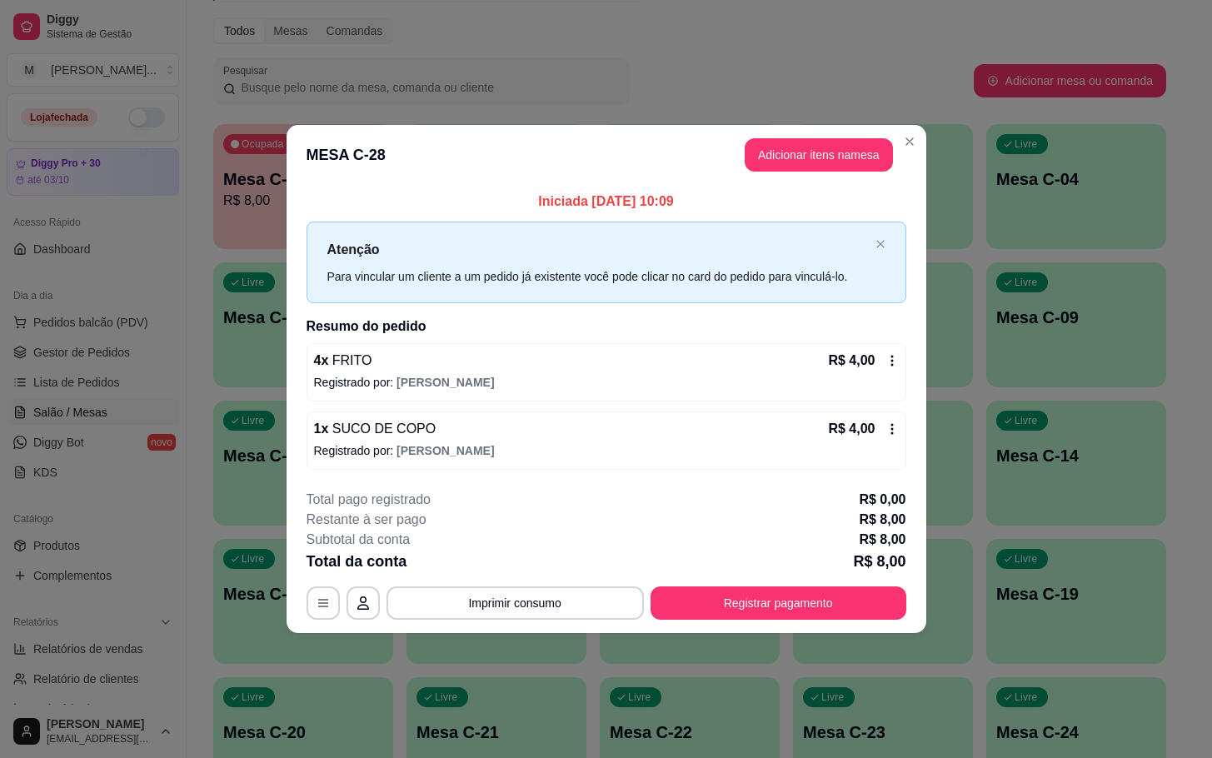
click at [898, 600] on button "Registrar pagamento" at bounding box center [779, 603] width 256 height 33
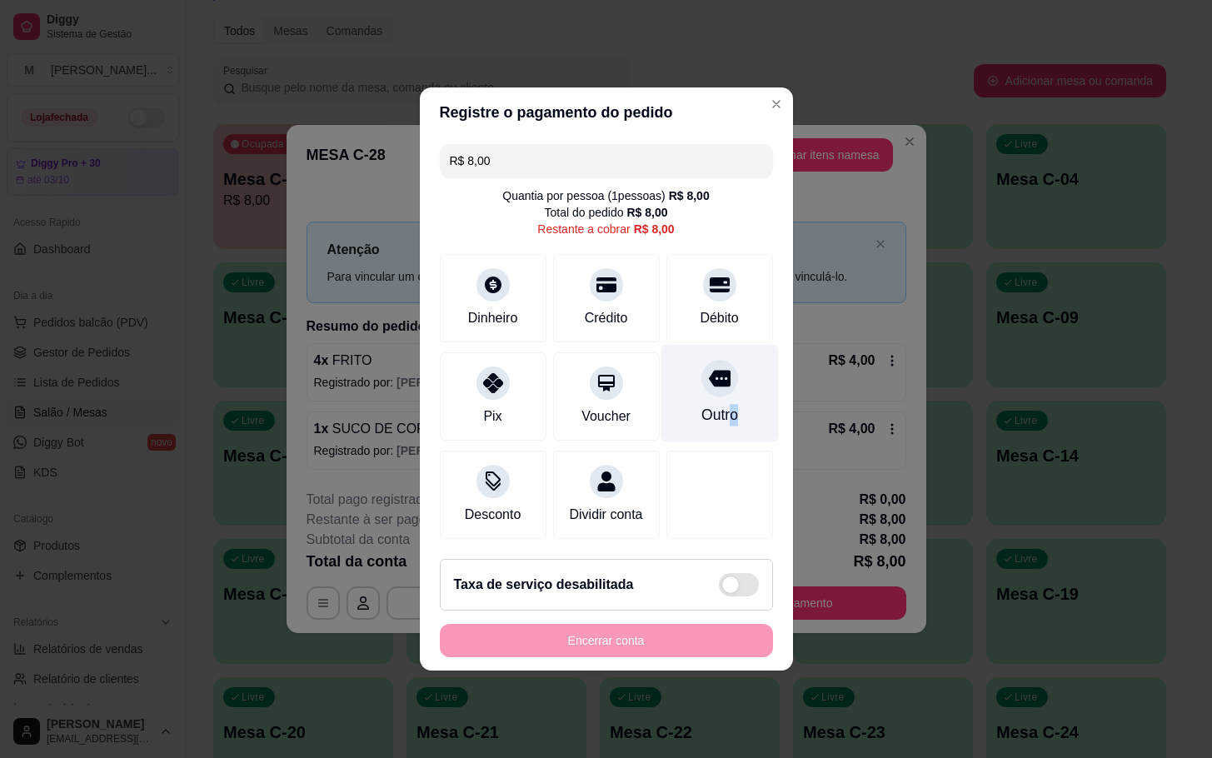
click at [722, 404] on div "Outro" at bounding box center [719, 415] width 37 height 22
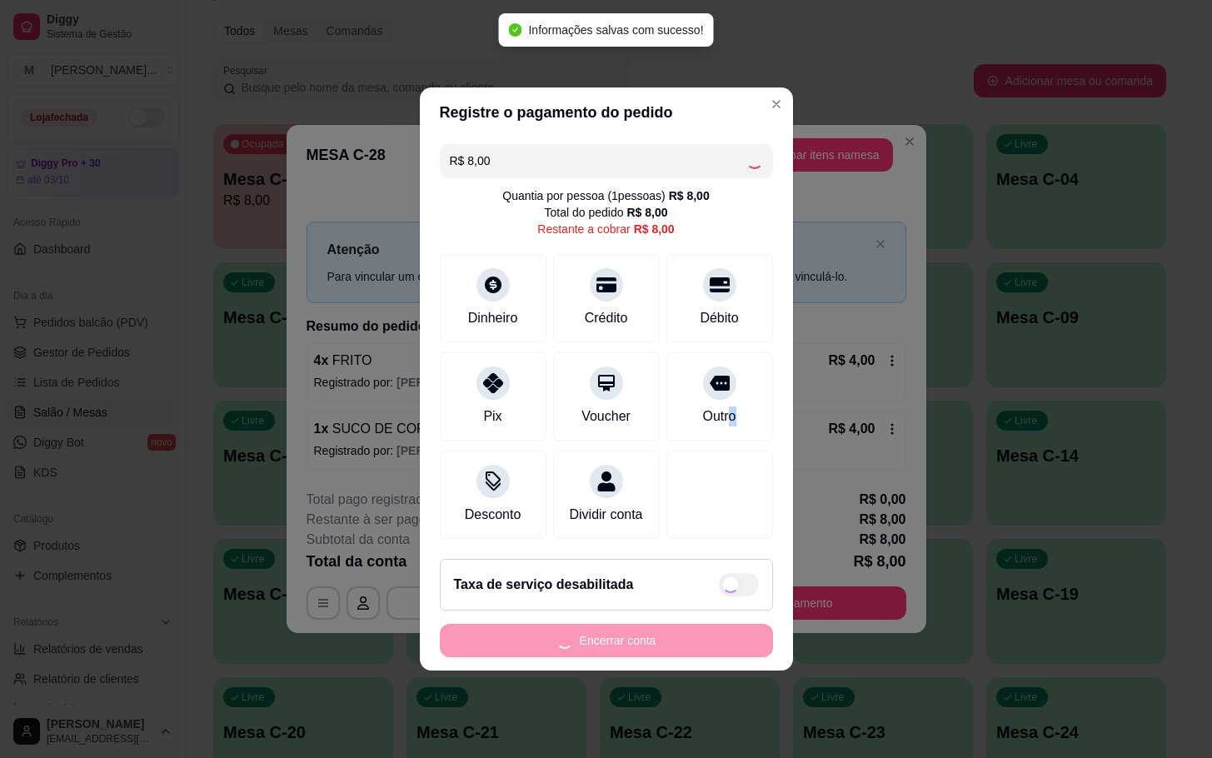
type input "R$ 0,00"
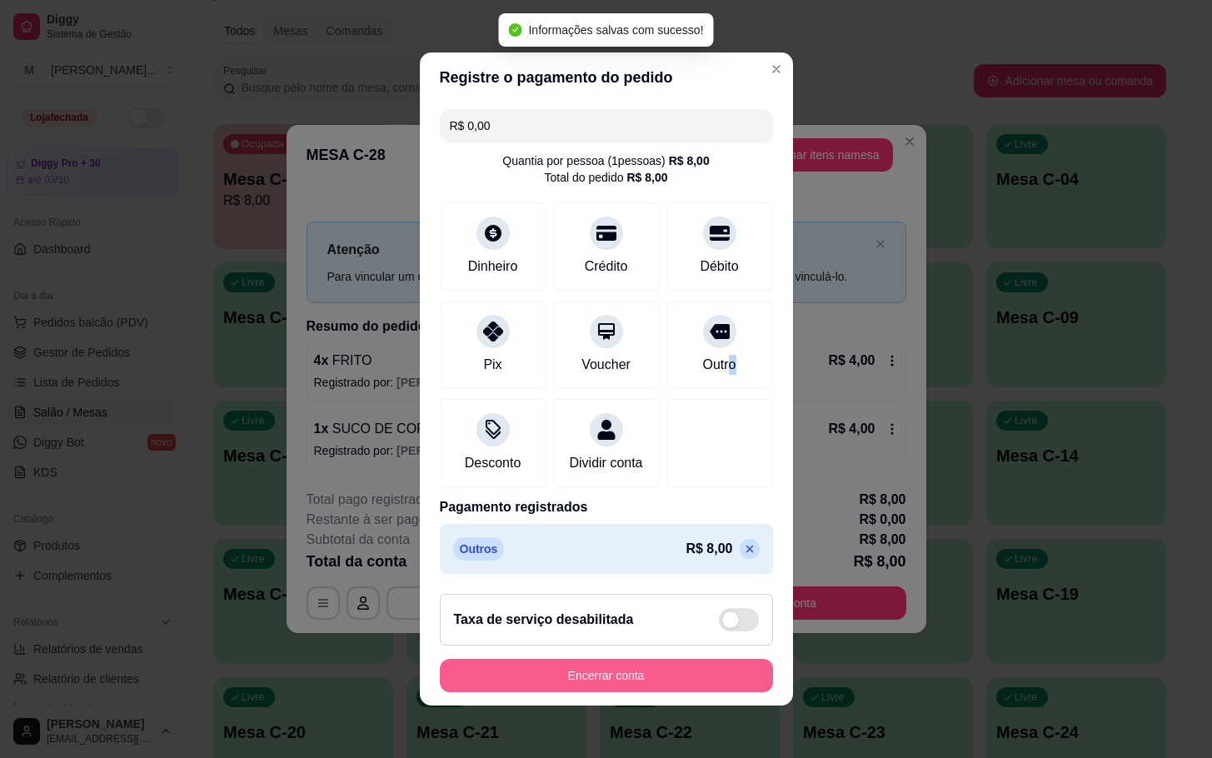
click at [695, 677] on button "Encerrar conta" at bounding box center [606, 675] width 333 height 33
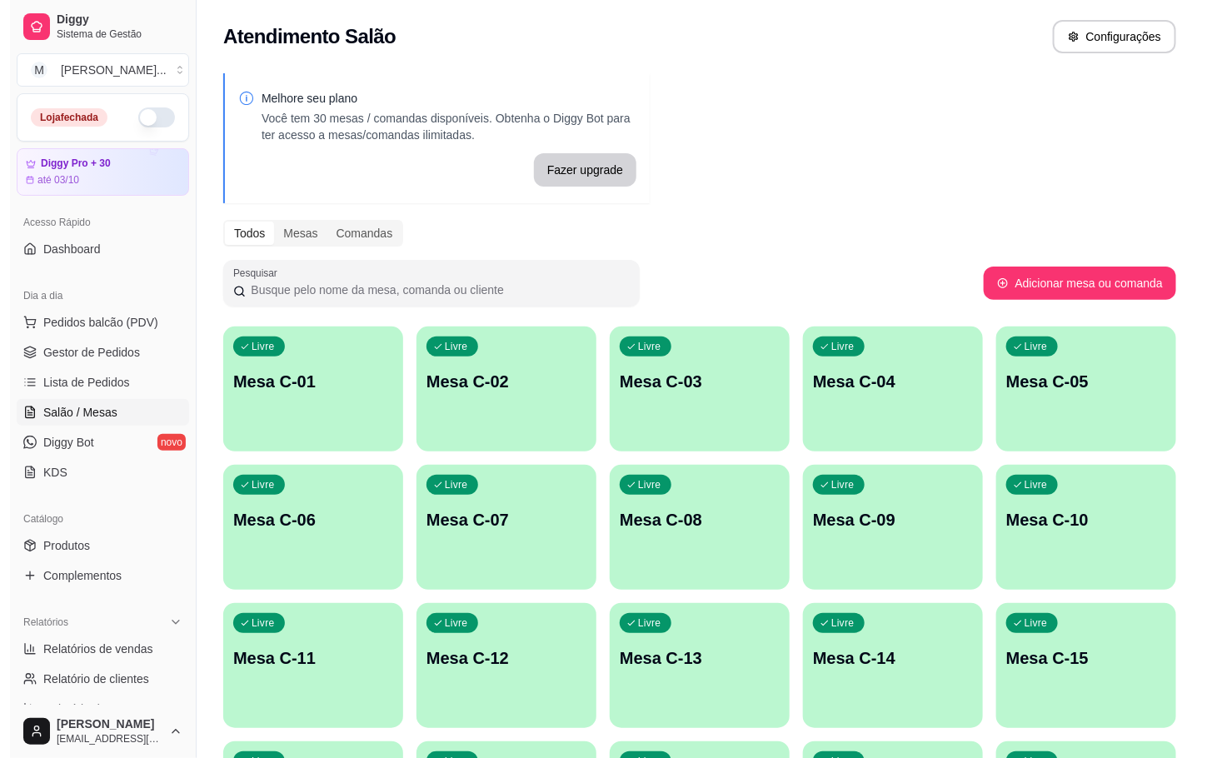
scroll to position [452, 0]
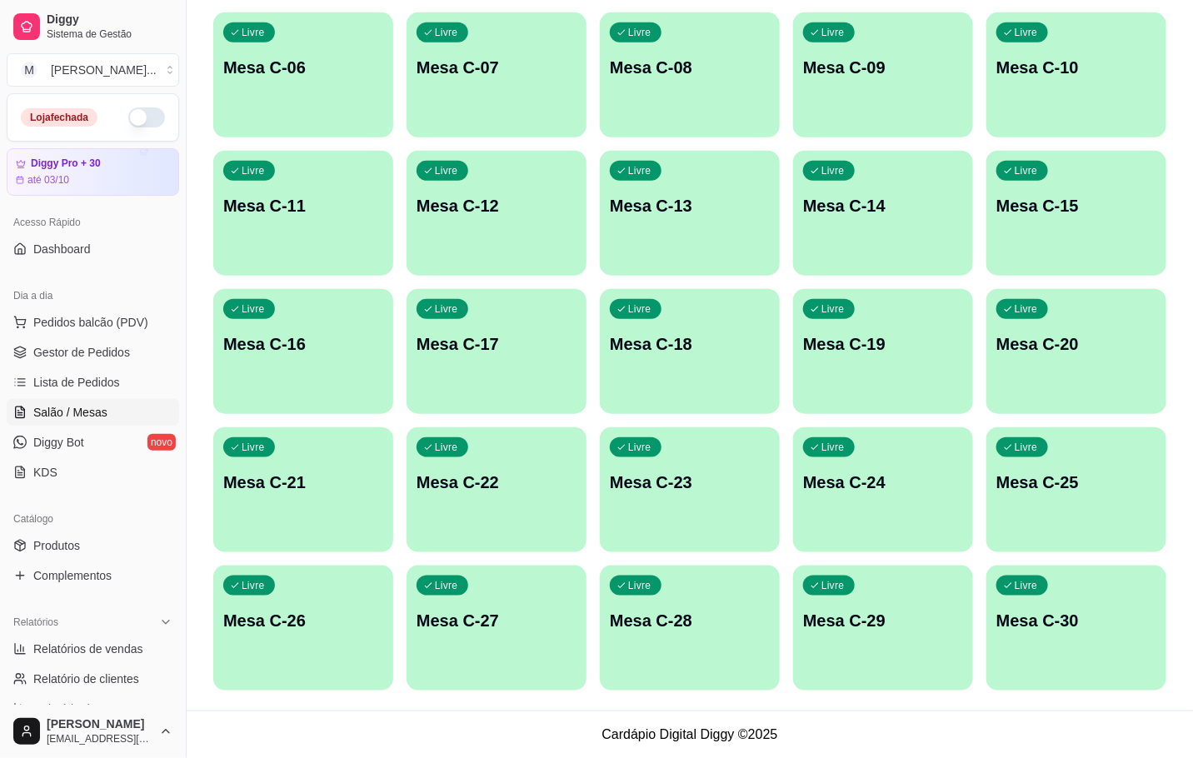
click at [707, 482] on p "Mesa C-23" at bounding box center [690, 482] width 160 height 23
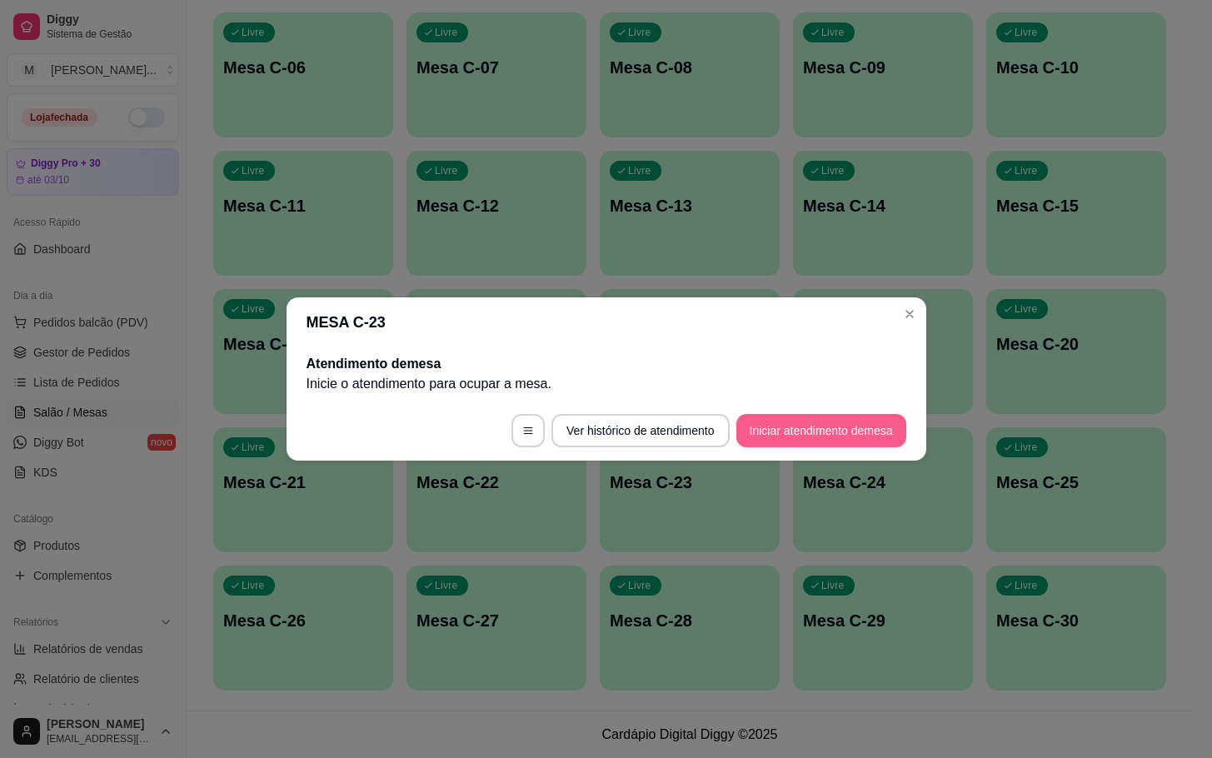
click at [841, 420] on button "Iniciar atendimento de mesa" at bounding box center [822, 430] width 170 height 33
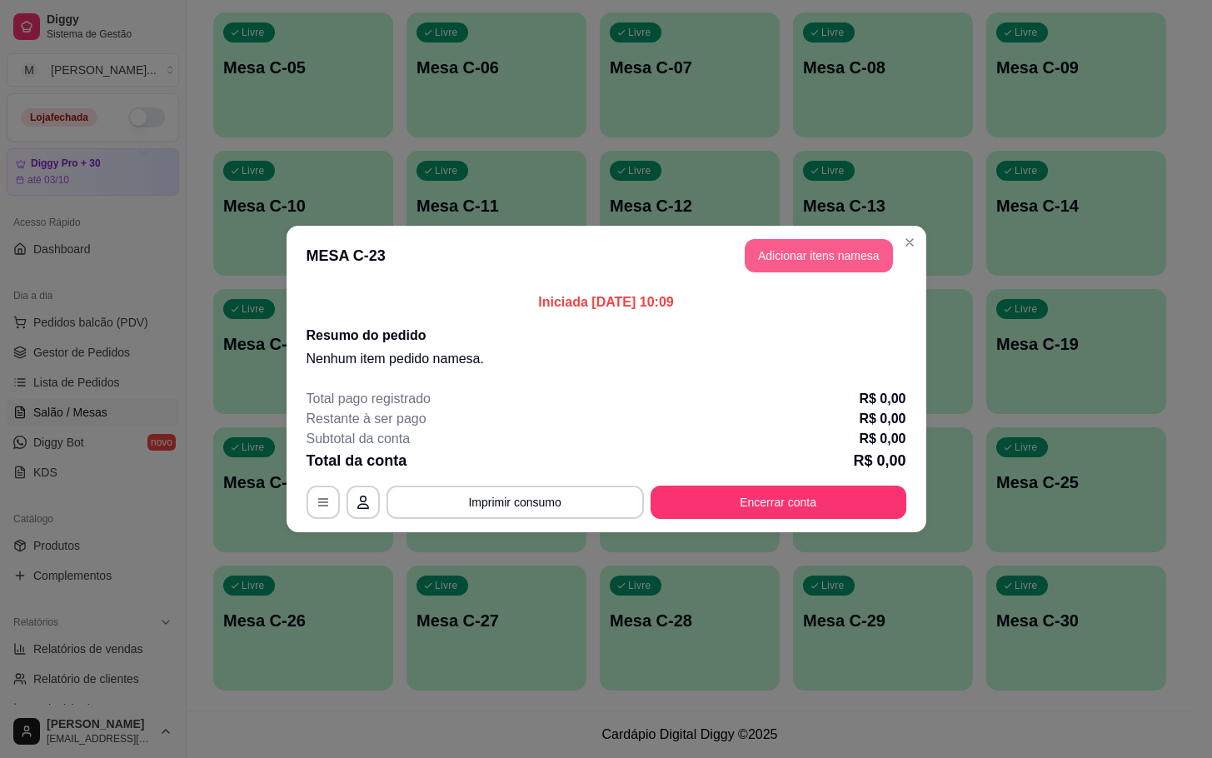
click at [843, 245] on button "Adicionar itens na mesa" at bounding box center [819, 255] width 148 height 33
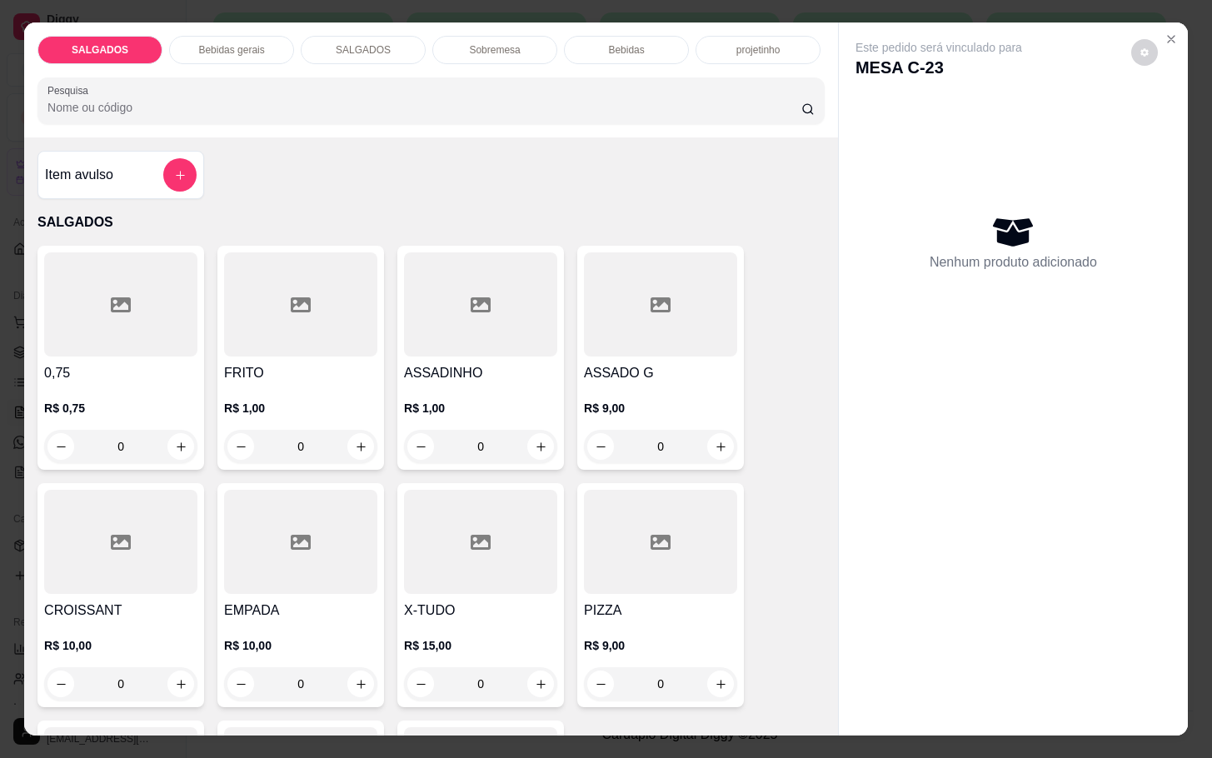
click at [285, 332] on div at bounding box center [300, 304] width 153 height 104
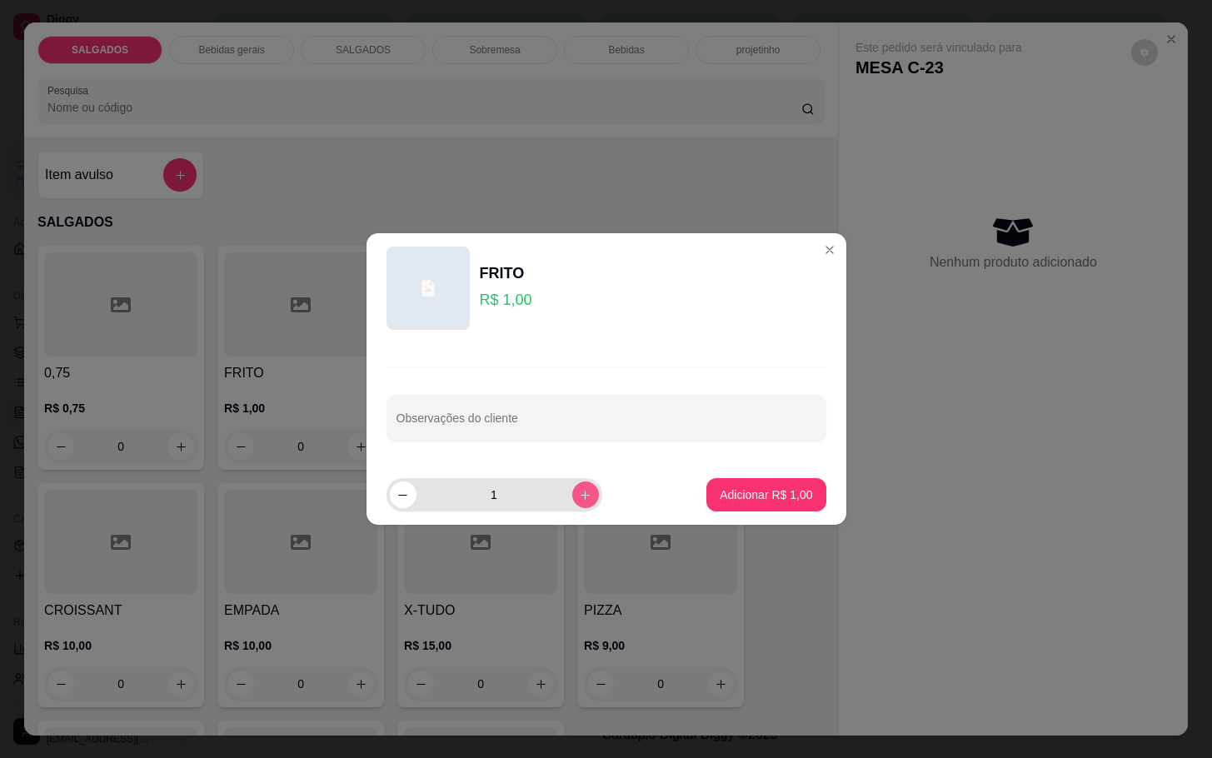
click at [579, 493] on icon "increase-product-quantity" at bounding box center [585, 495] width 12 height 12
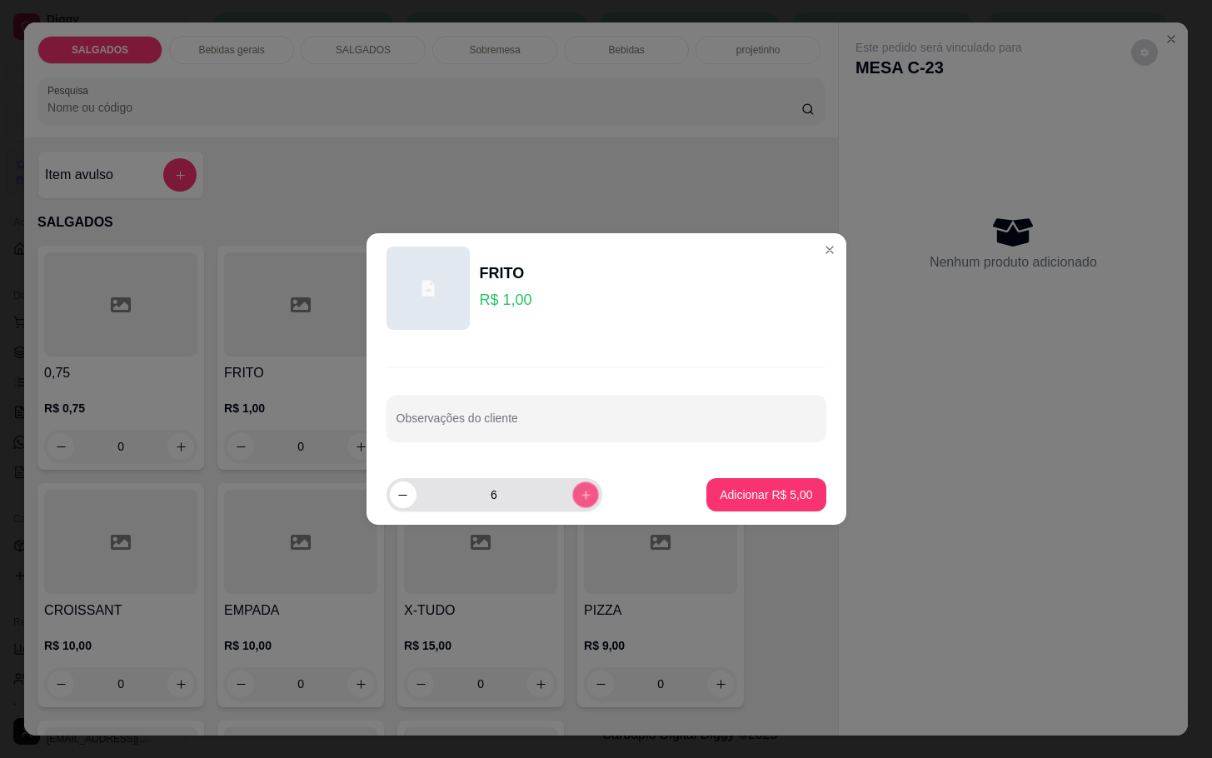
click at [579, 493] on icon "increase-product-quantity" at bounding box center [585, 495] width 12 height 12
click at [408, 507] on div "9" at bounding box center [494, 494] width 209 height 33
click at [408, 505] on button "decrease-product-quantity" at bounding box center [403, 495] width 26 height 26
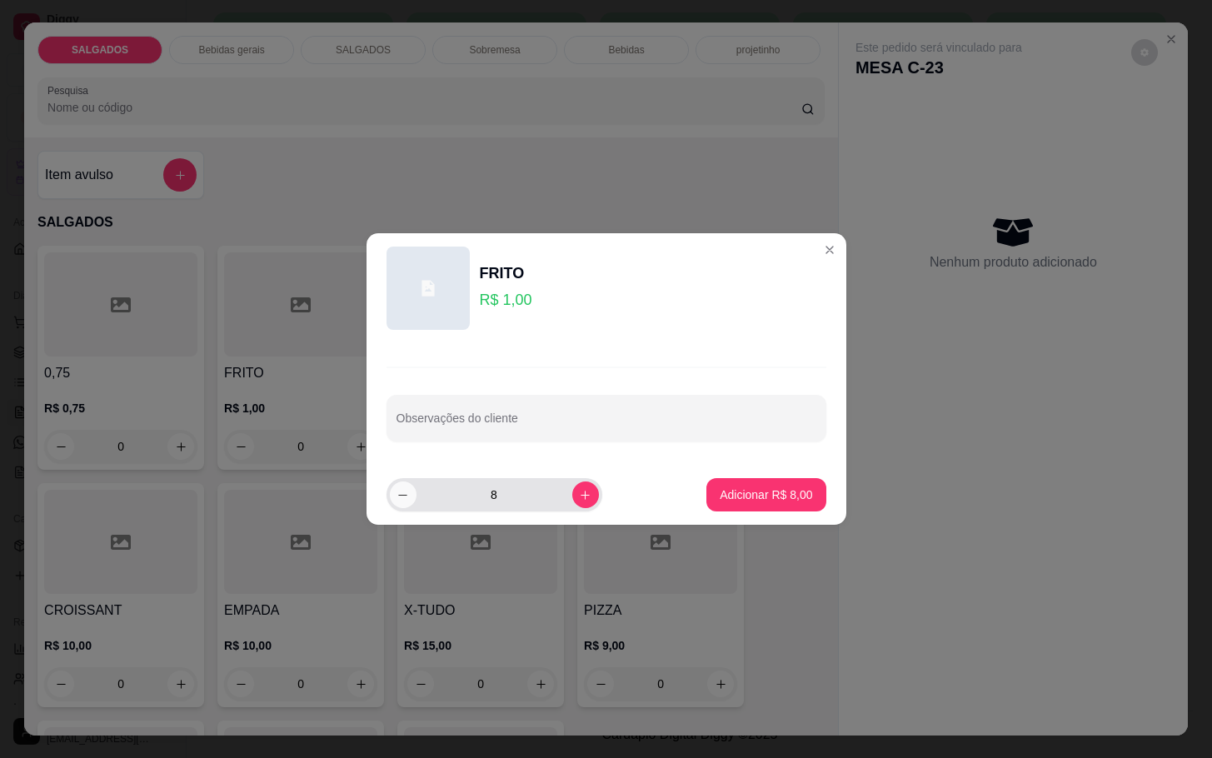
click at [405, 503] on button "decrease-product-quantity" at bounding box center [403, 495] width 27 height 27
click at [572, 506] on button "increase-product-quantity" at bounding box center [585, 495] width 27 height 27
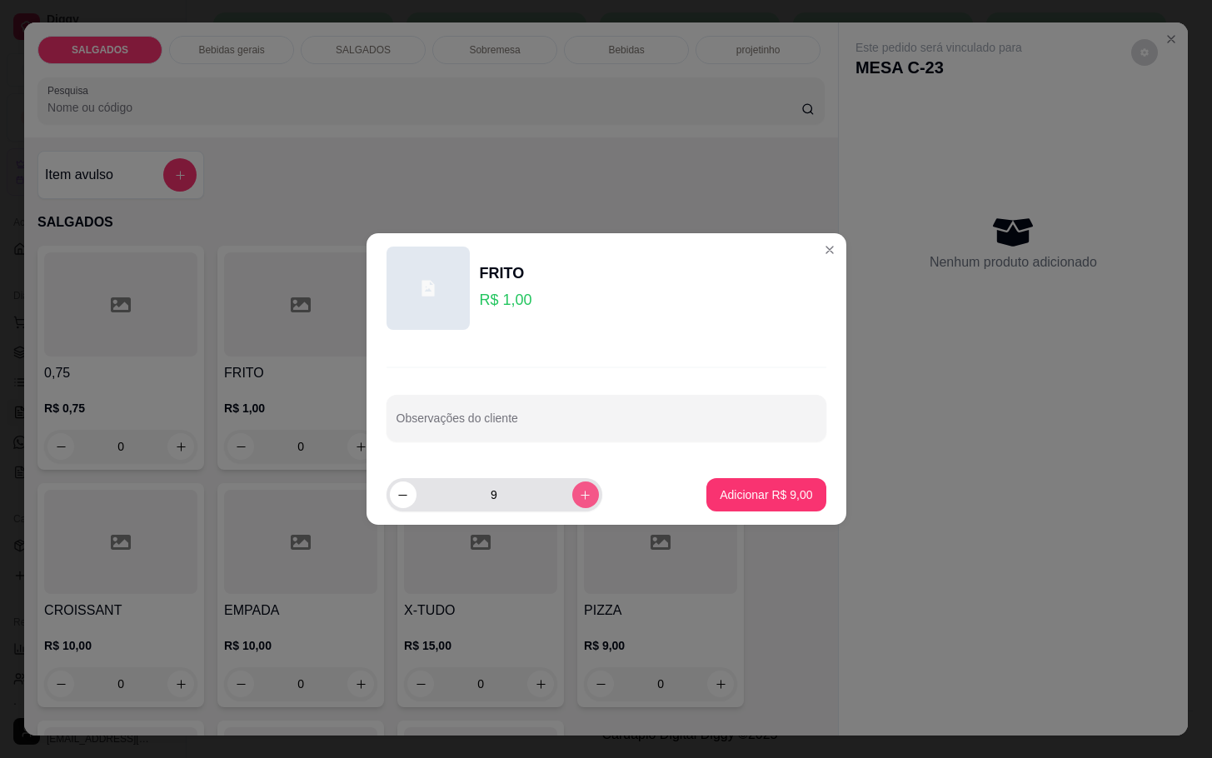
click at [572, 506] on button "increase-product-quantity" at bounding box center [585, 495] width 27 height 27
type input "11"
click at [706, 503] on button "Adicionar R$ 11,00" at bounding box center [763, 494] width 126 height 33
type input "11"
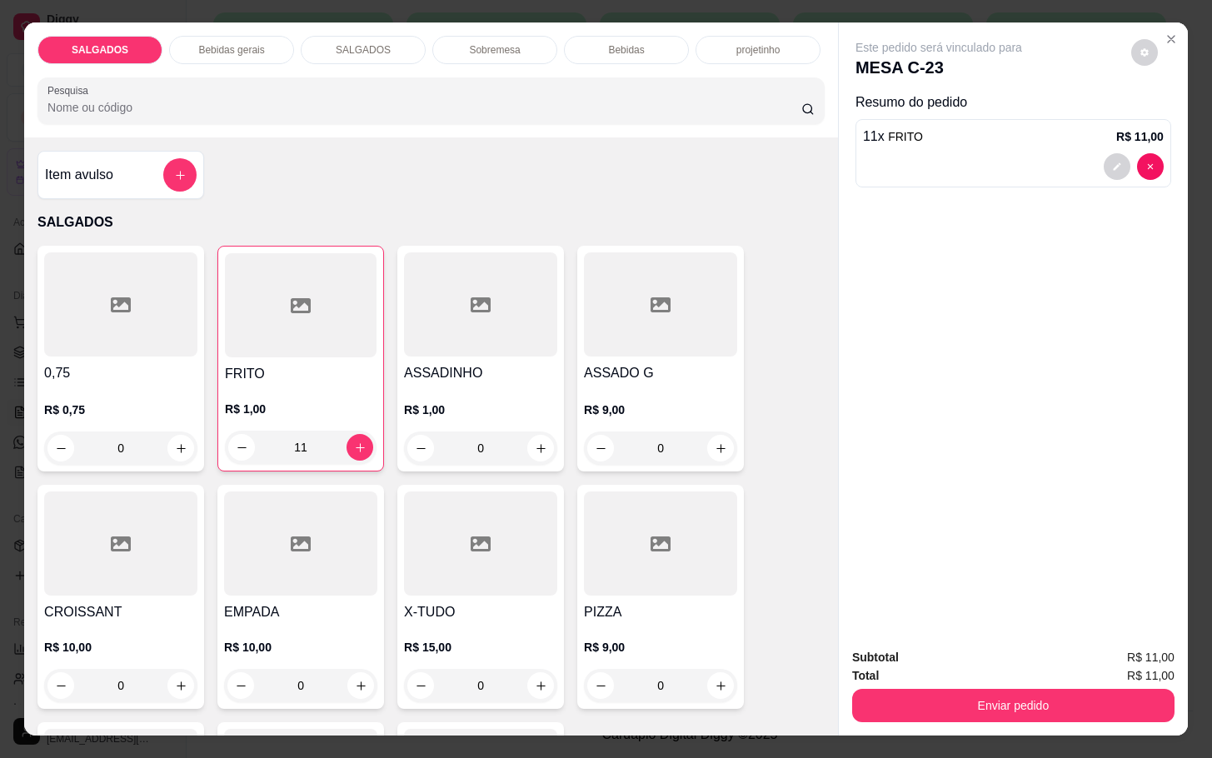
click at [243, 43] on p "Bebidas gerais" at bounding box center [231, 49] width 66 height 13
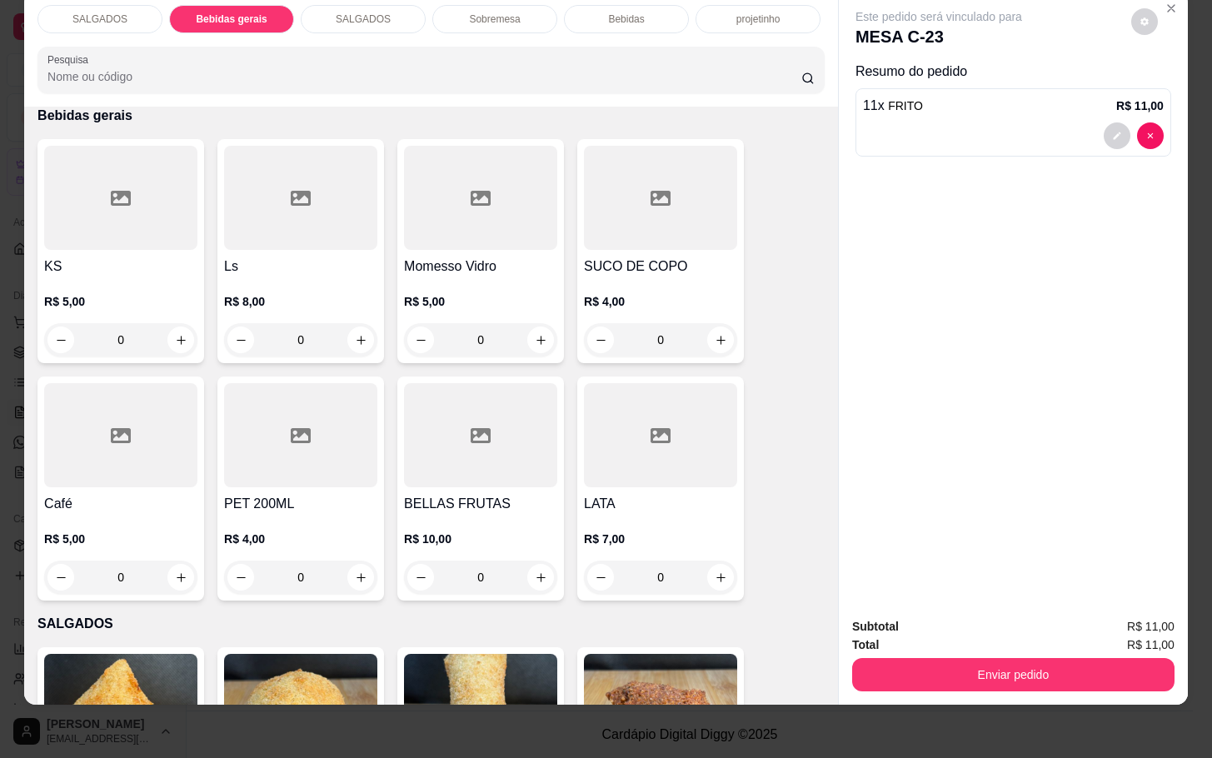
click at [628, 277] on div "R$ 4,00 0" at bounding box center [660, 317] width 153 height 80
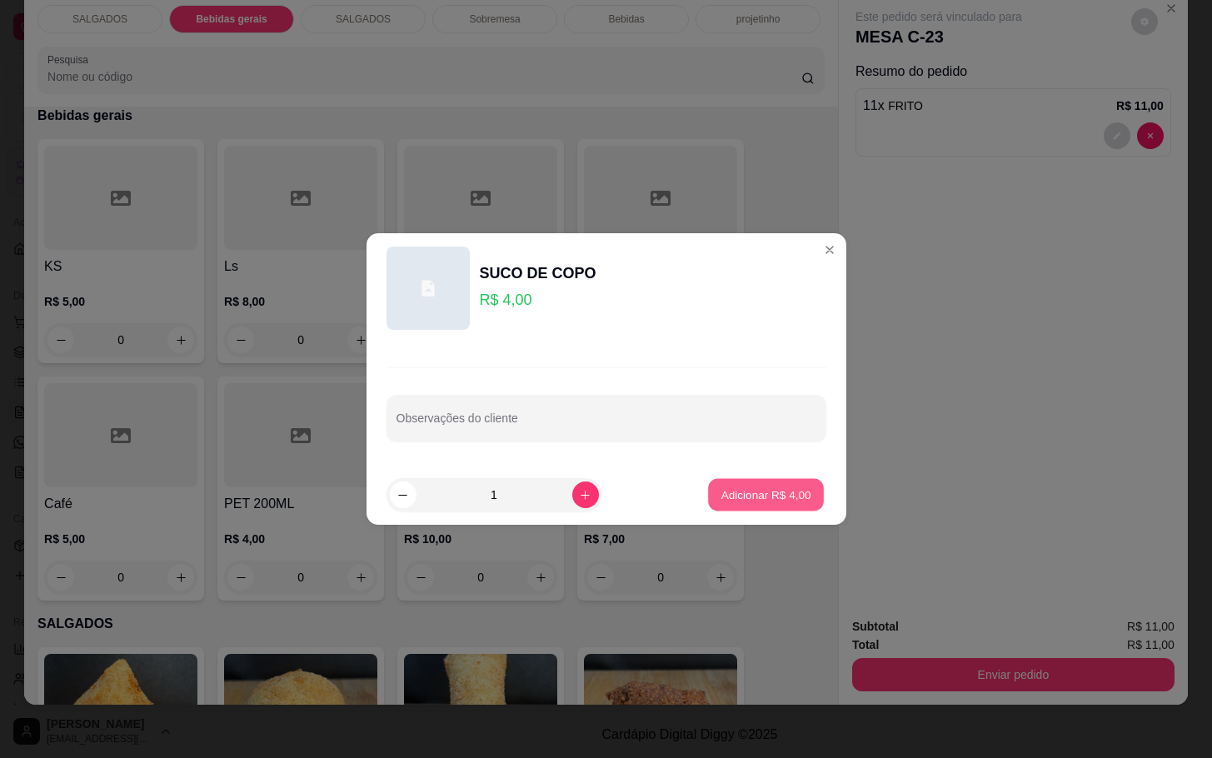
click at [733, 487] on p "Adicionar R$ 4,00" at bounding box center [767, 495] width 90 height 16
type input "1"
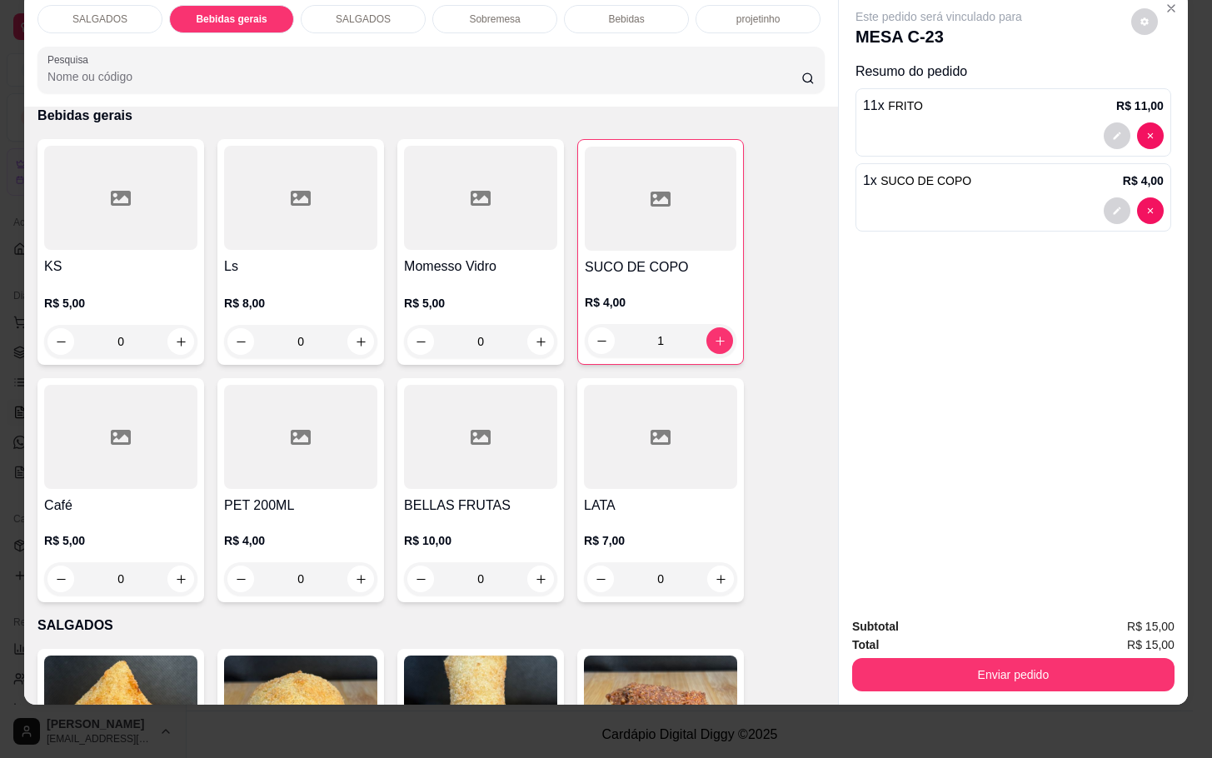
click at [1093, 658] on button "Enviar pedido" at bounding box center [1013, 674] width 322 height 33
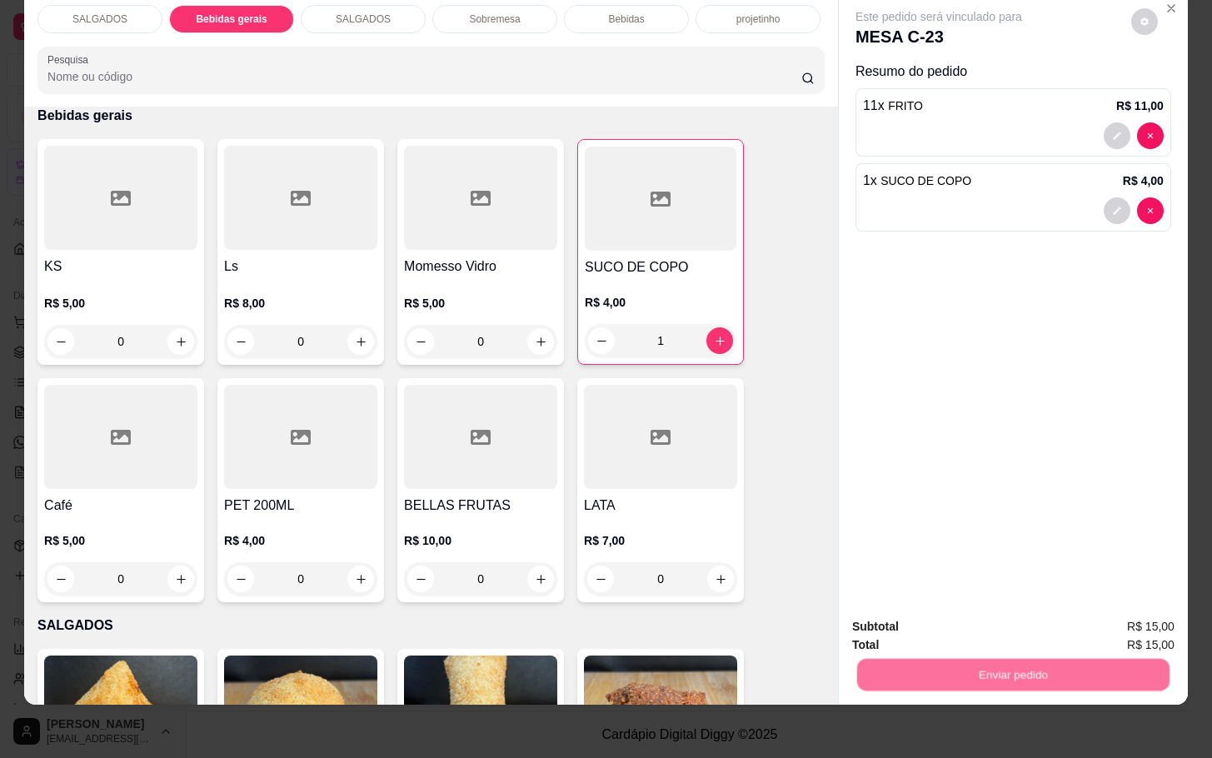
click at [948, 621] on button "Não registrar e enviar pedido" at bounding box center [955, 616] width 173 height 32
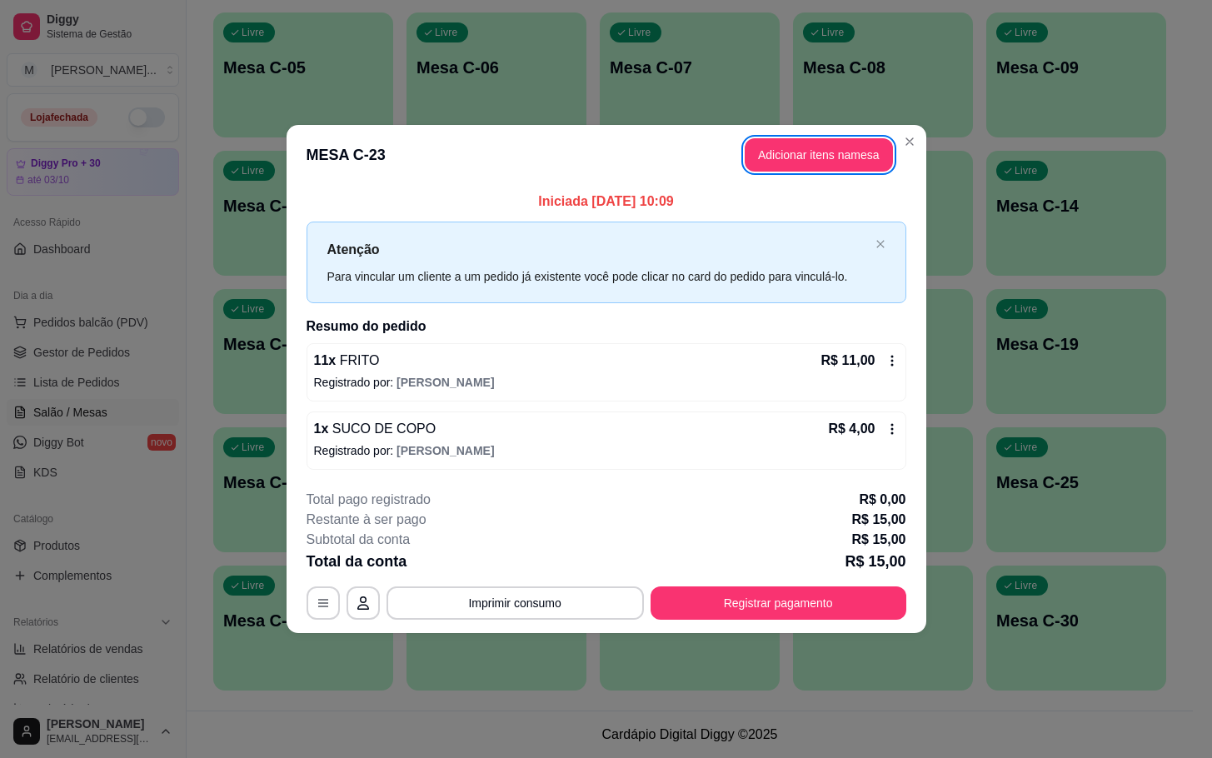
click at [846, 606] on button "Registrar pagamento" at bounding box center [779, 603] width 256 height 33
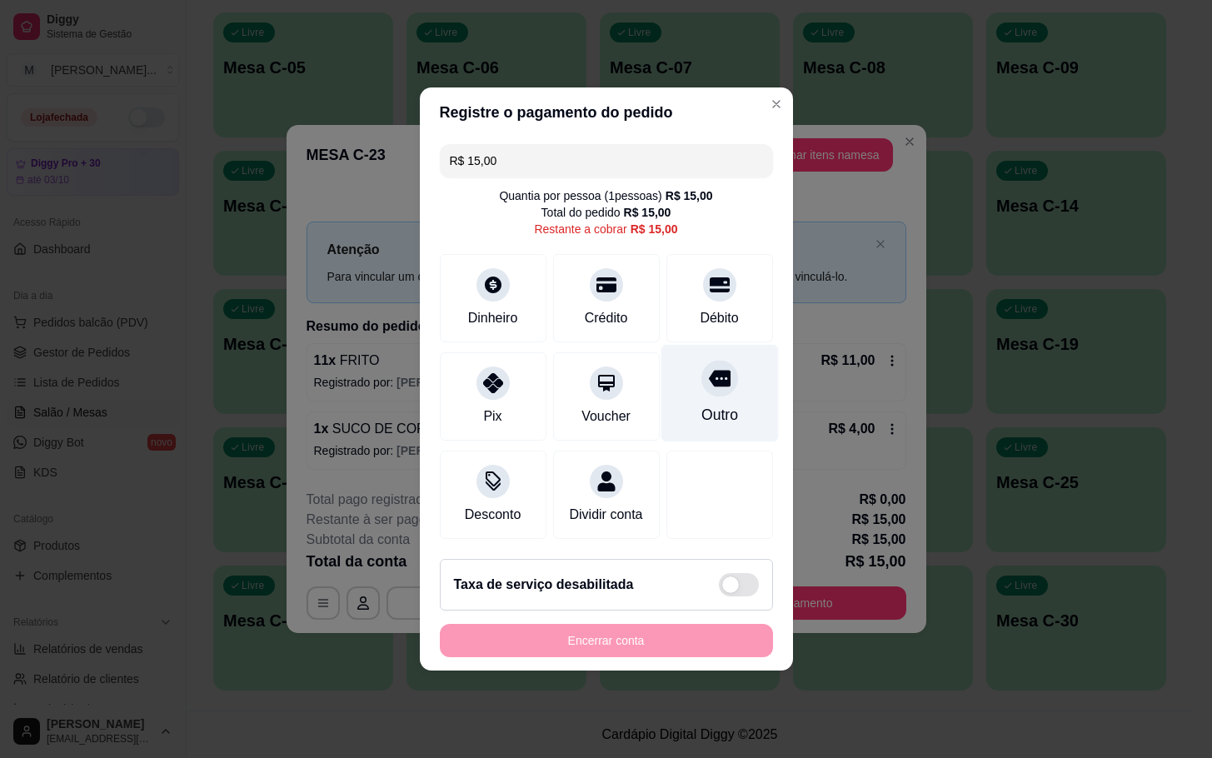
click at [661, 382] on div "Outro" at bounding box center [719, 393] width 117 height 97
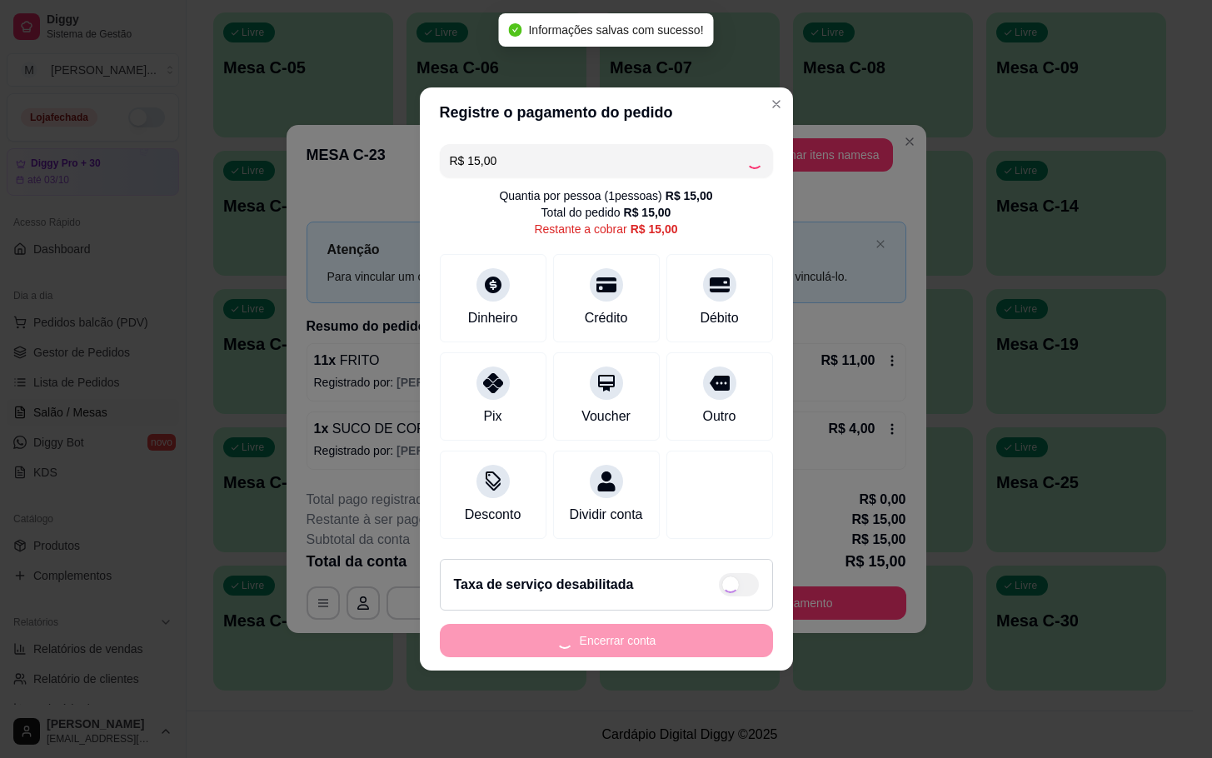
type input "R$ 0,00"
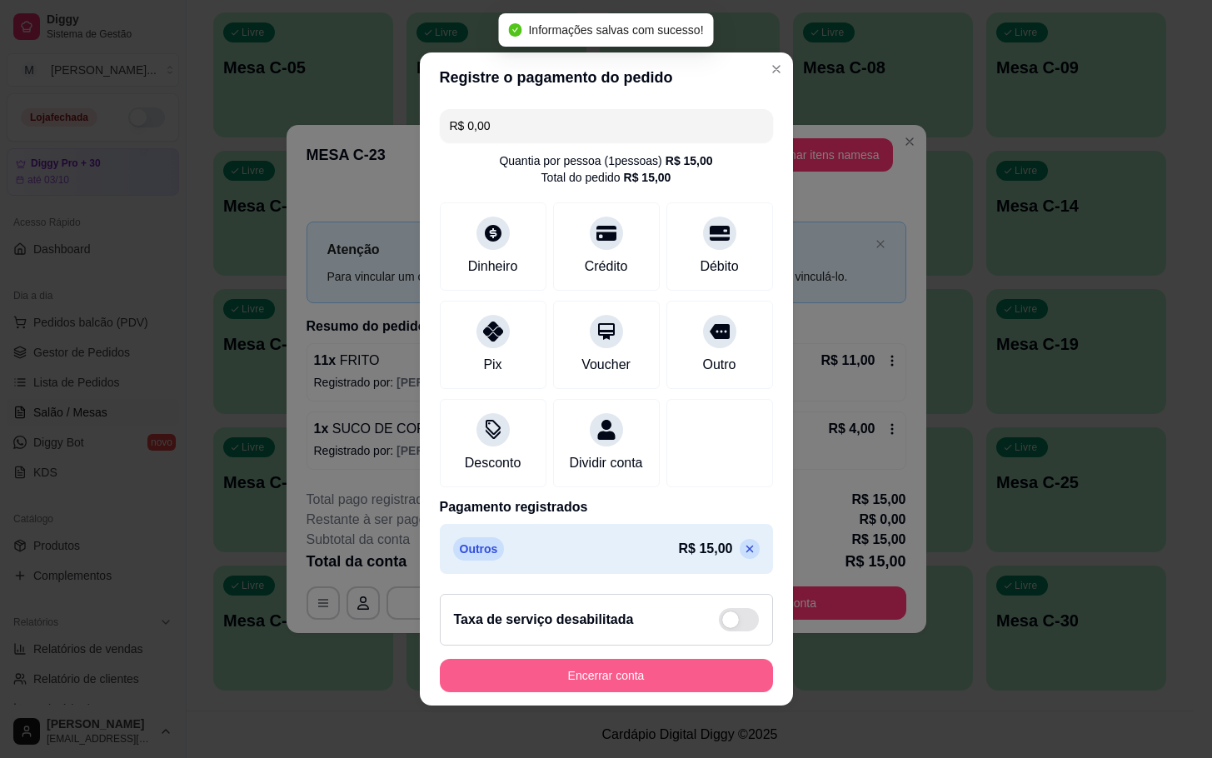
click at [708, 673] on button "Encerrar conta" at bounding box center [606, 675] width 333 height 33
